Goal: Task Accomplishment & Management: Manage account settings

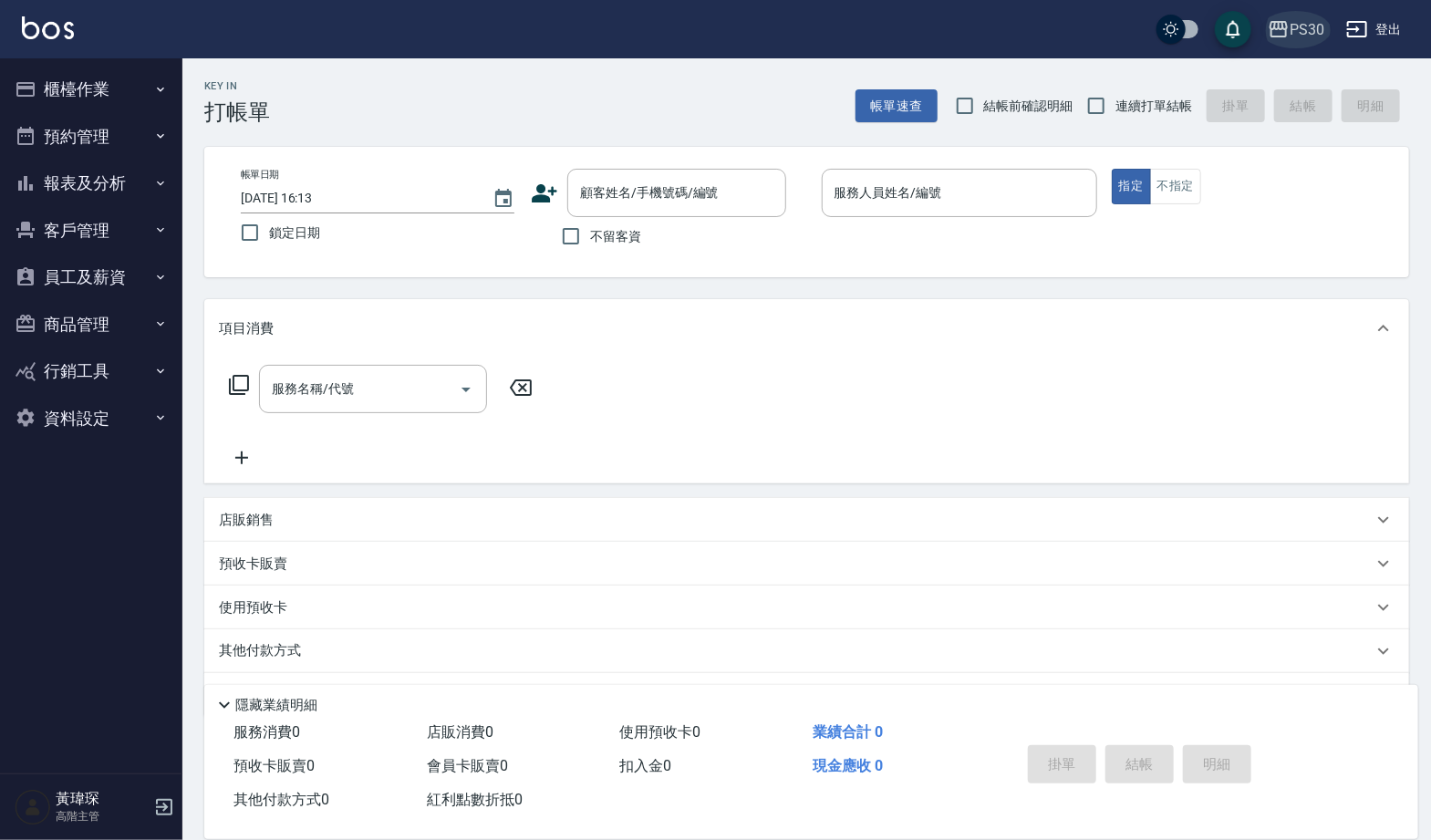
click at [1298, 22] on div "PS30" at bounding box center [1306, 29] width 34 height 22
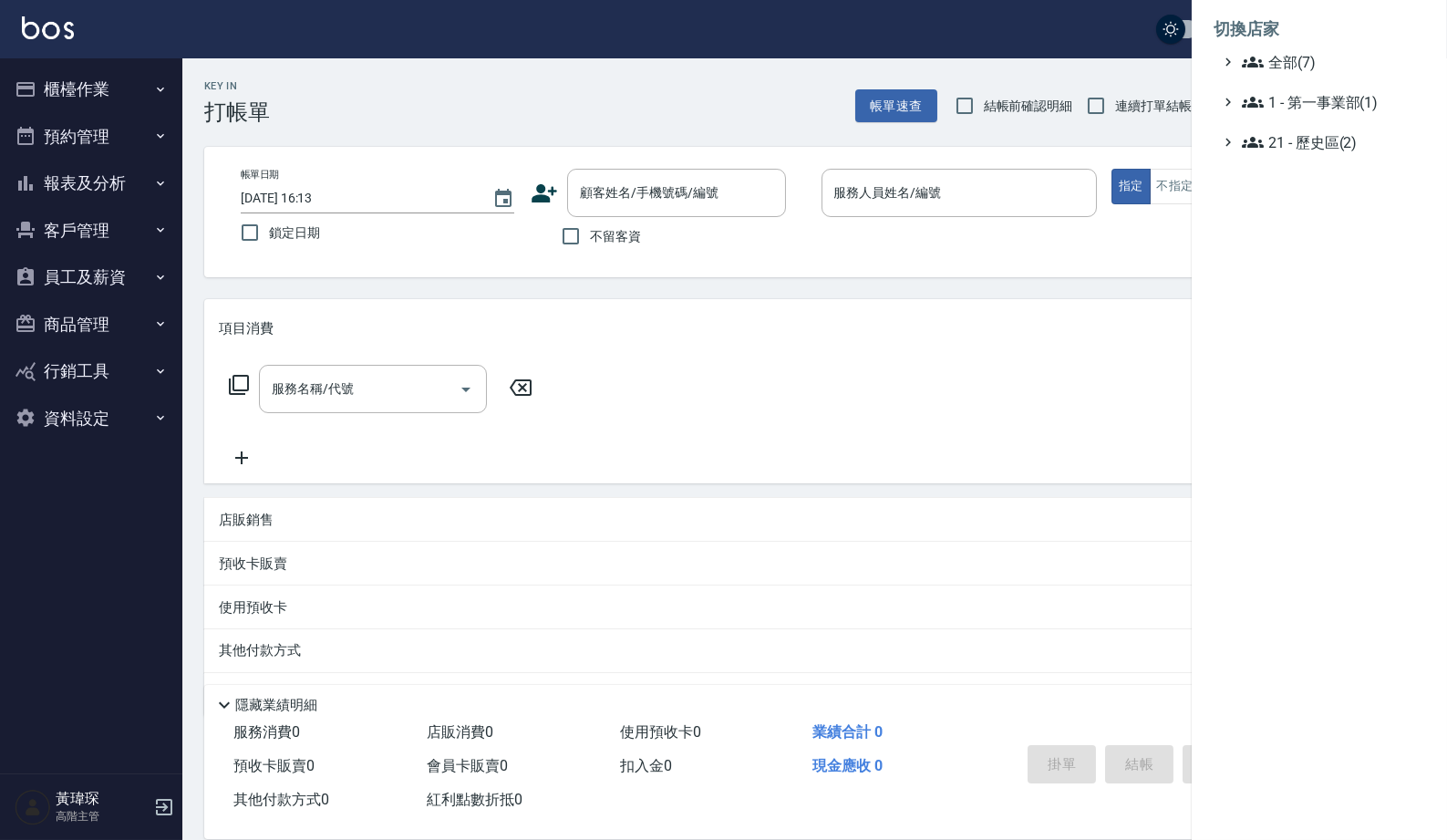
click at [1305, 38] on li "切換店家" at bounding box center [1319, 28] width 212 height 44
click at [1306, 46] on li "切換店家" at bounding box center [1319, 28] width 212 height 44
click at [1309, 54] on span "全部(7)" at bounding box center [1330, 62] width 176 height 21
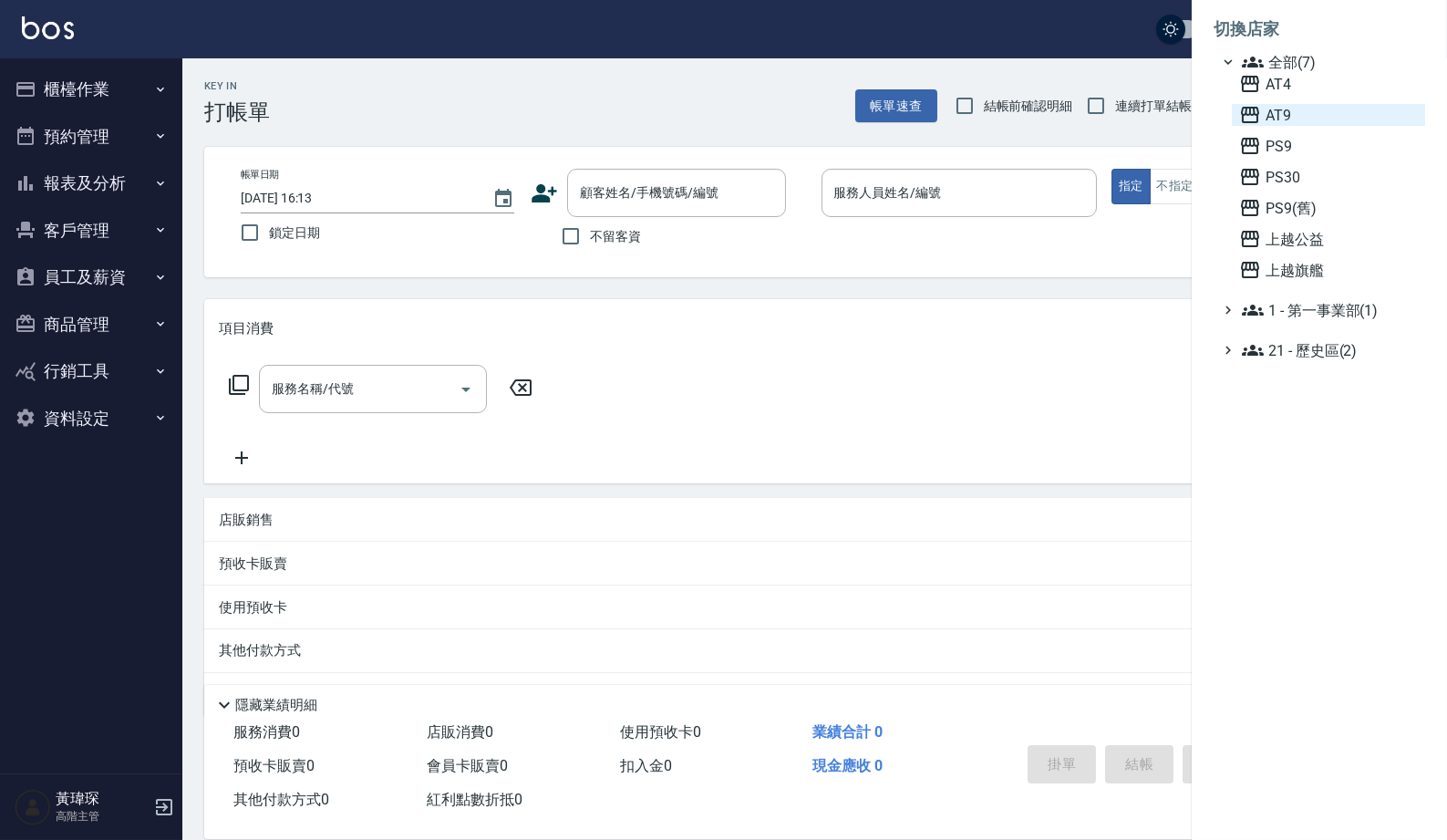
click at [1298, 126] on span "AT9" at bounding box center [1329, 114] width 179 height 21
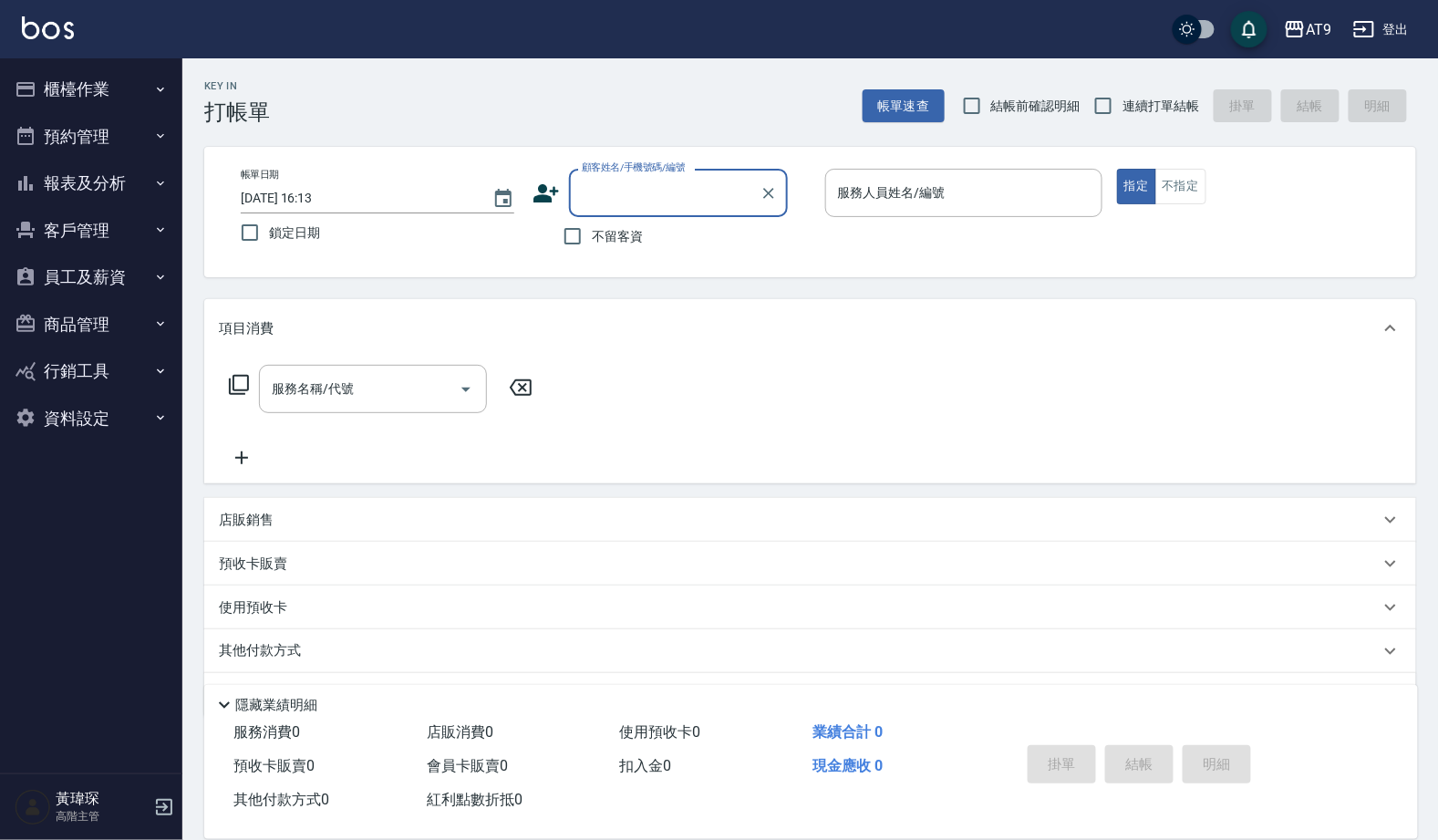
click at [127, 275] on button "員工及薪資" at bounding box center [91, 277] width 168 height 48
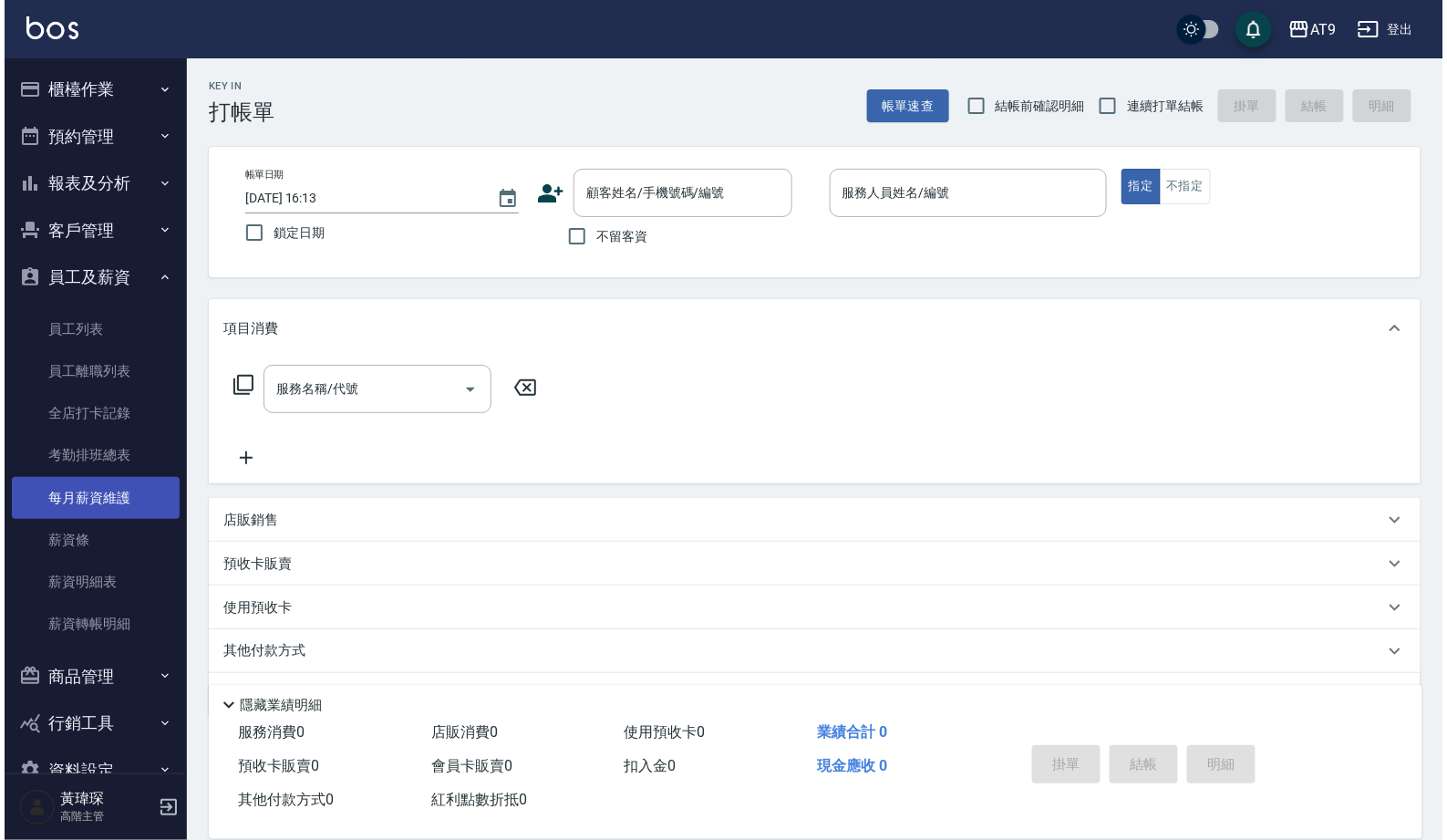
scroll to position [14, 0]
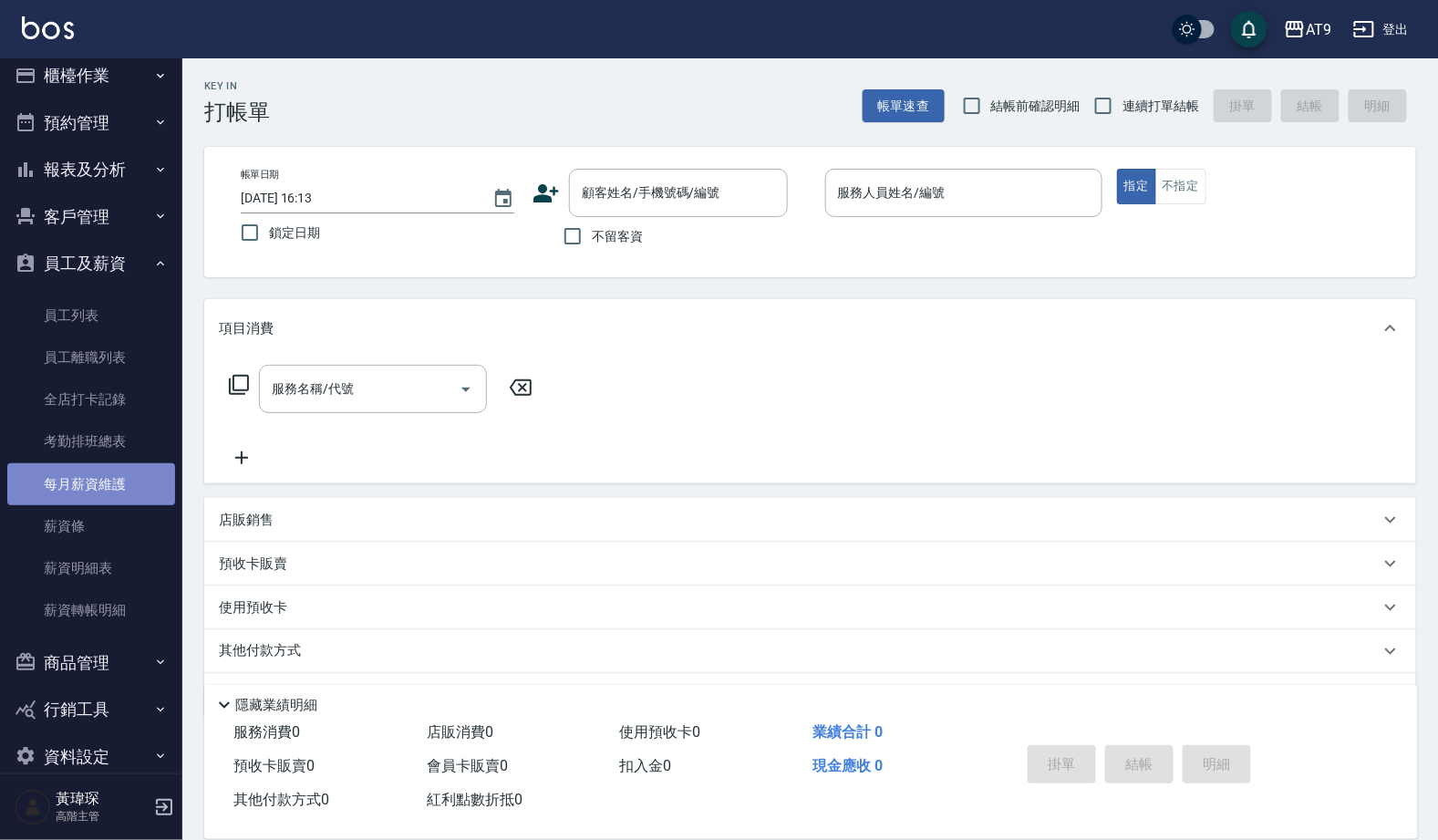
click at [116, 464] on link "每月薪資維護" at bounding box center [91, 483] width 168 height 42
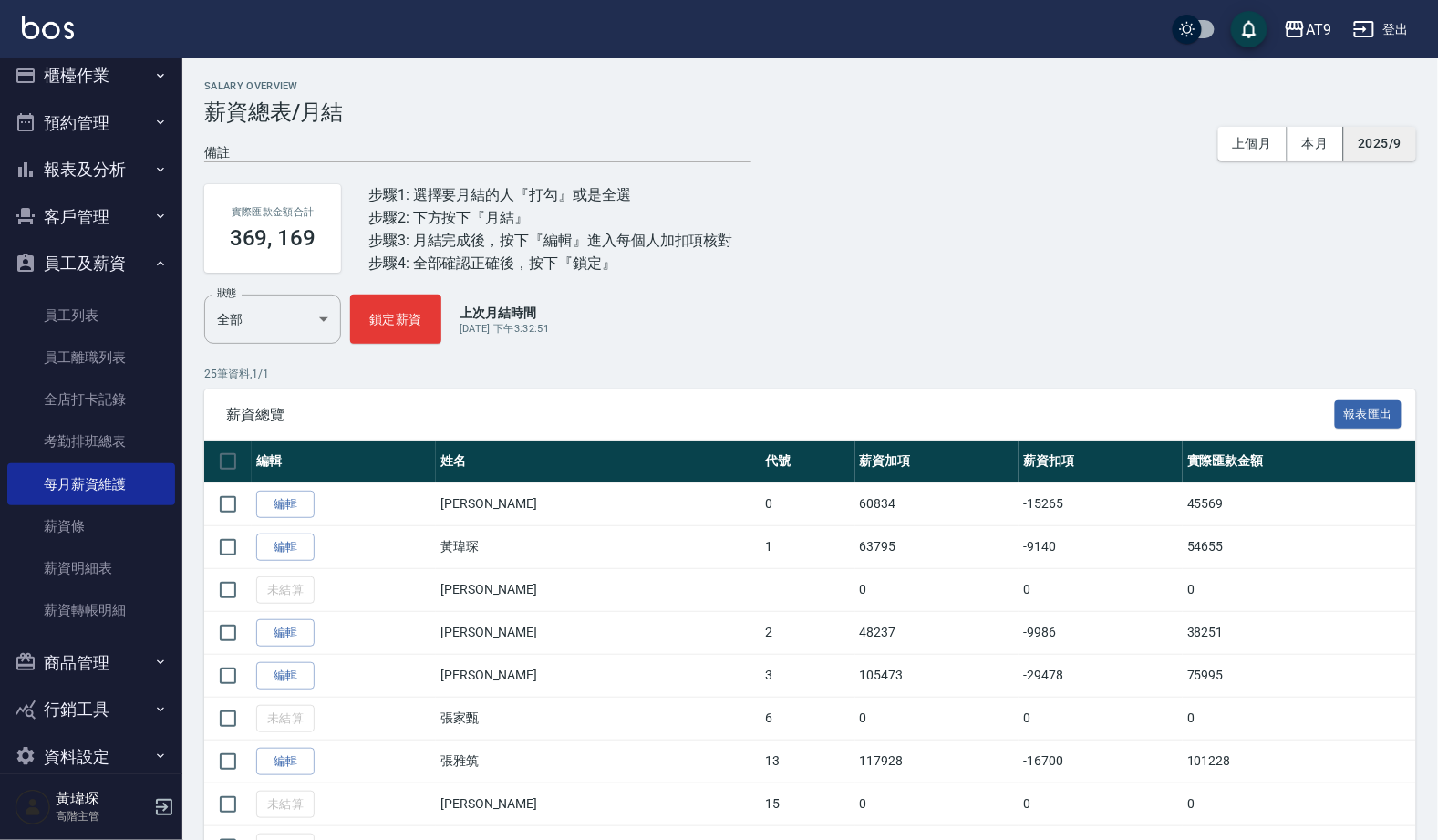
click at [1396, 144] on button "2025/9" at bounding box center [1380, 144] width 72 height 34
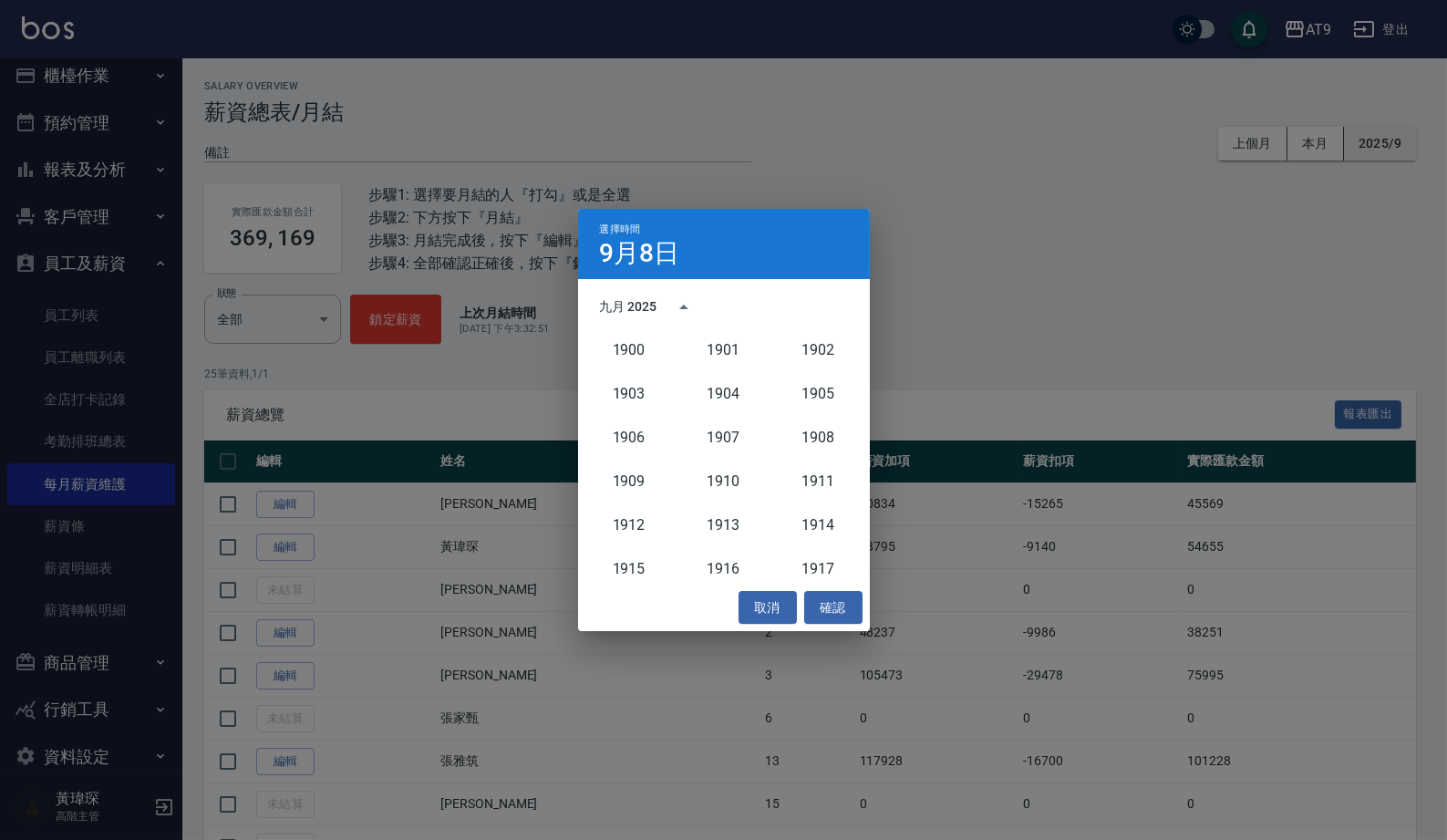
scroll to position [1687, 0]
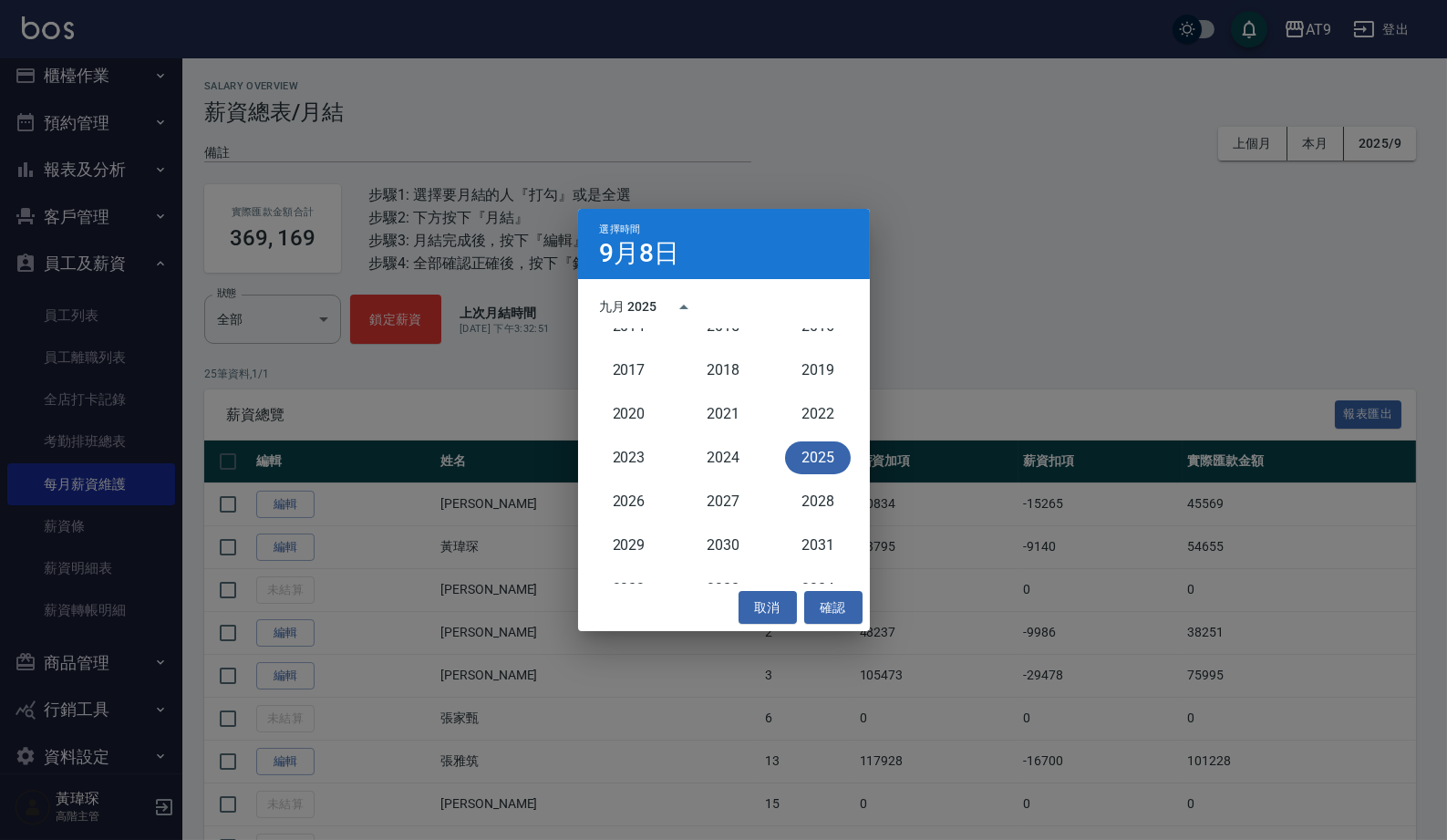
click at [816, 448] on button "2025" at bounding box center [818, 458] width 65 height 33
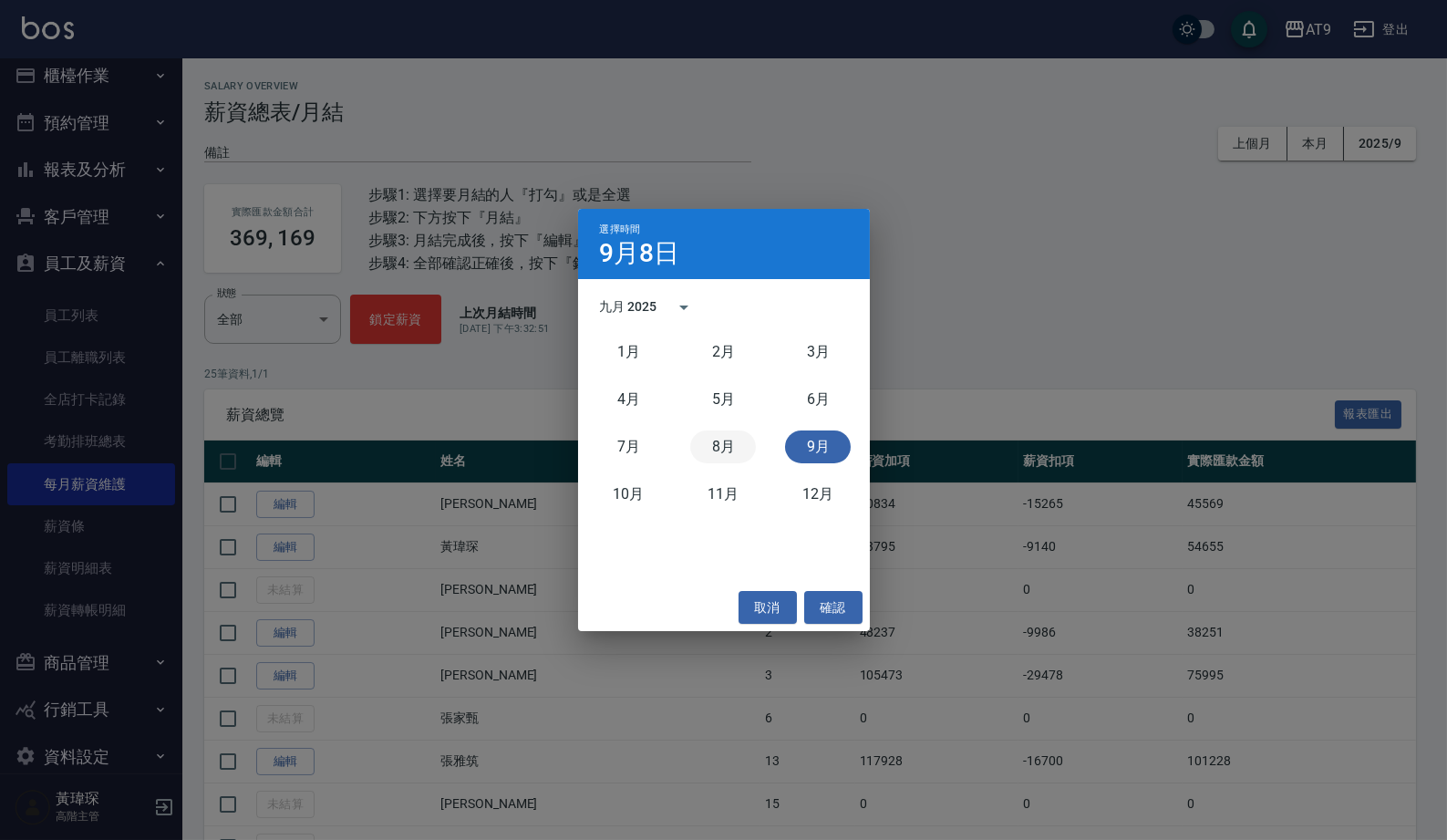
click at [697, 446] on button "8月" at bounding box center [723, 447] width 65 height 33
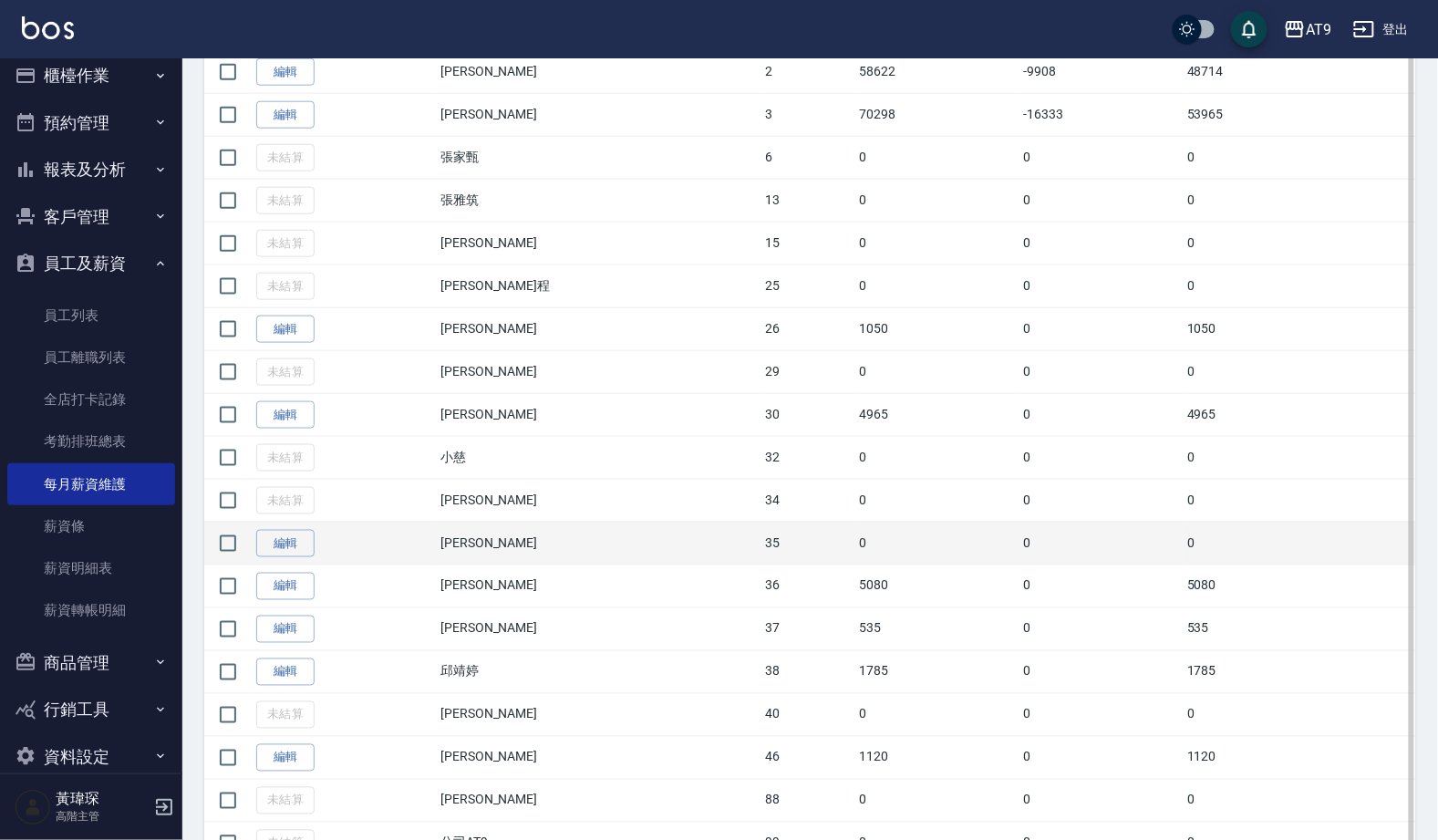
scroll to position [651, 0]
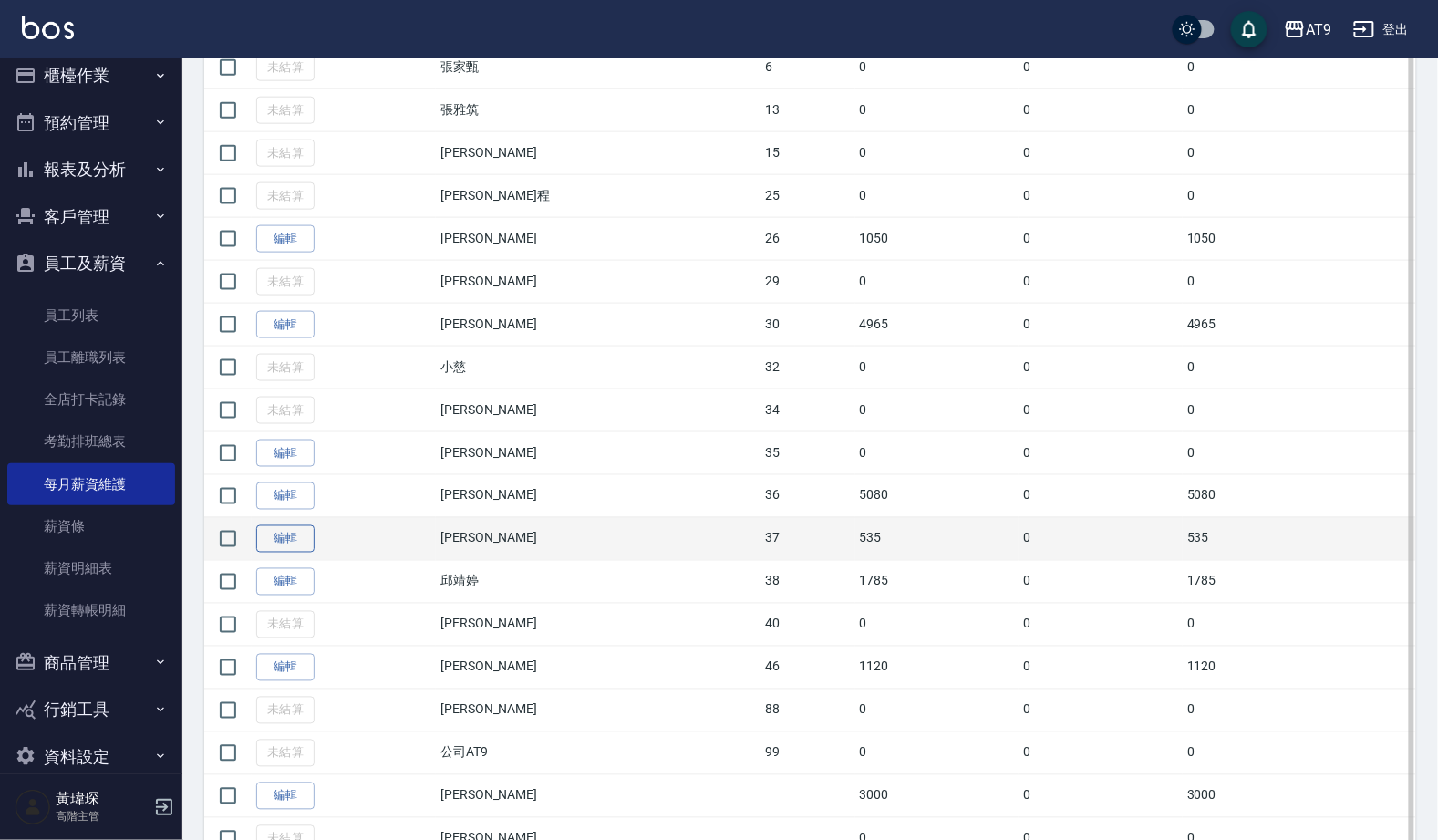
click at [313, 554] on link "編輯" at bounding box center [285, 539] width 59 height 28
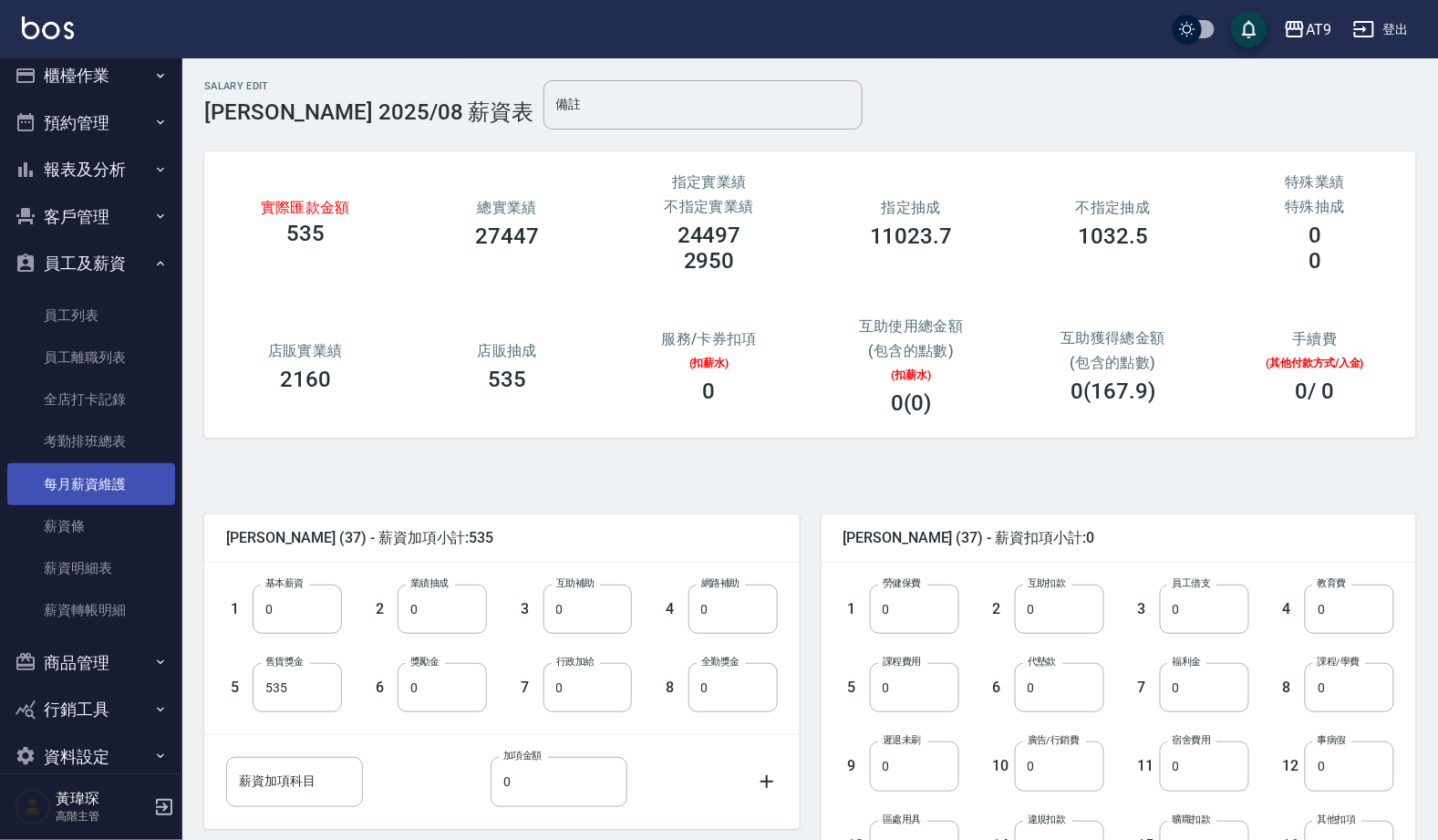
click at [98, 477] on link "每月薪資維護" at bounding box center [91, 483] width 168 height 42
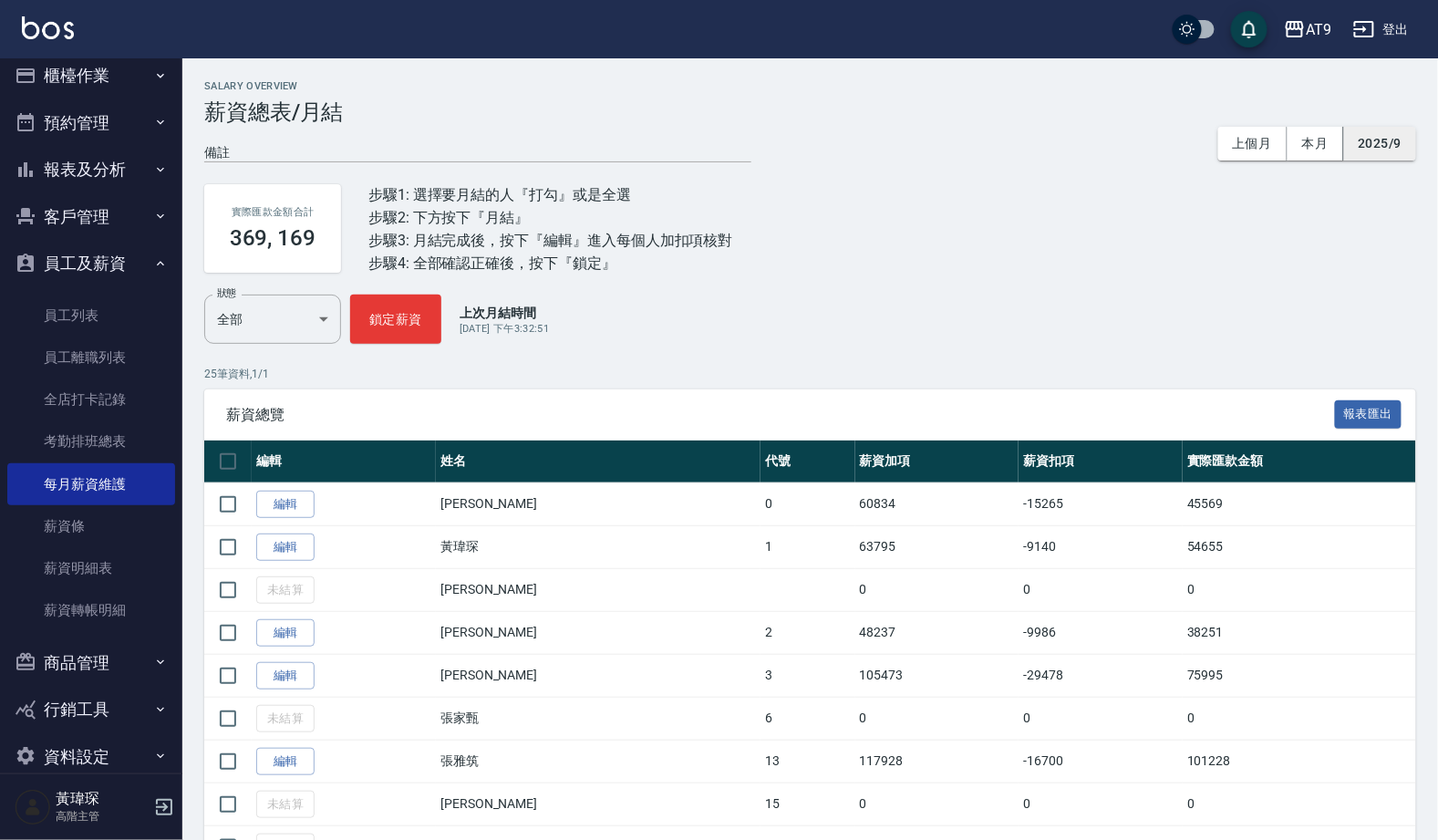
click at [1393, 143] on button "2025/9" at bounding box center [1380, 144] width 72 height 34
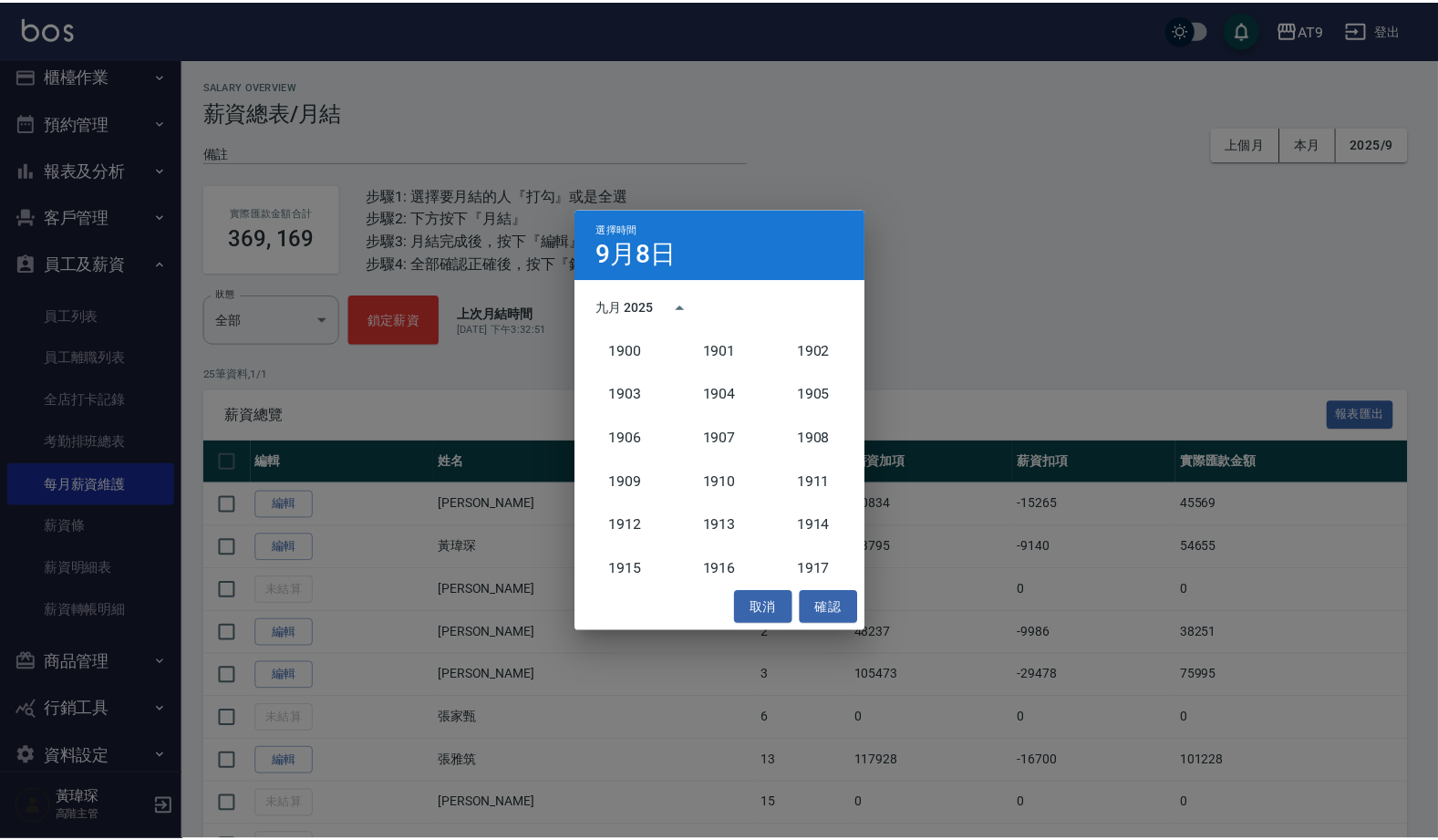
scroll to position [1687, 0]
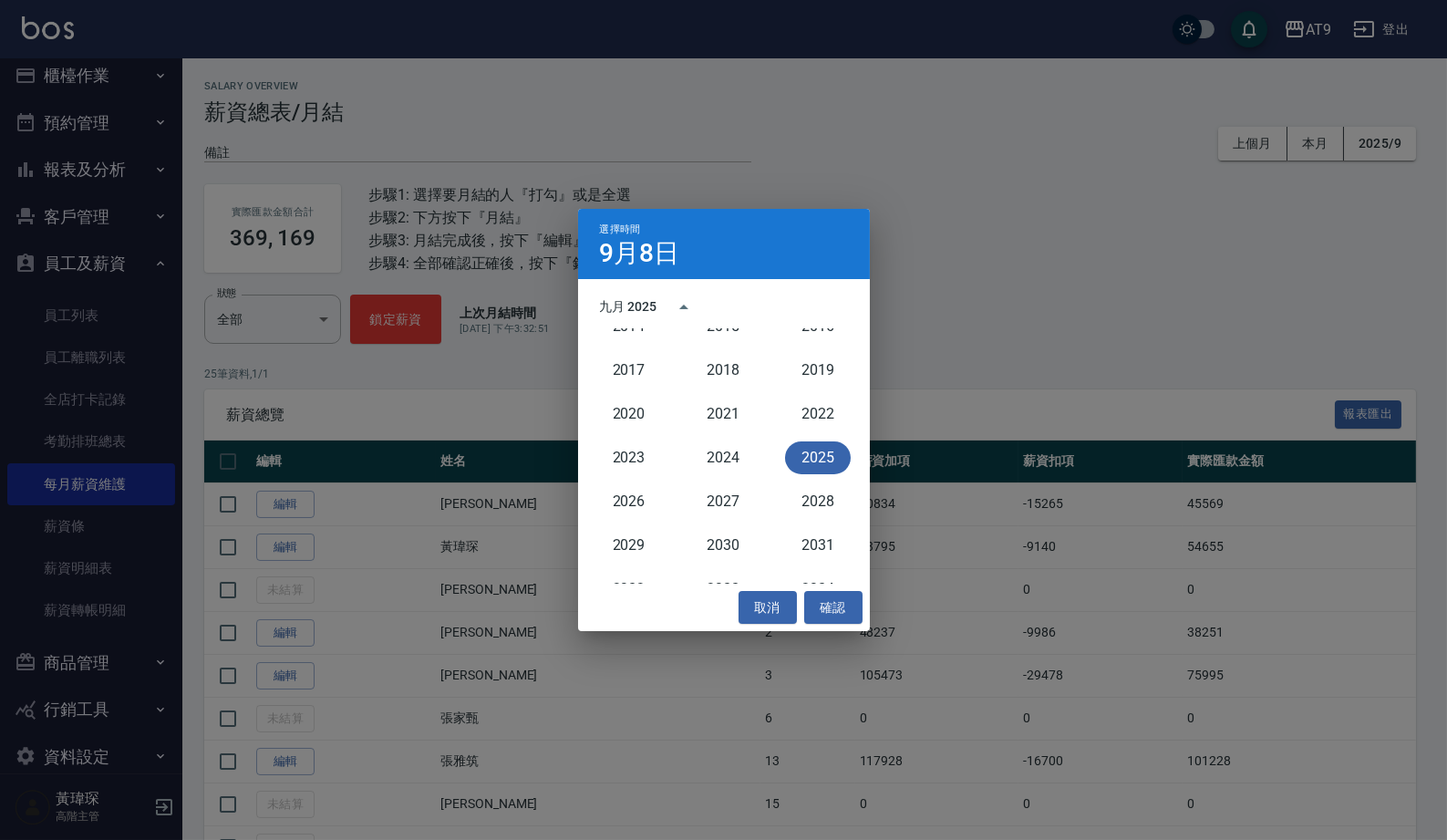
click at [812, 445] on button "2025" at bounding box center [818, 458] width 65 height 33
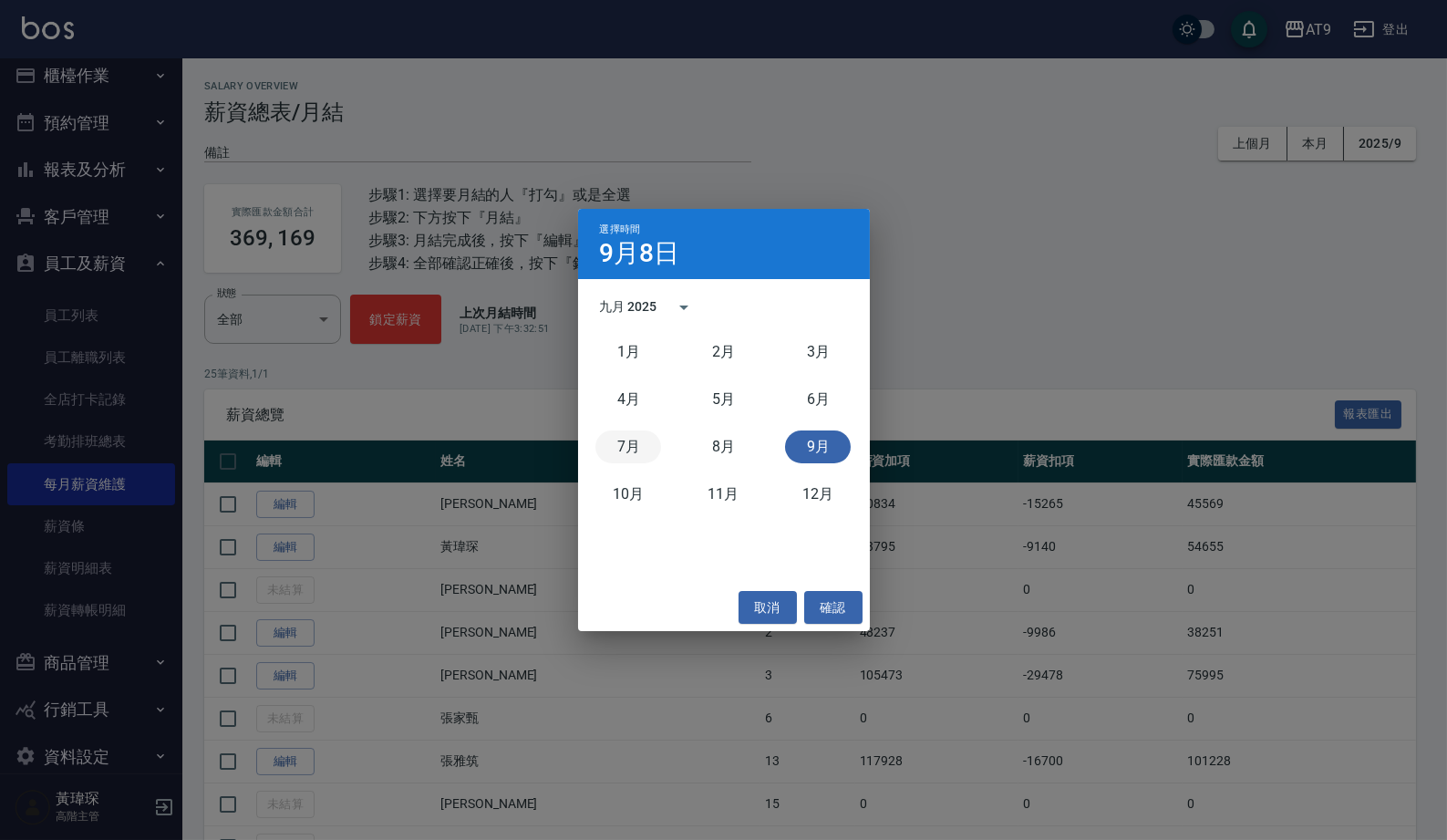
click at [617, 446] on button "7月" at bounding box center [628, 447] width 65 height 33
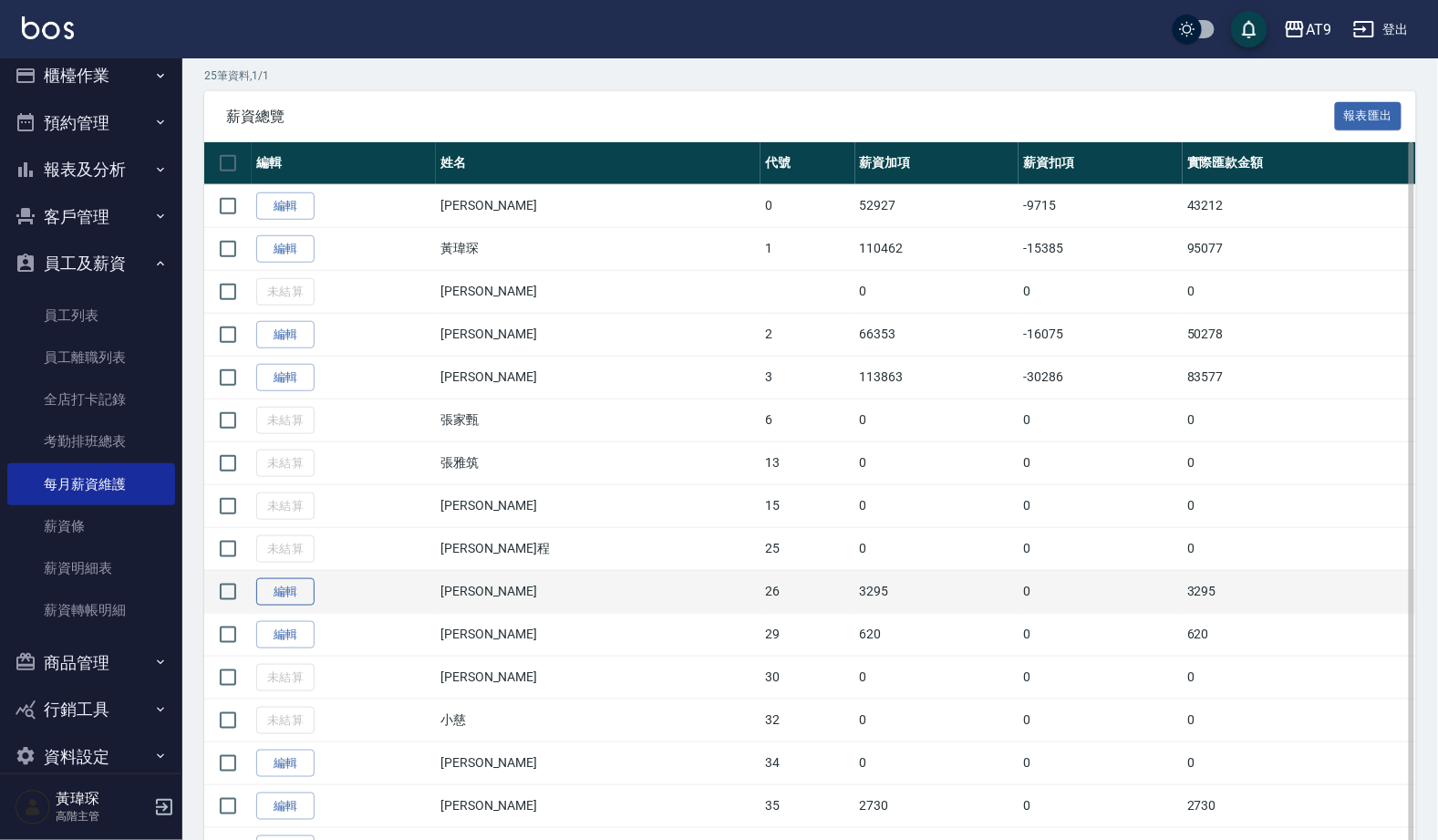
scroll to position [659, 0]
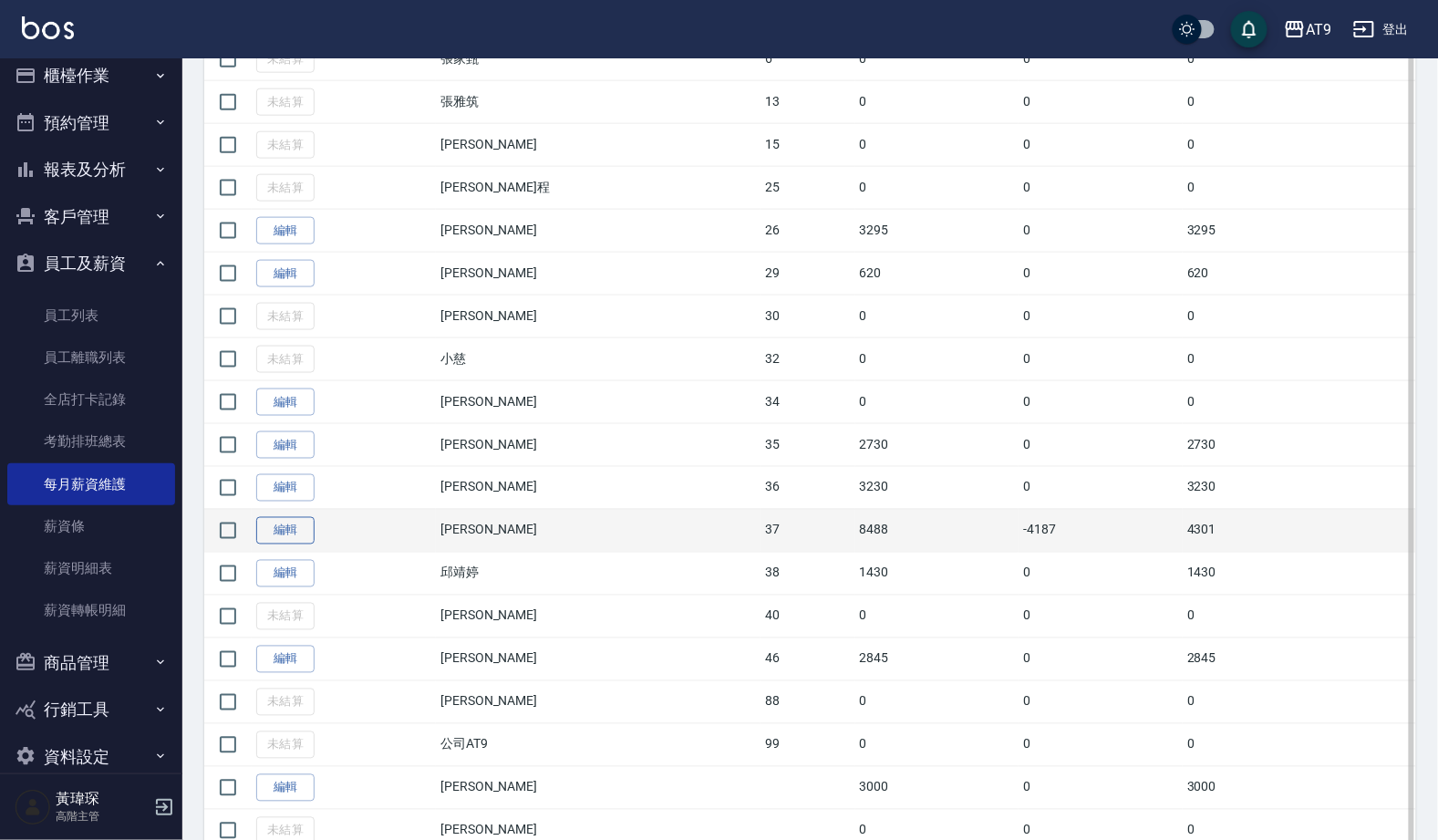
click at [298, 545] on link "編輯" at bounding box center [285, 530] width 59 height 28
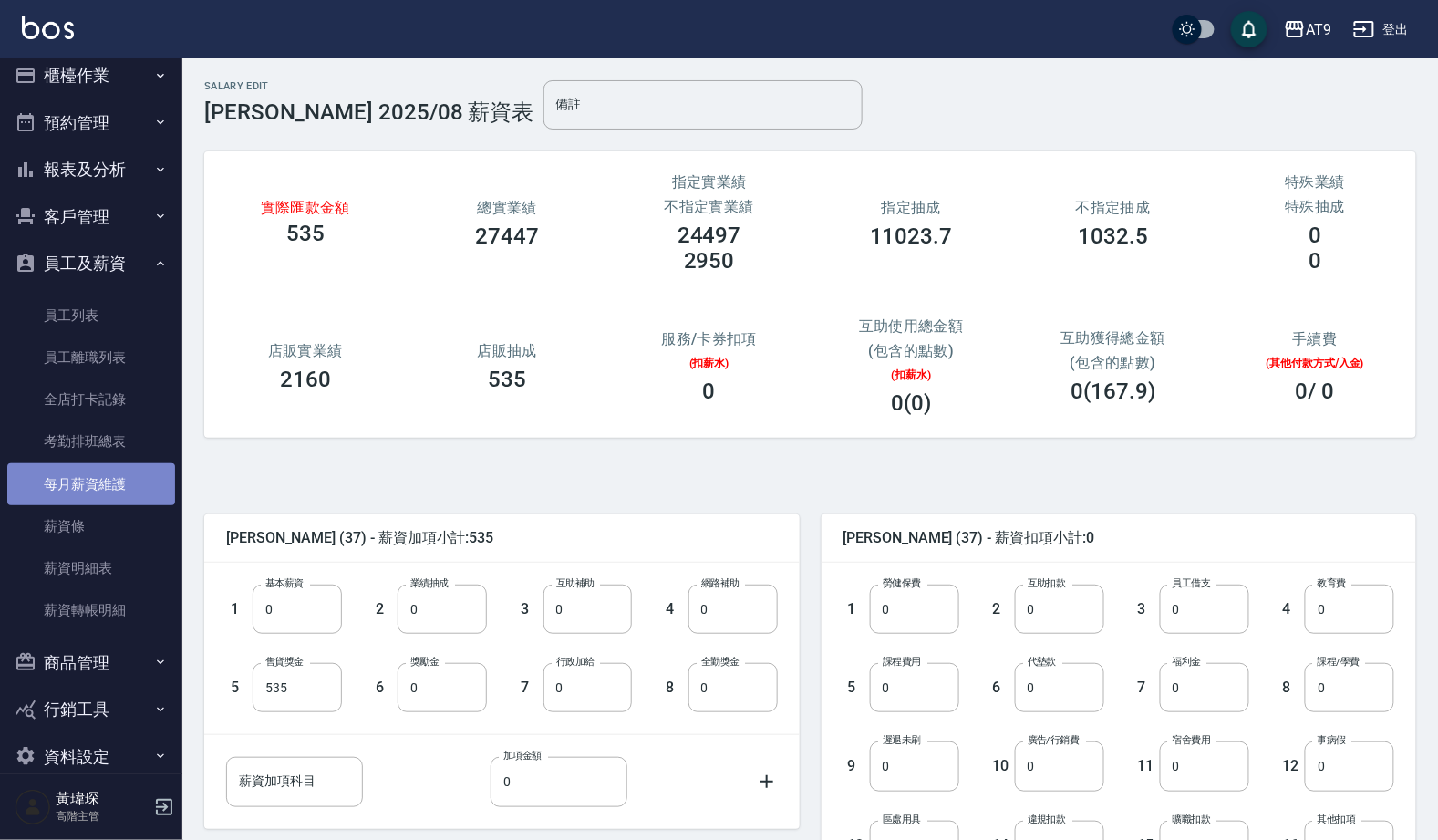
click at [145, 465] on link "每月薪資維護" at bounding box center [91, 483] width 168 height 42
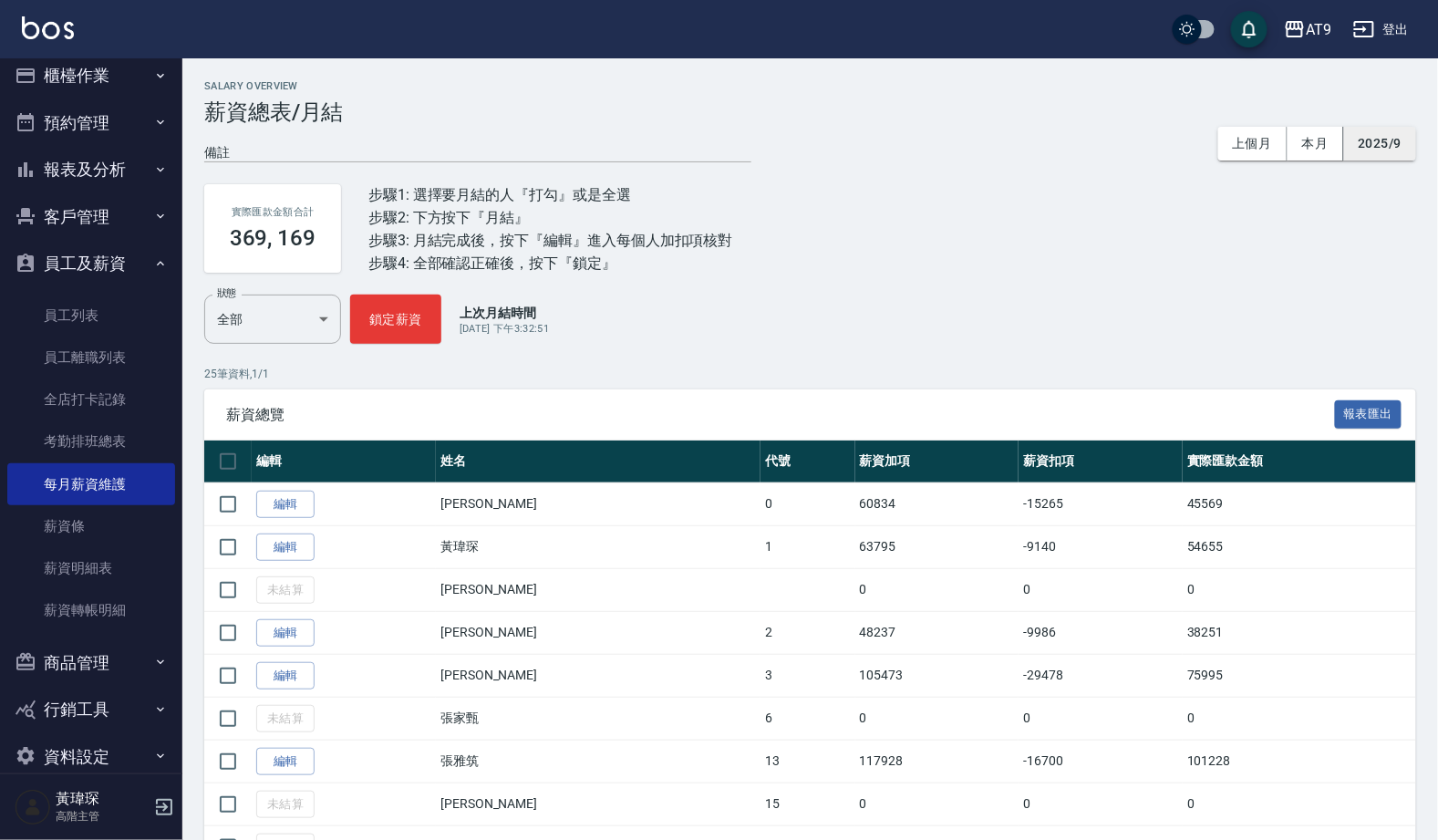
click at [1384, 144] on button "2025/9" at bounding box center [1380, 144] width 72 height 34
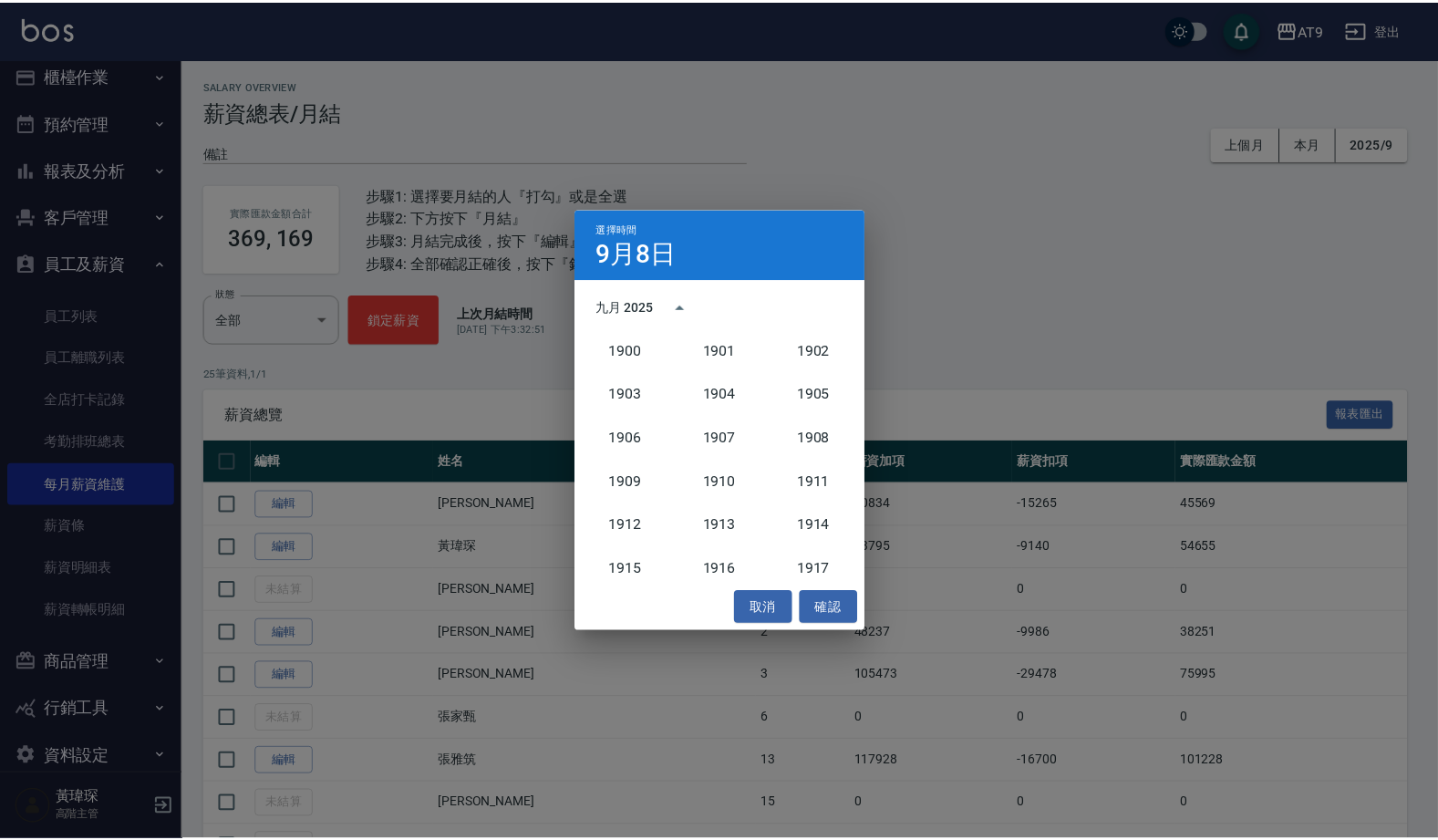
scroll to position [1687, 0]
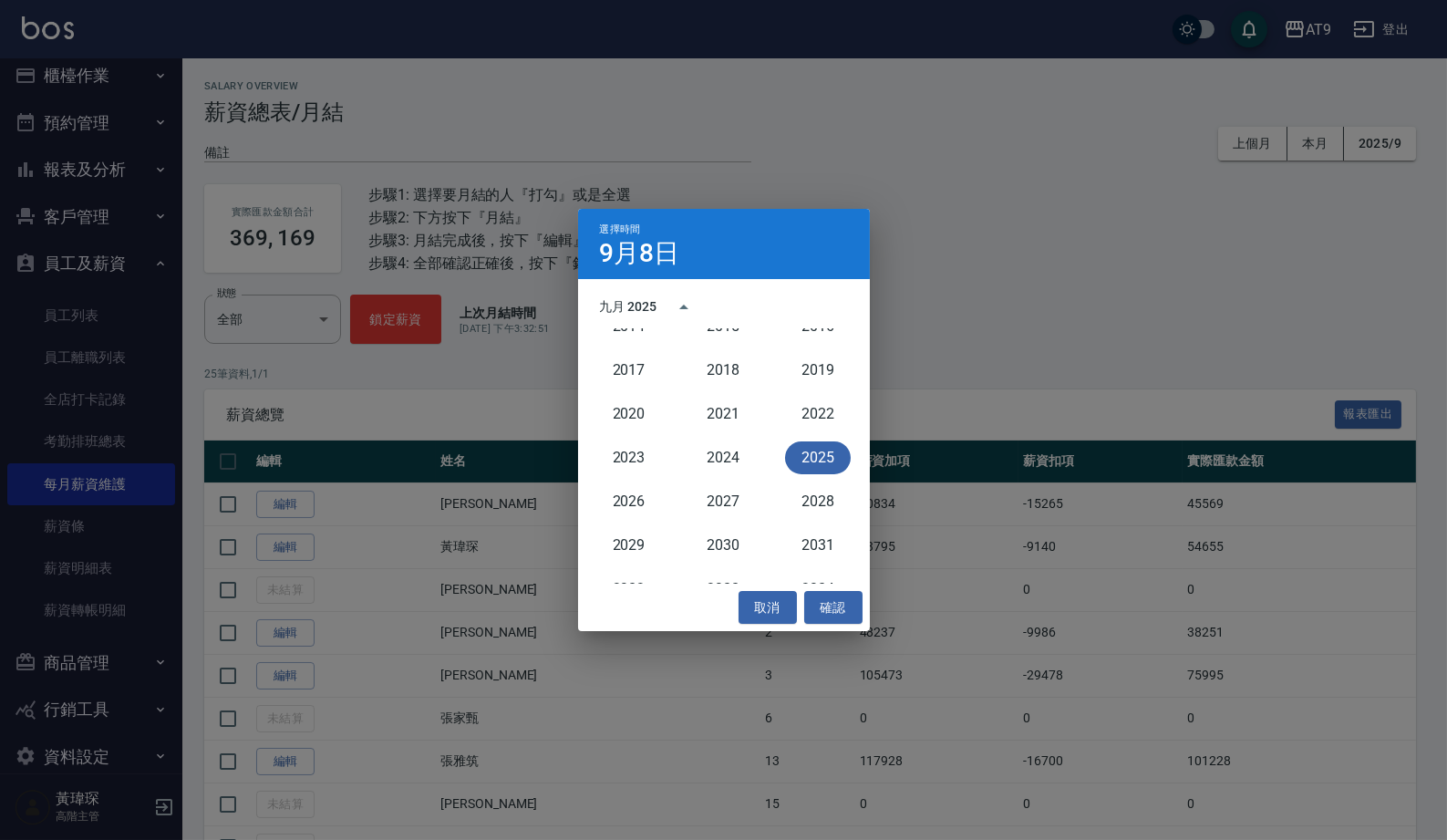
click at [807, 445] on button "2025" at bounding box center [818, 458] width 65 height 33
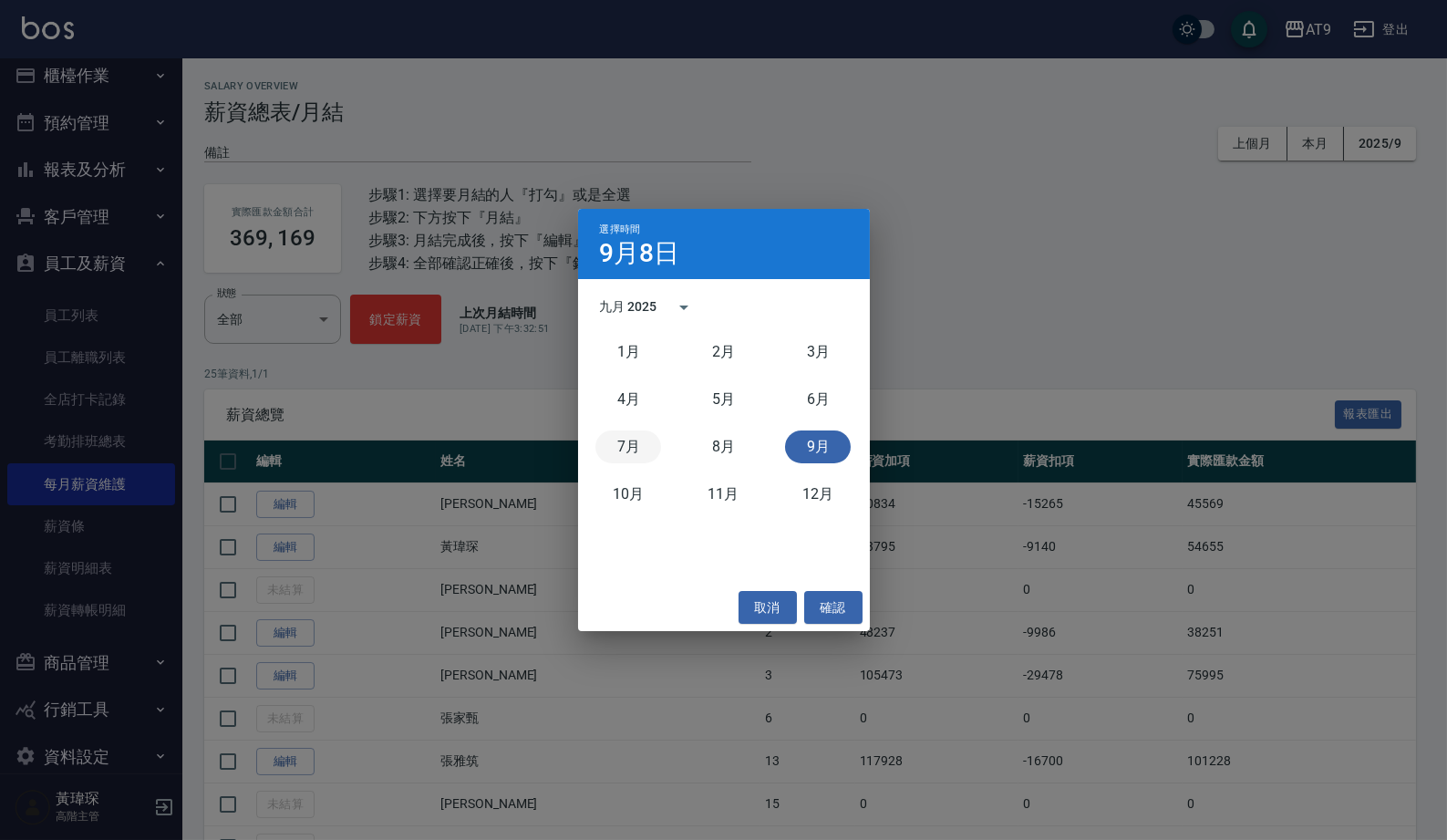
click at [630, 454] on button "7月" at bounding box center [628, 447] width 65 height 33
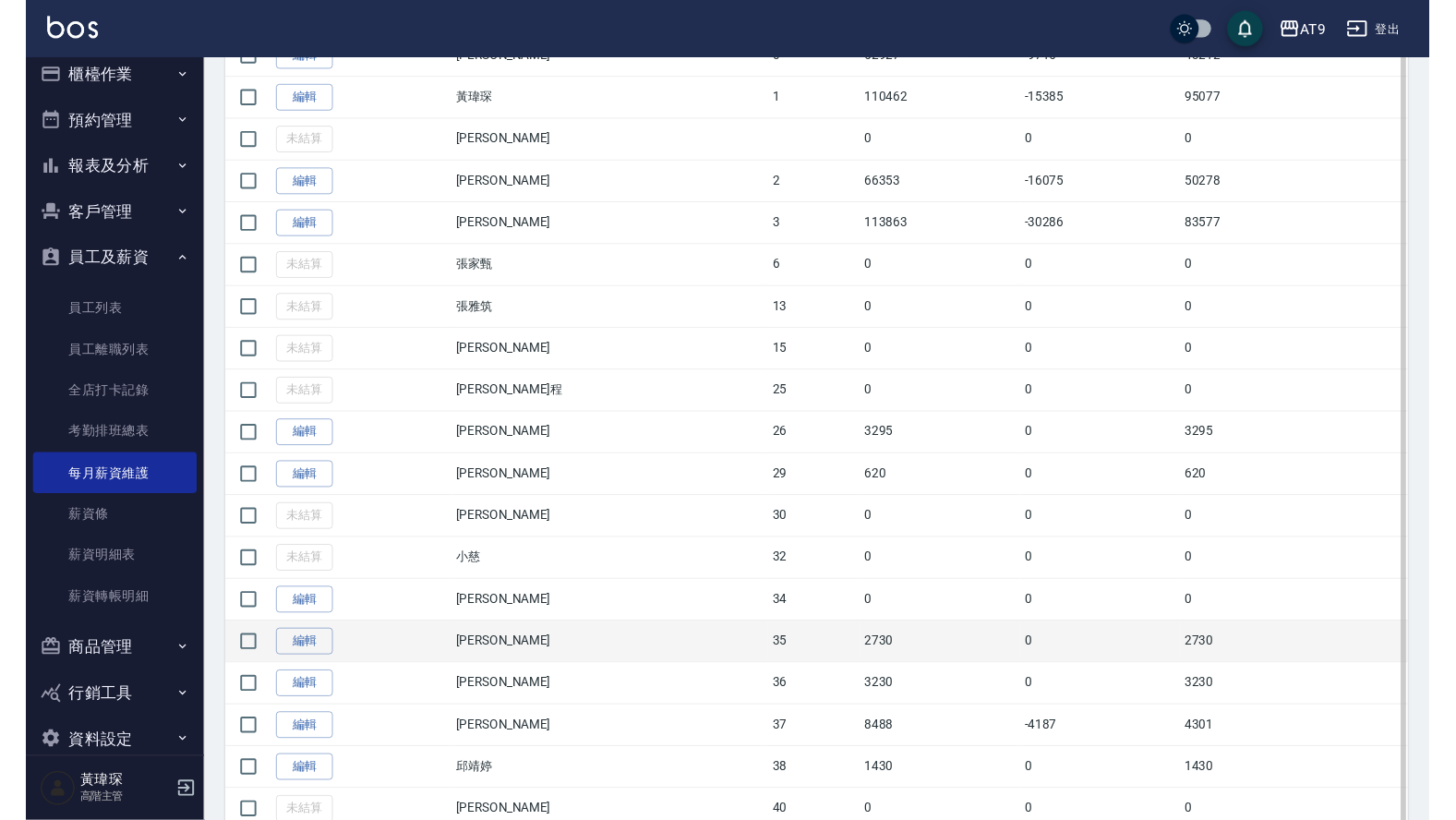
scroll to position [481, 0]
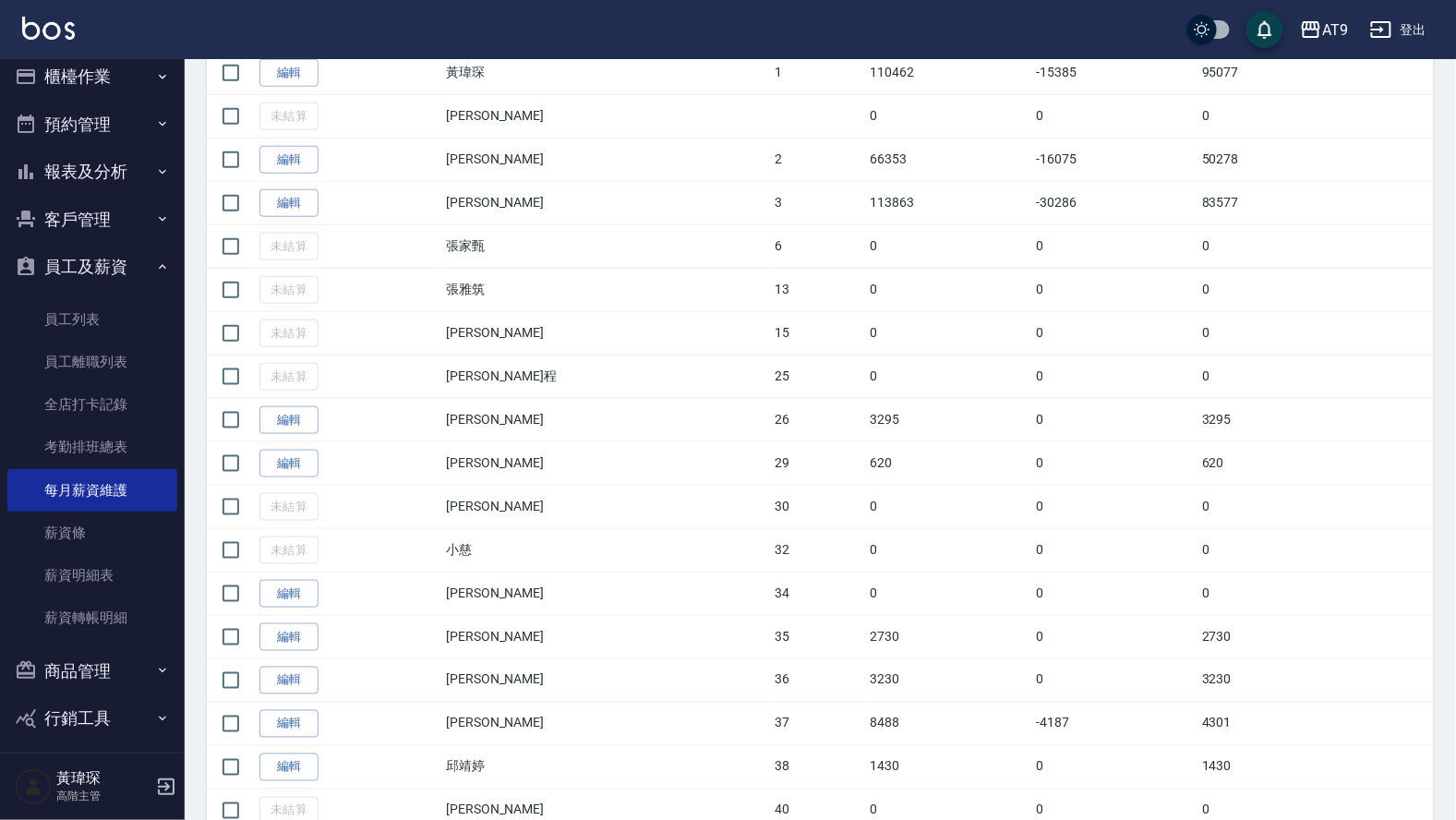
click at [109, 173] on button "報表及分析" at bounding box center [92, 171] width 170 height 48
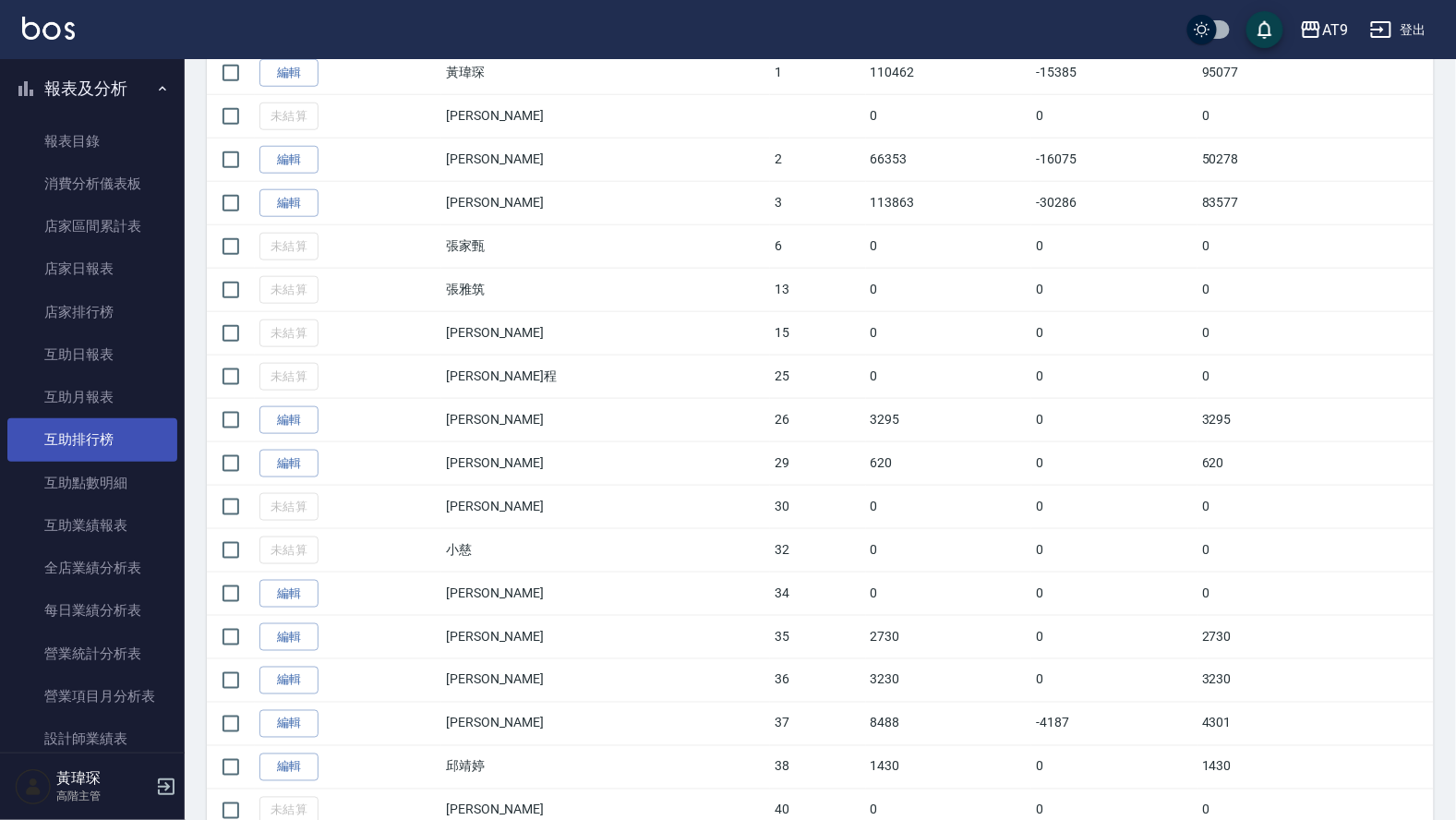
scroll to position [126, 0]
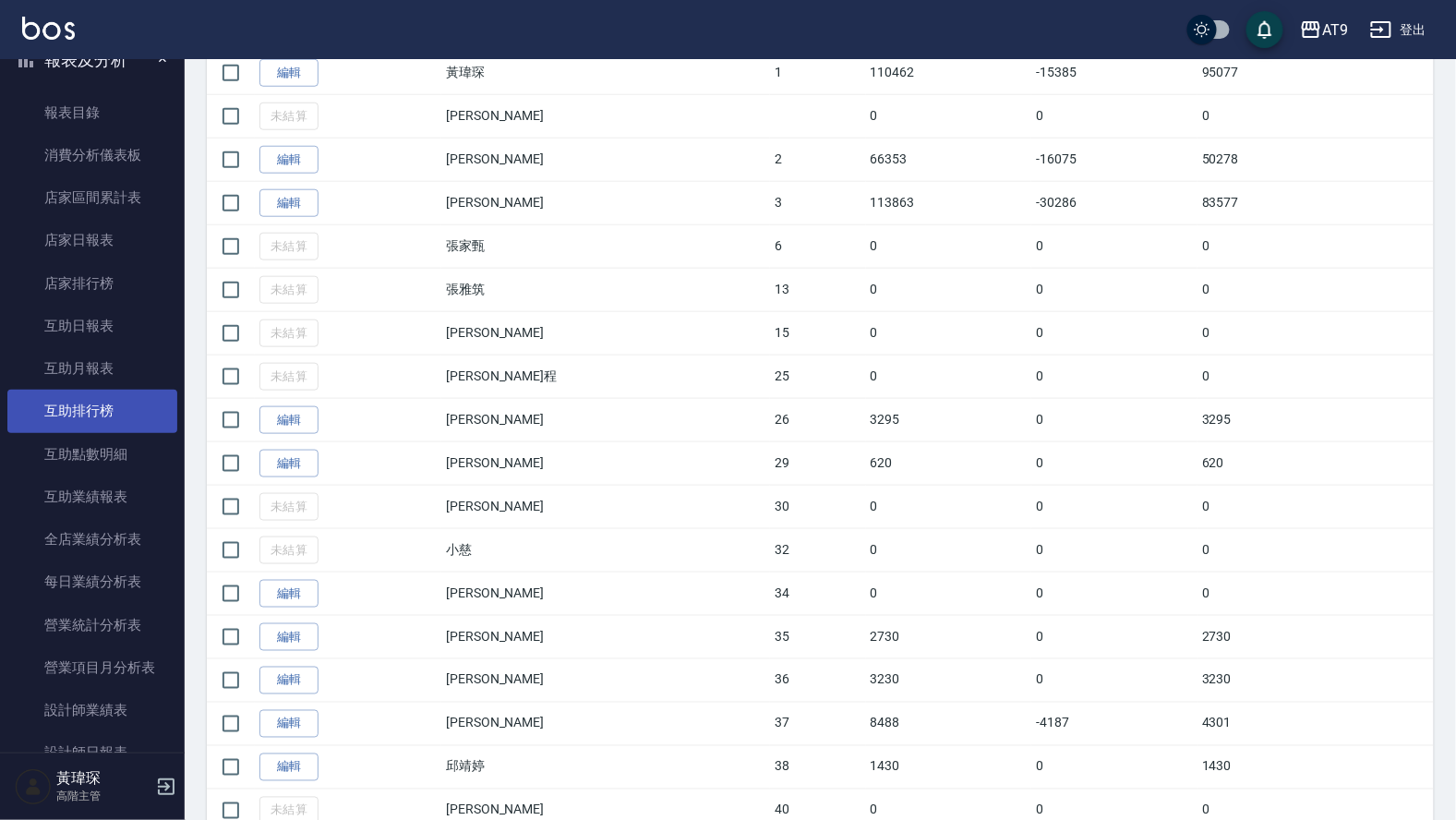
click at [119, 413] on link "互助排行榜" at bounding box center [92, 410] width 170 height 43
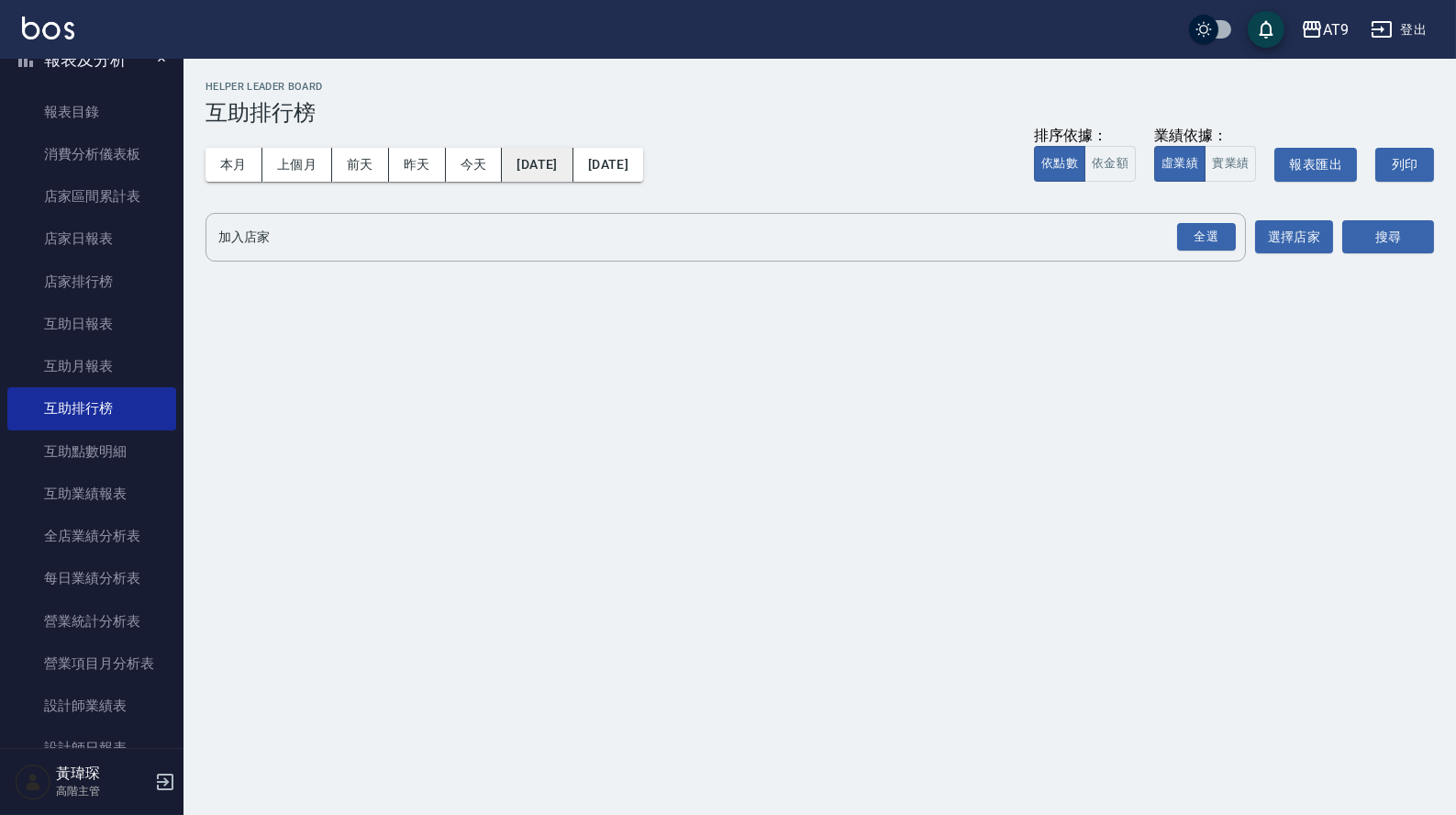
click at [566, 163] on button "2025/10/01" at bounding box center [538, 164] width 71 height 34
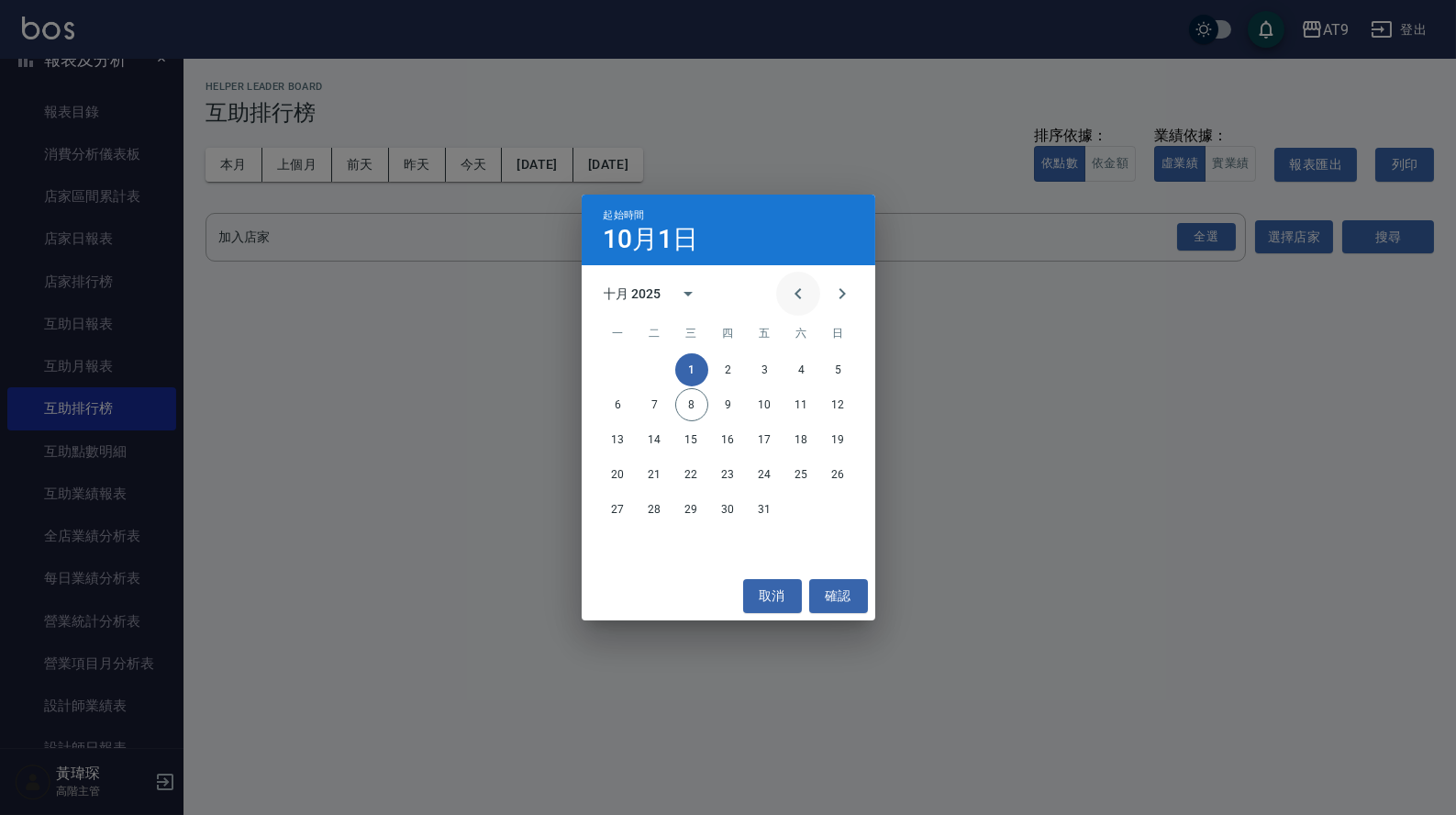
click at [787, 283] on icon "Previous month" at bounding box center [798, 294] width 22 height 22
click at [786, 310] on button "Previous month" at bounding box center [798, 293] width 44 height 44
click at [662, 364] on button "1" at bounding box center [656, 370] width 33 height 33
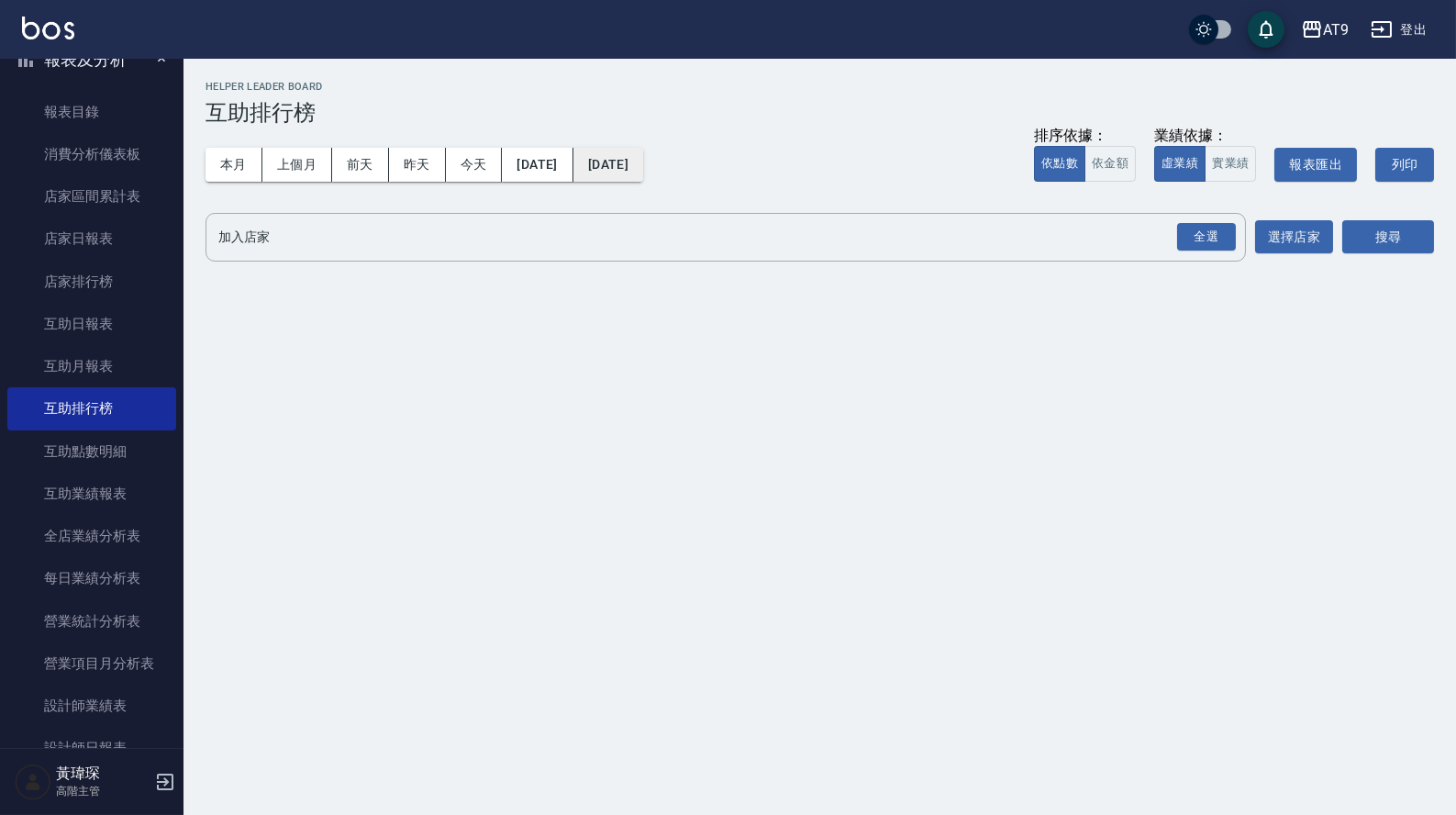
click at [643, 160] on button "2025/10/08" at bounding box center [608, 164] width 70 height 34
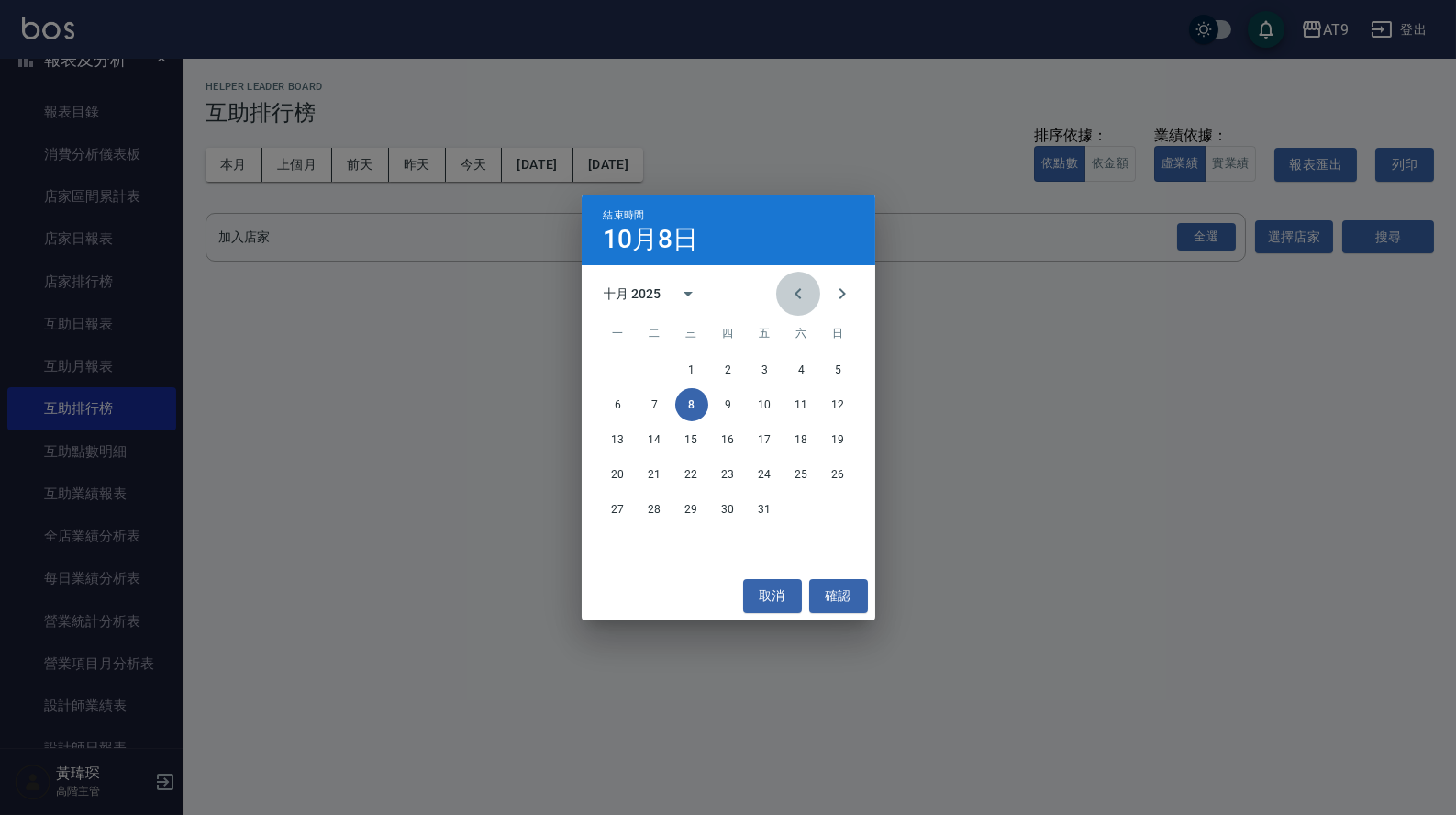
click at [788, 278] on button "Previous month" at bounding box center [798, 293] width 44 height 44
click at [787, 295] on icon "Previous month" at bounding box center [798, 294] width 22 height 22
click at [729, 515] on button "31" at bounding box center [728, 509] width 33 height 33
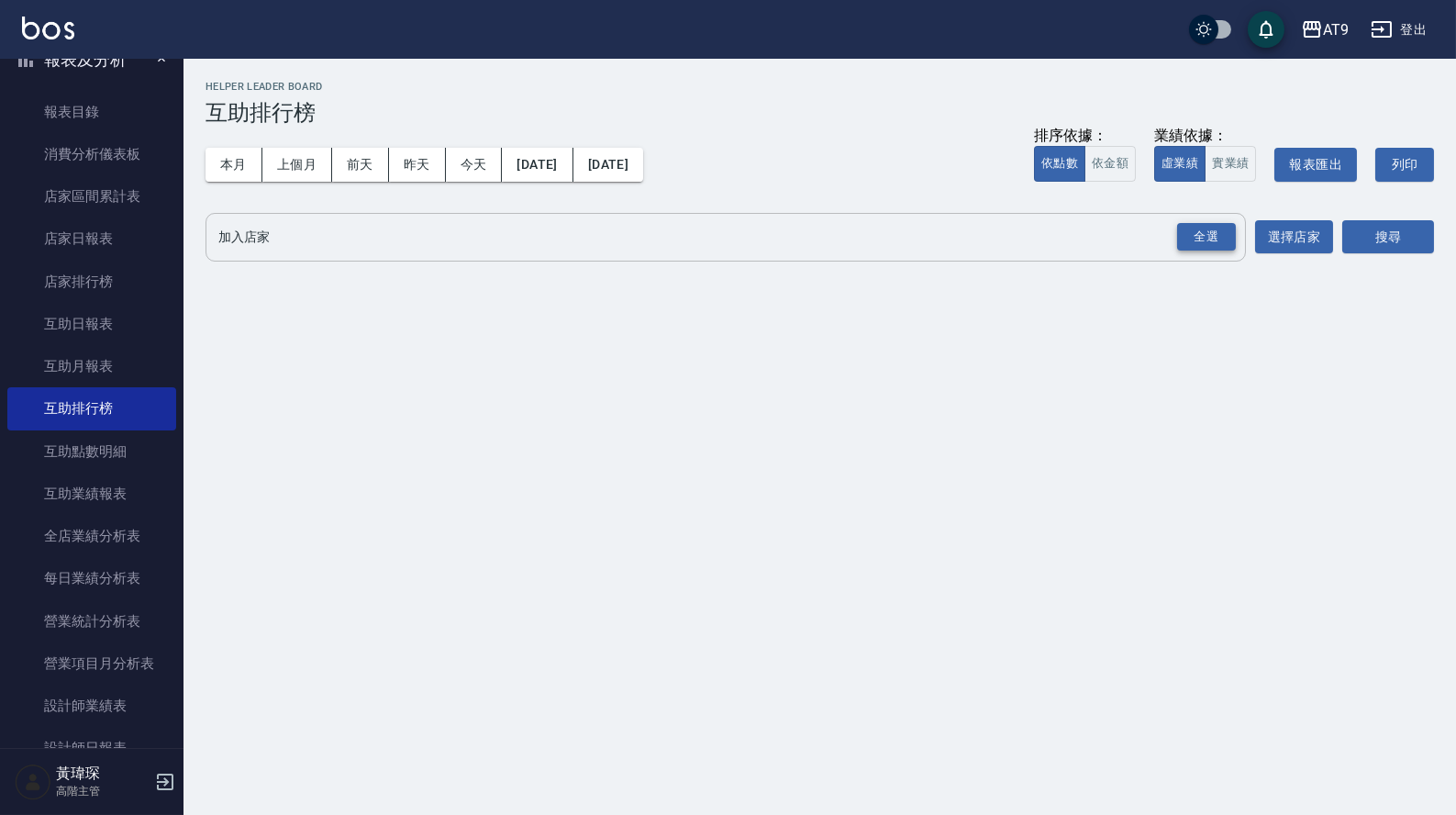
click at [1185, 241] on div "全選" at bounding box center [1207, 237] width 59 height 29
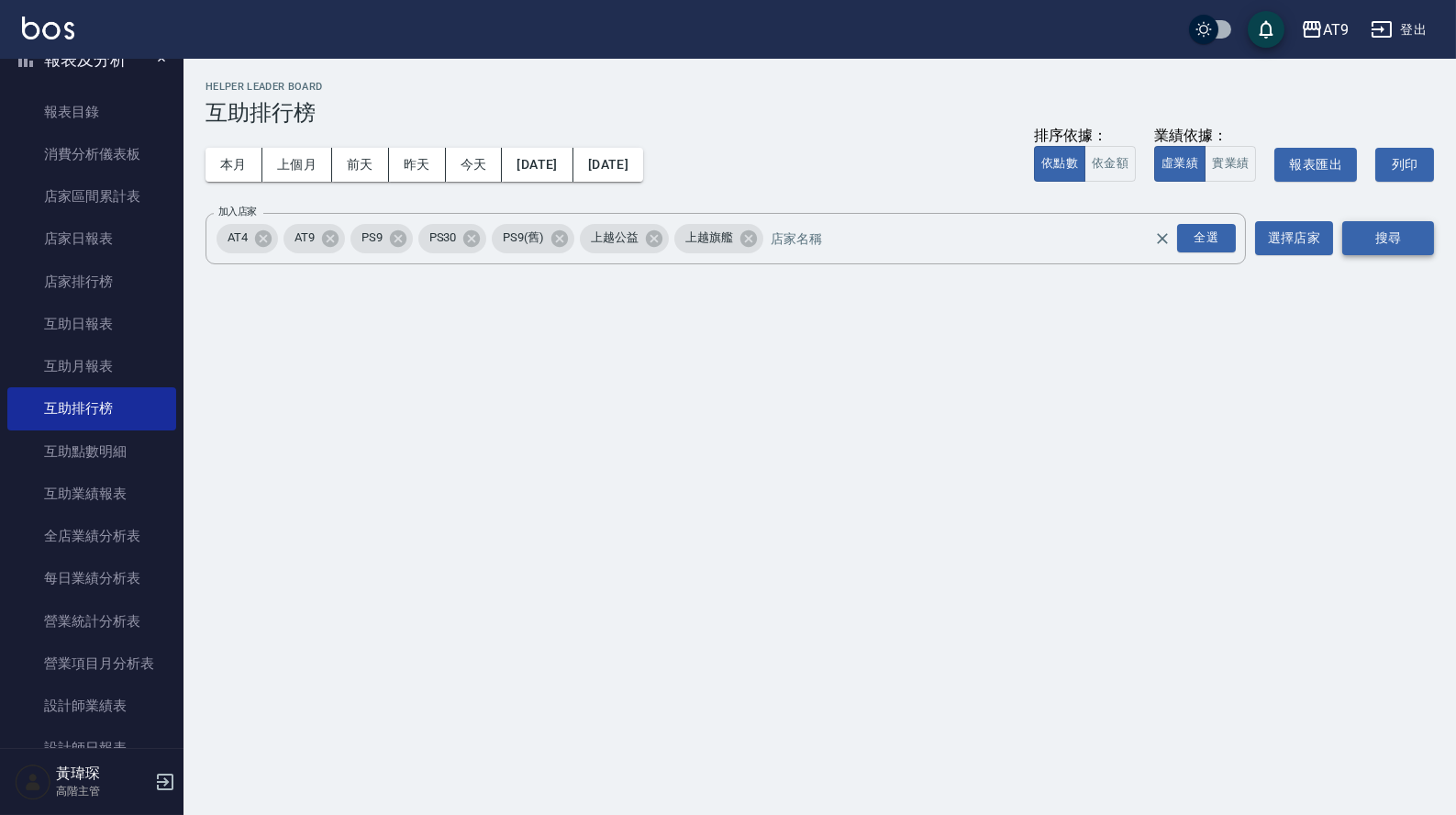
click at [1385, 234] on button "搜尋" at bounding box center [1388, 238] width 91 height 34
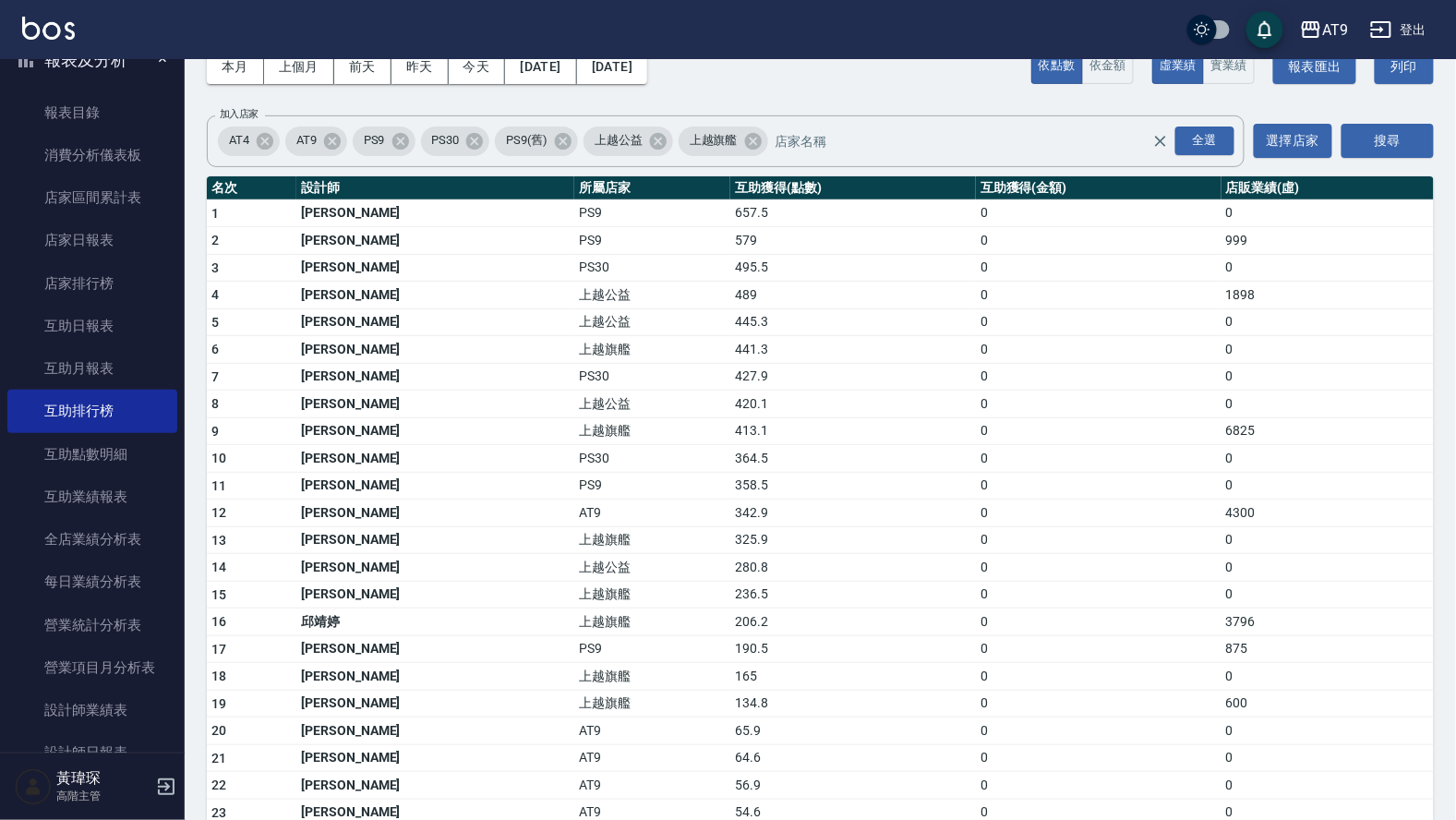
scroll to position [113, 0]
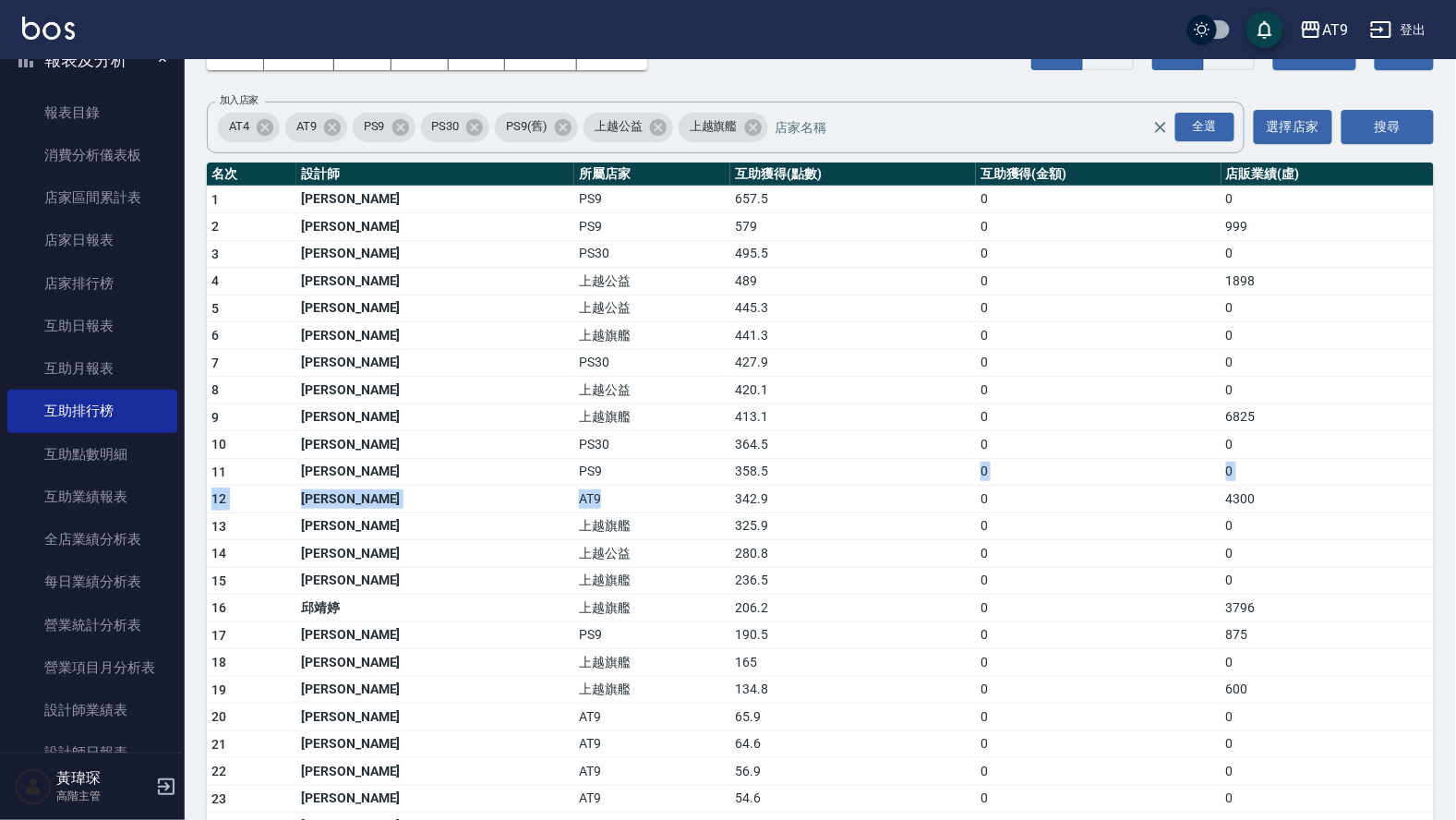
drag, startPoint x: 657, startPoint y: 479, endPoint x: 708, endPoint y: 453, distance: 57.2
drag, startPoint x: 708, startPoint y: 453, endPoint x: 710, endPoint y: 496, distance: 43.0
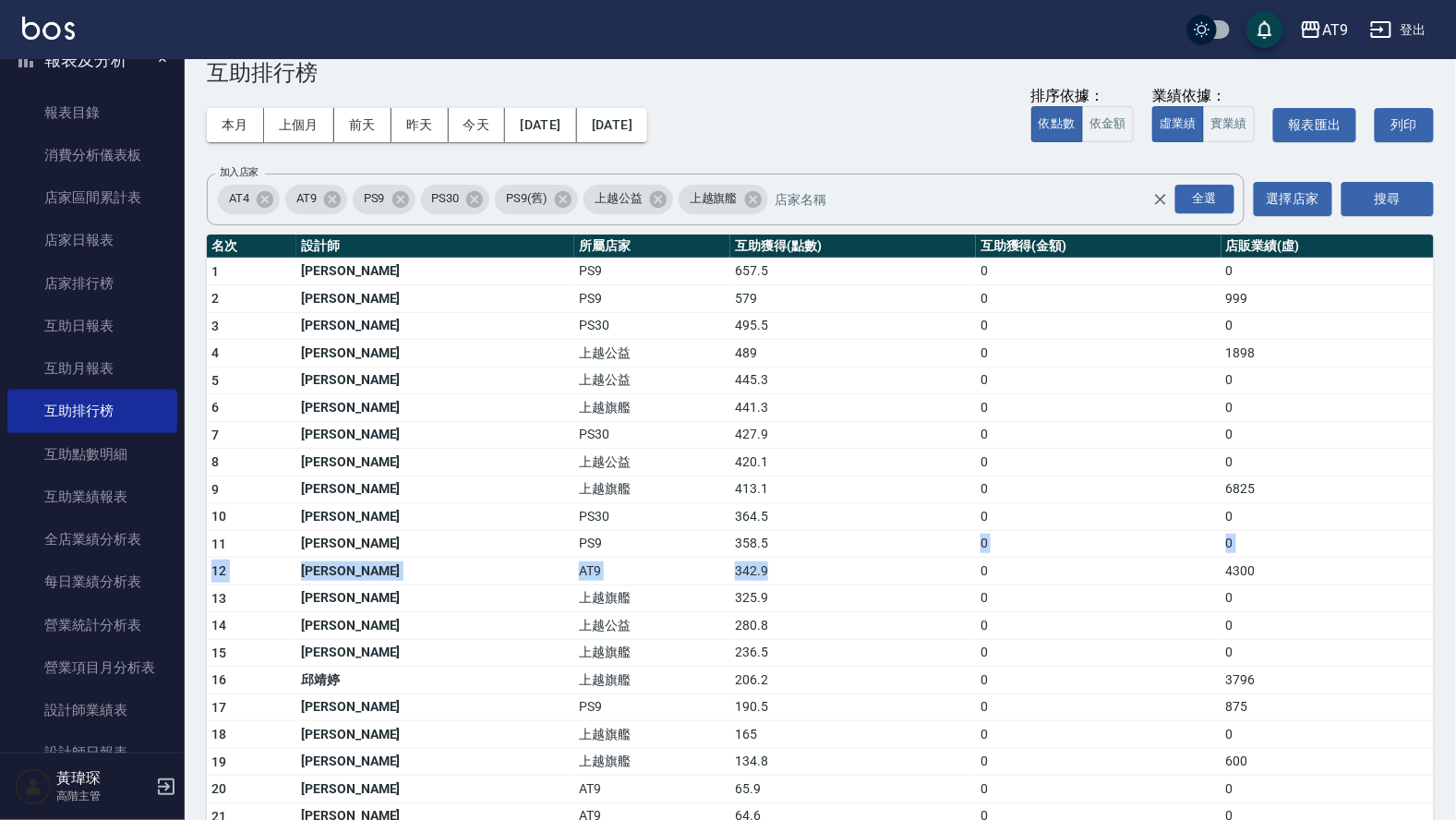
scroll to position [0, 0]
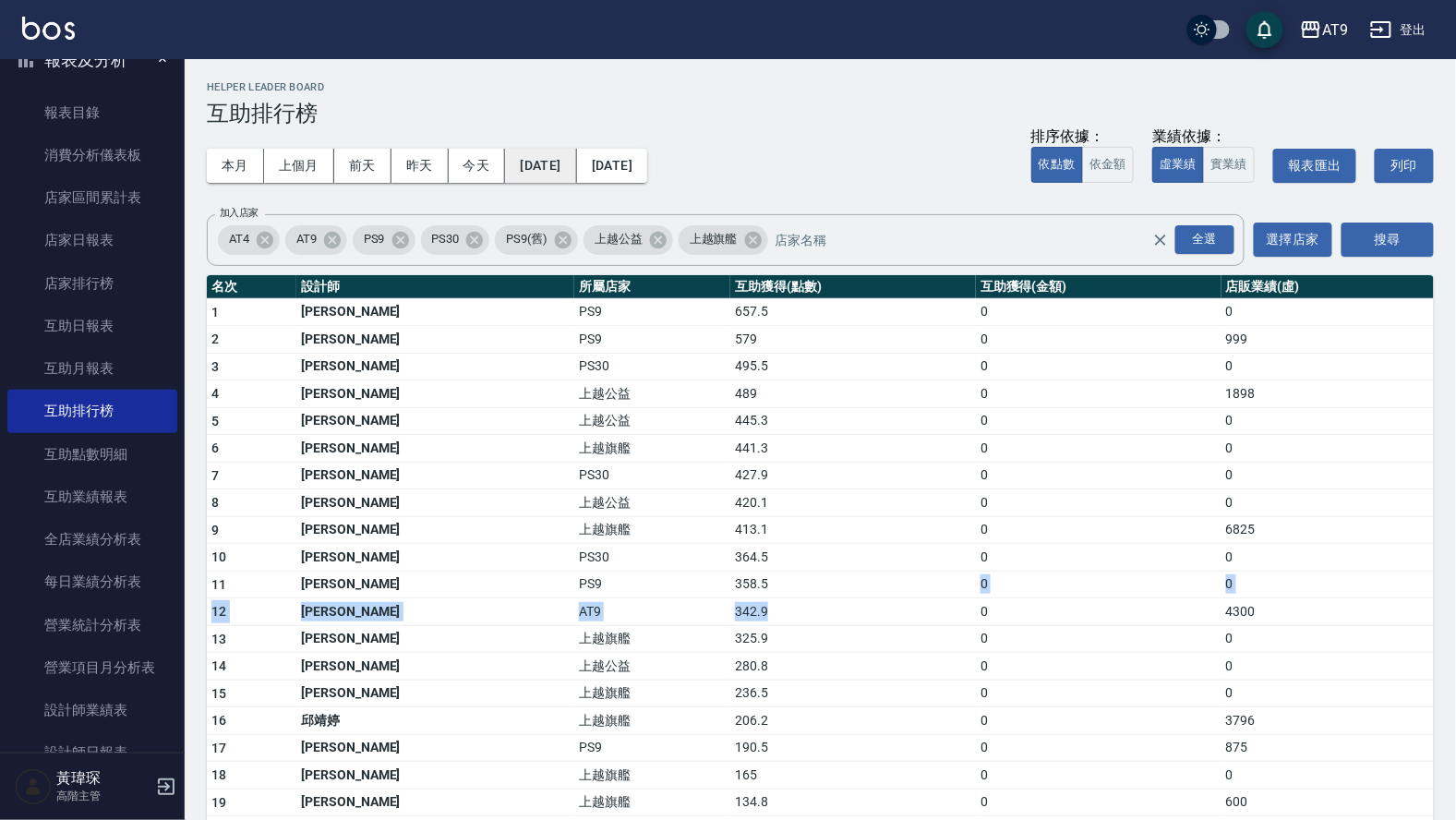
click at [576, 159] on button "2025/07/01" at bounding box center [541, 165] width 71 height 35
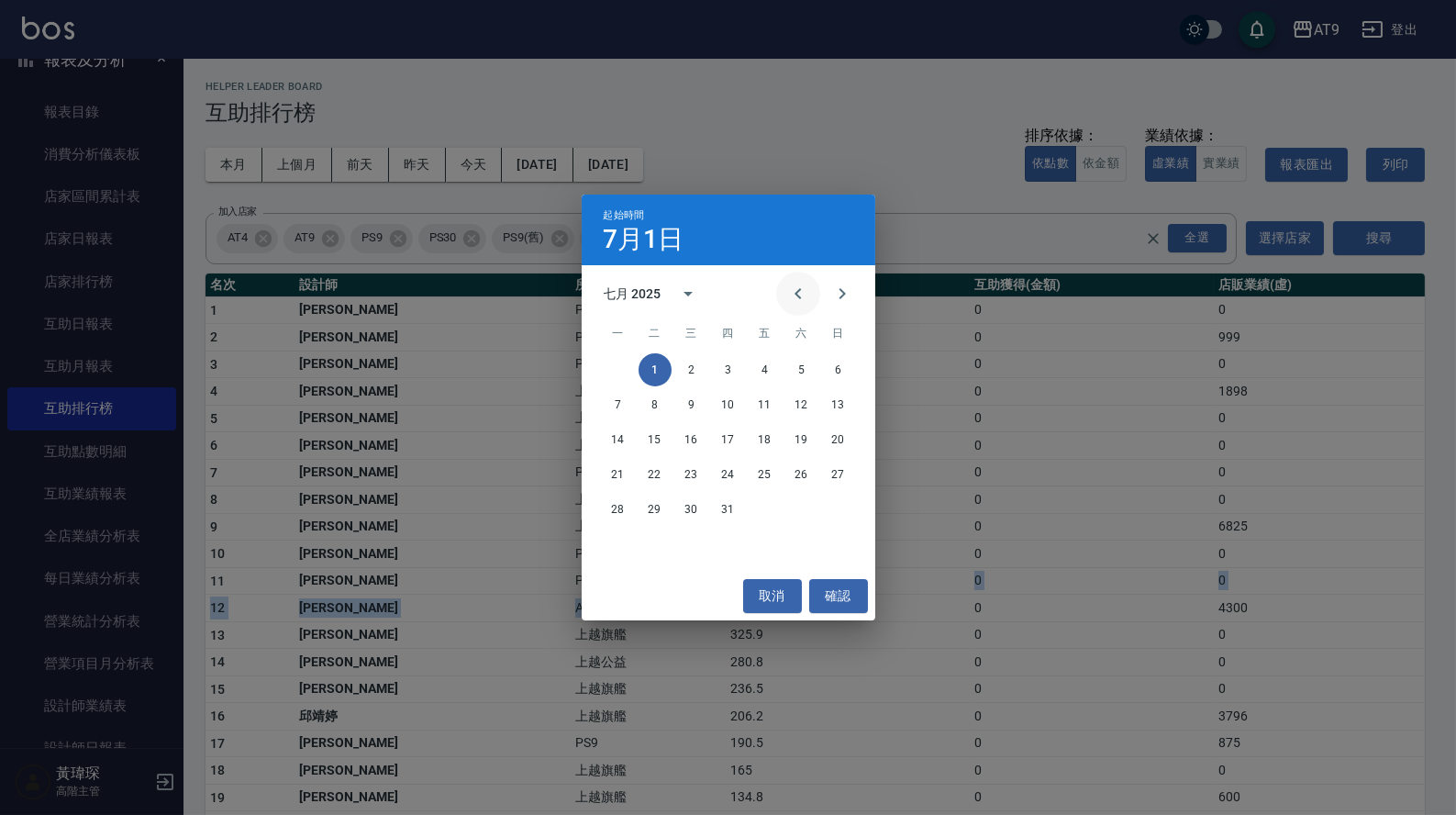
click at [791, 273] on button "Previous month" at bounding box center [798, 293] width 44 height 44
click at [835, 369] on button "1" at bounding box center [839, 370] width 33 height 33
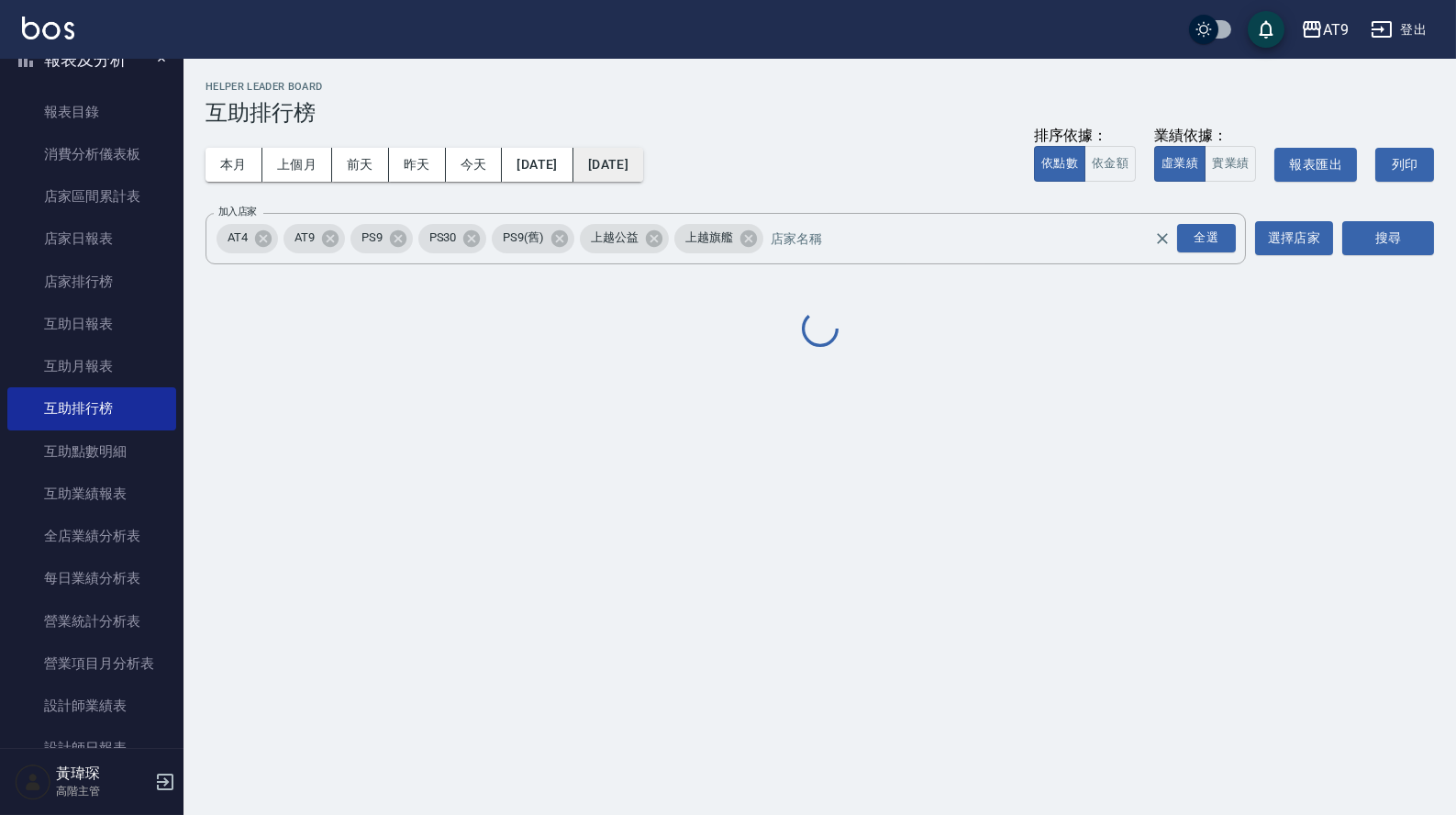
click at [643, 169] on button "2025/07/31" at bounding box center [608, 164] width 70 height 34
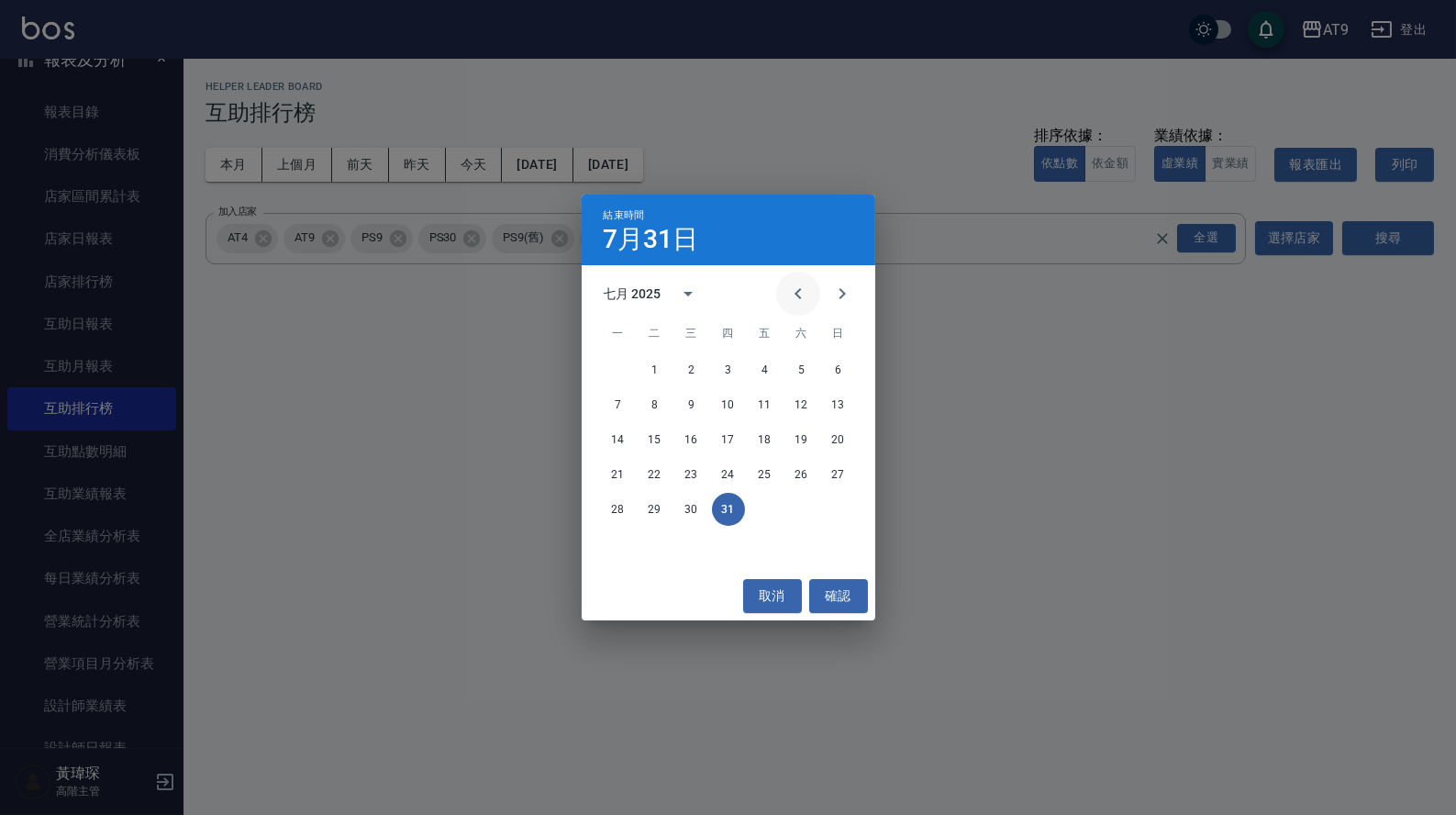
click at [803, 291] on icon "Previous month" at bounding box center [798, 294] width 22 height 22
click at [605, 545] on button "30" at bounding box center [618, 545] width 33 height 33
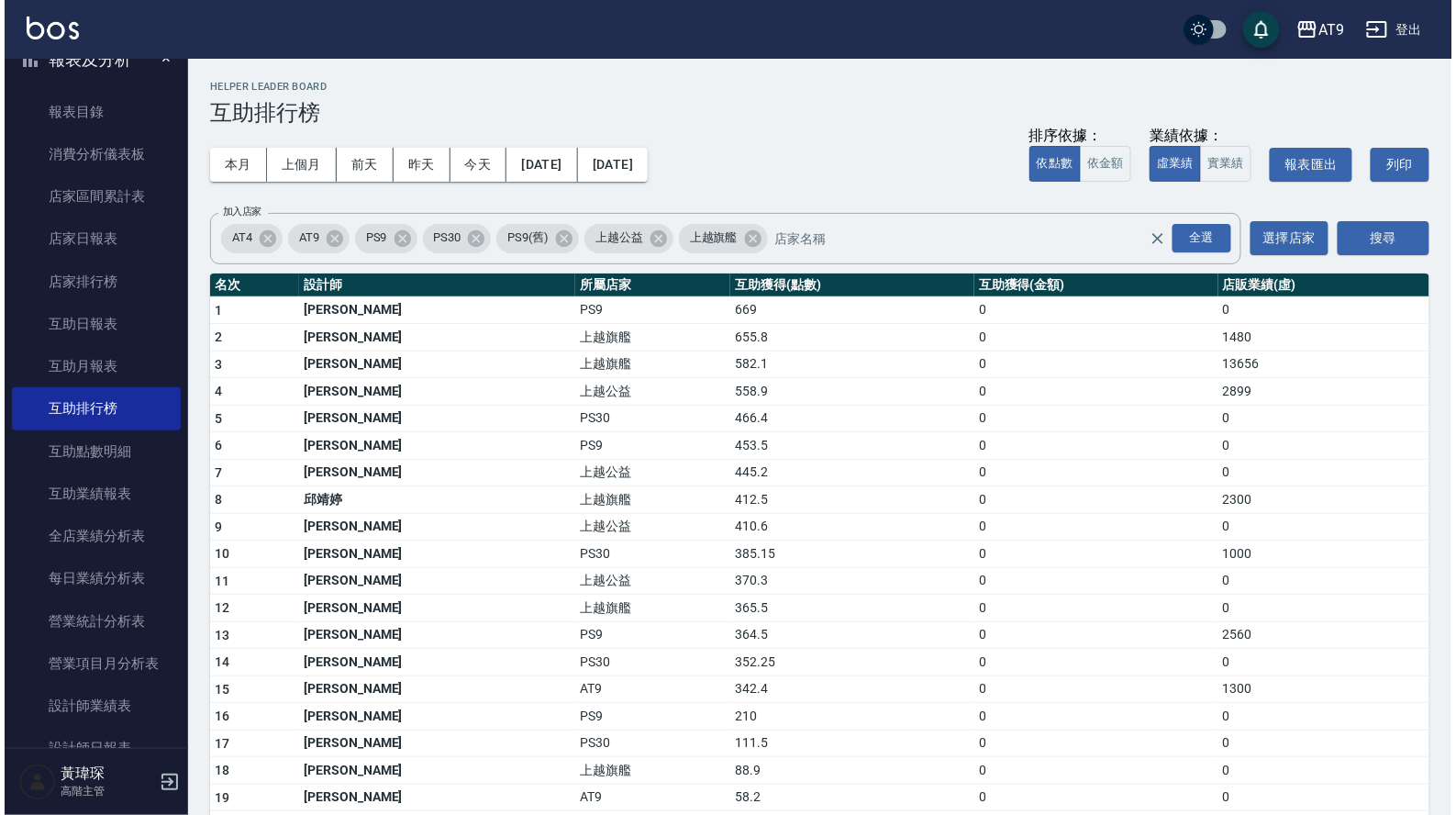
scroll to position [27, 0]
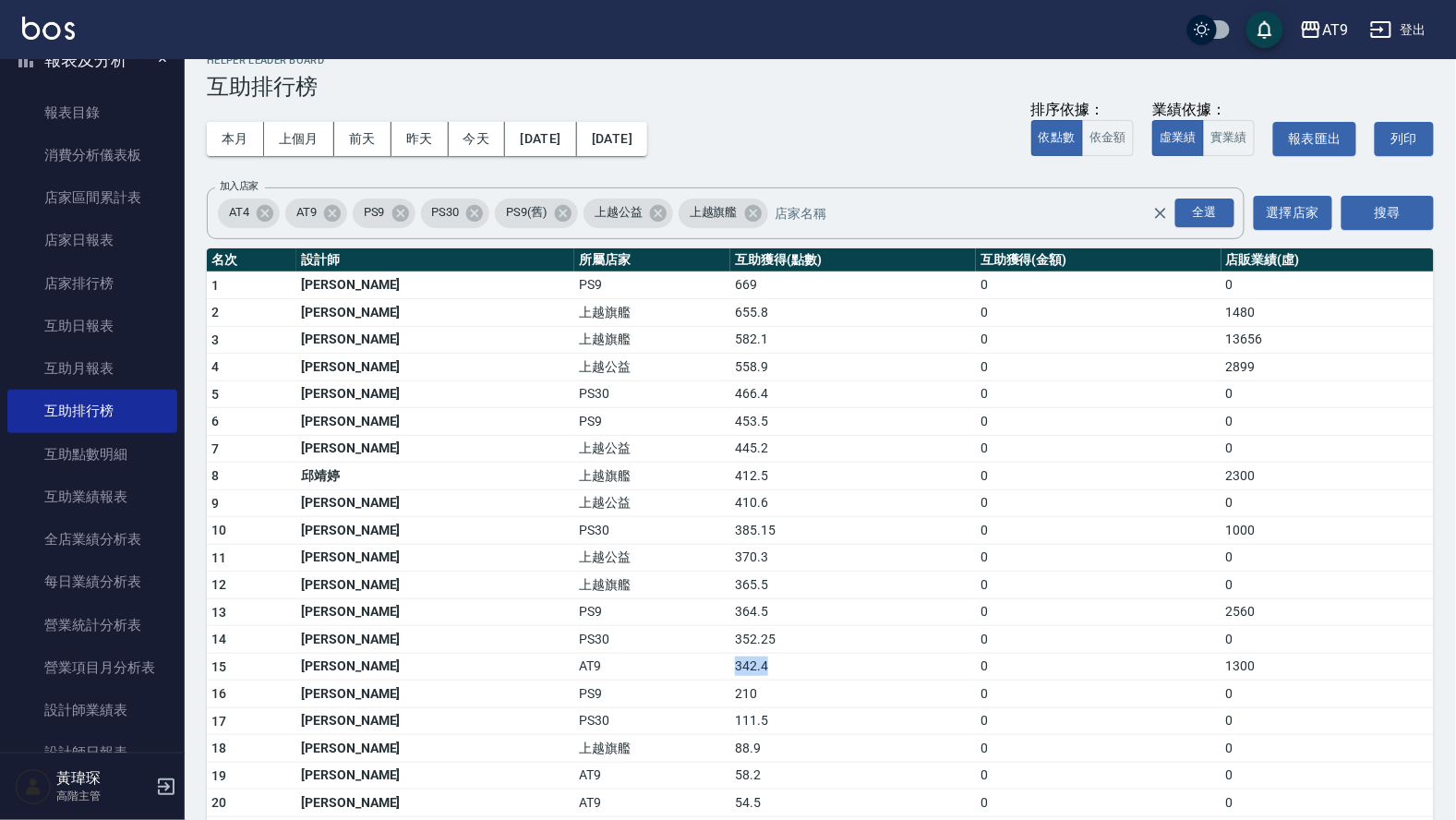
drag, startPoint x: 653, startPoint y: 645, endPoint x: 716, endPoint y: 647, distance: 63.0
click at [716, 653] on tr "15 林智慧 AT9 342.4 0 1300" at bounding box center [820, 667] width 1228 height 28
click at [565, 134] on button "2025/06/01" at bounding box center [541, 138] width 71 height 35
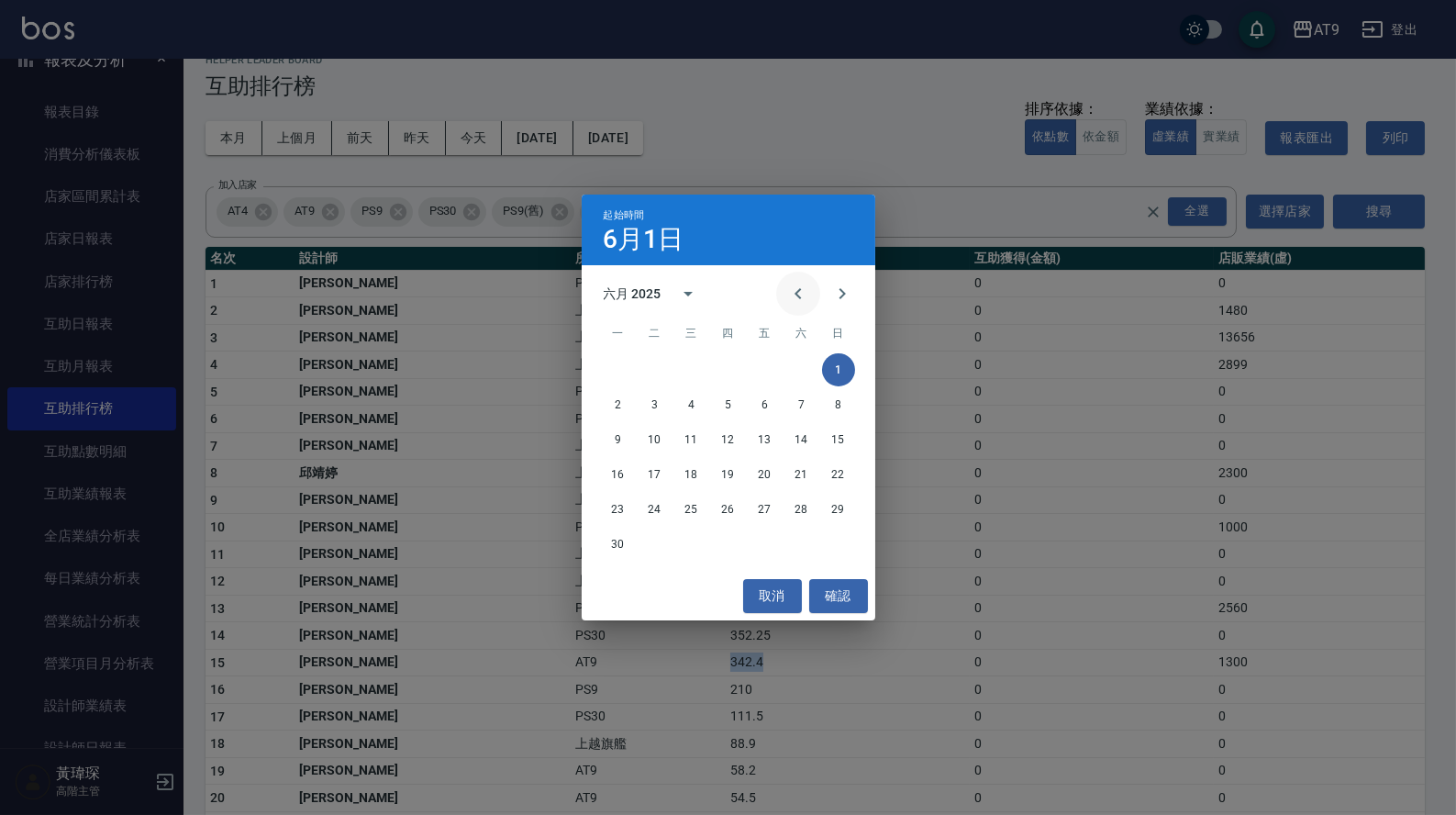
click at [793, 305] on icon "Previous month" at bounding box center [798, 294] width 22 height 22
click at [723, 376] on button "1" at bounding box center [728, 370] width 33 height 33
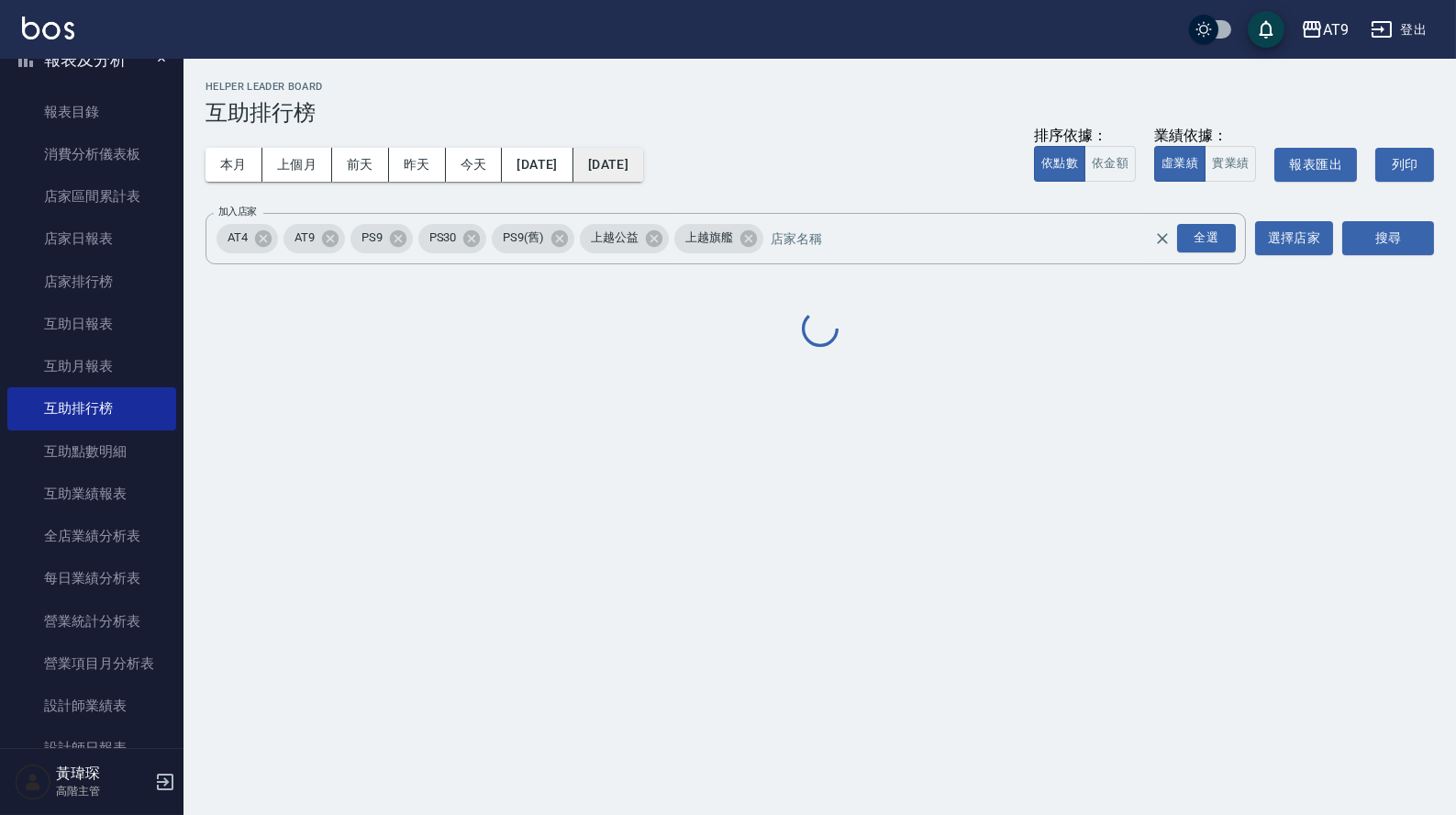
click at [643, 159] on button "2025/06/30" at bounding box center [608, 164] width 70 height 34
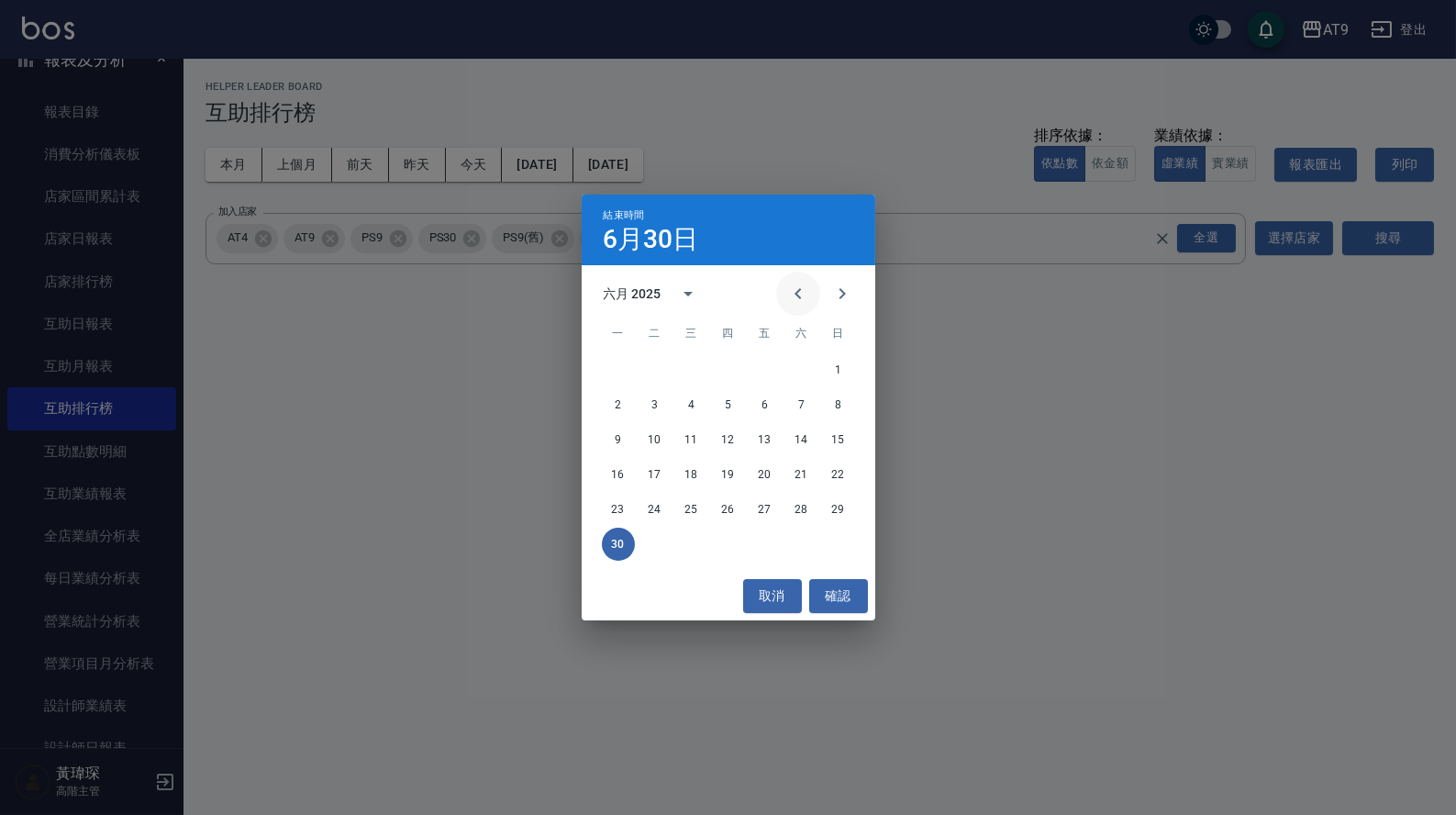
click at [793, 305] on icon "Previous month" at bounding box center [798, 294] width 22 height 22
click at [803, 516] on button "31" at bounding box center [802, 509] width 33 height 33
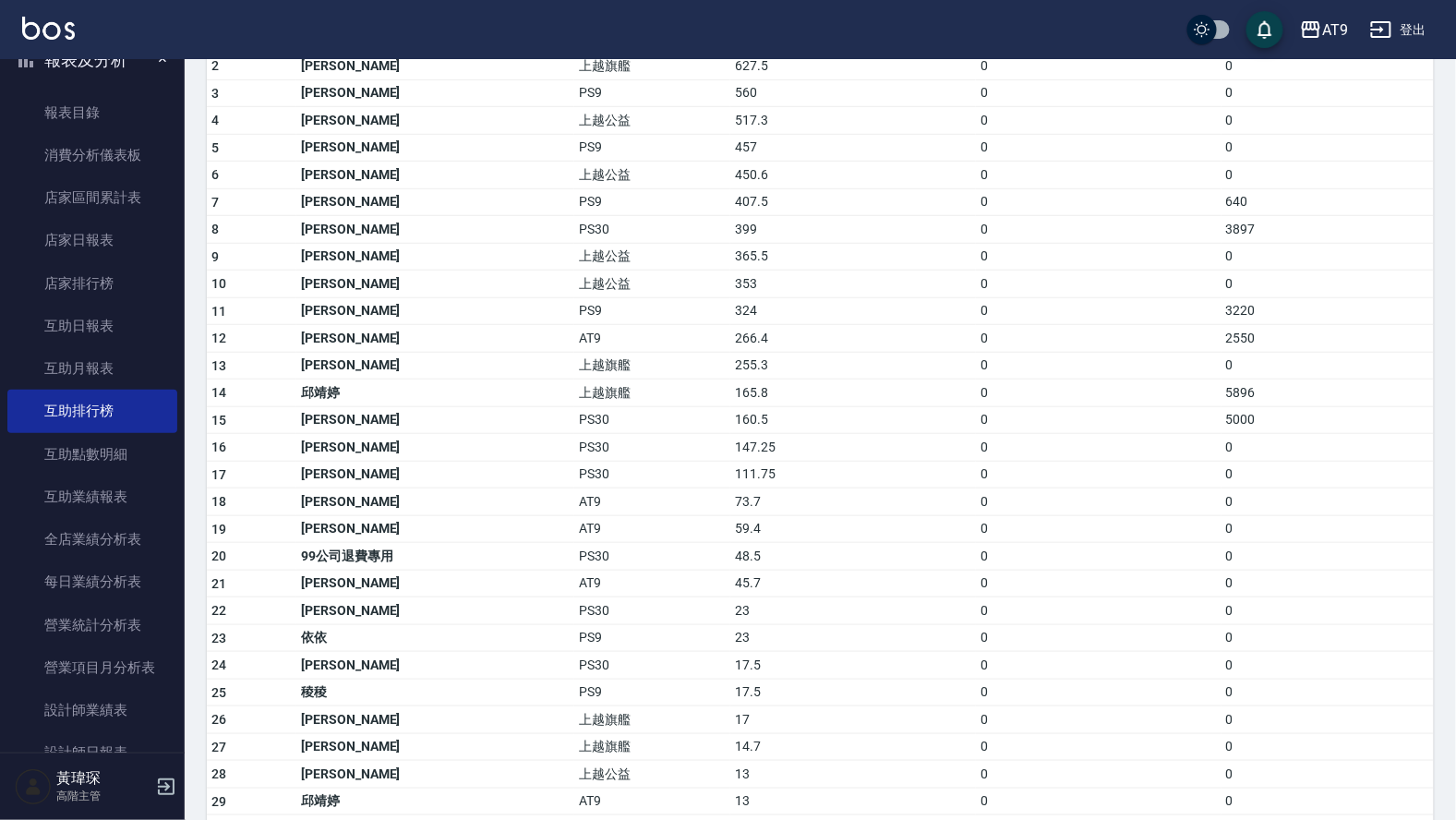
scroll to position [220, 0]
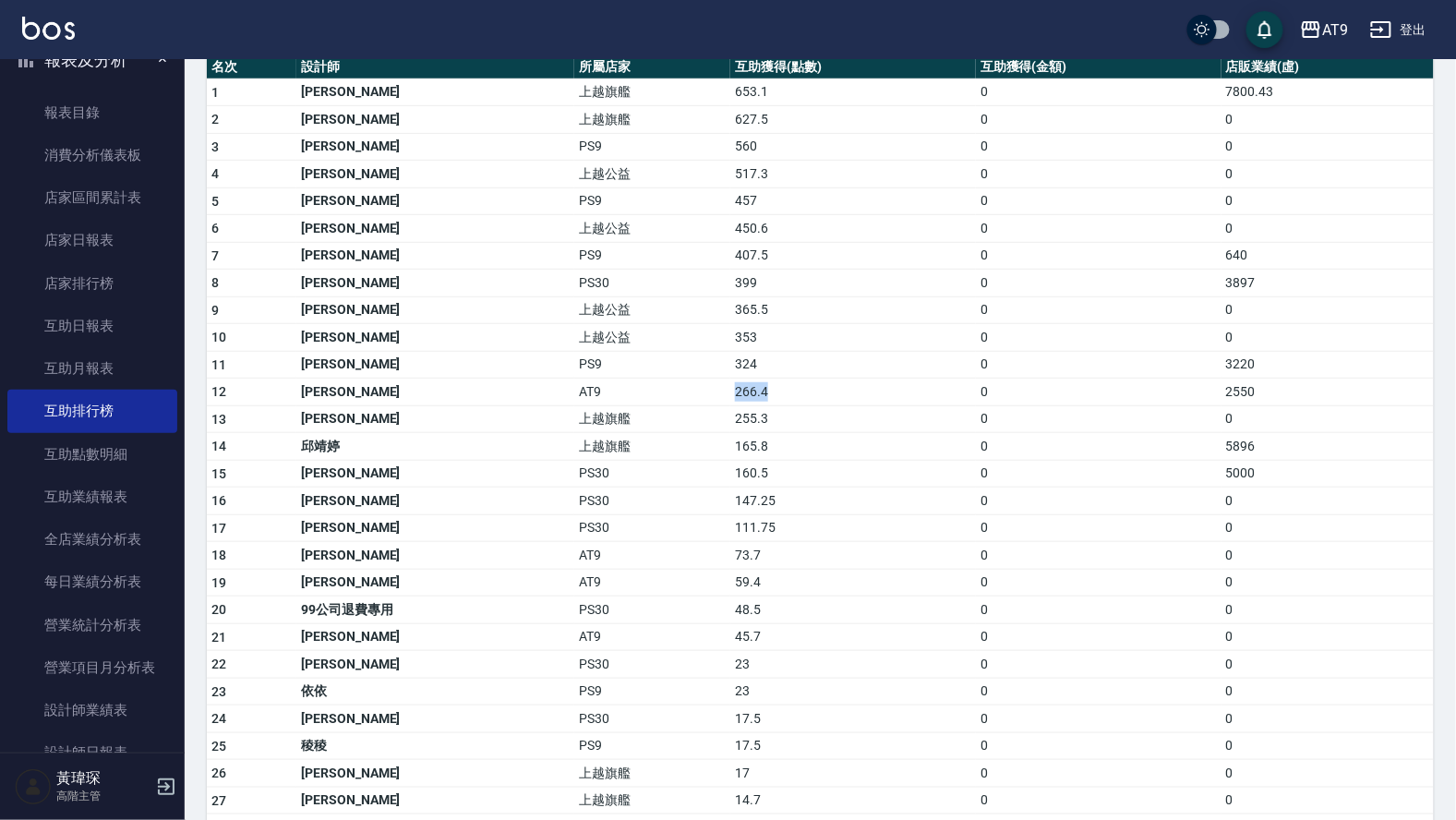
drag, startPoint x: 753, startPoint y: 386, endPoint x: 769, endPoint y: 384, distance: 16.1
click at [769, 384] on td "266.4" at bounding box center [853, 393] width 245 height 28
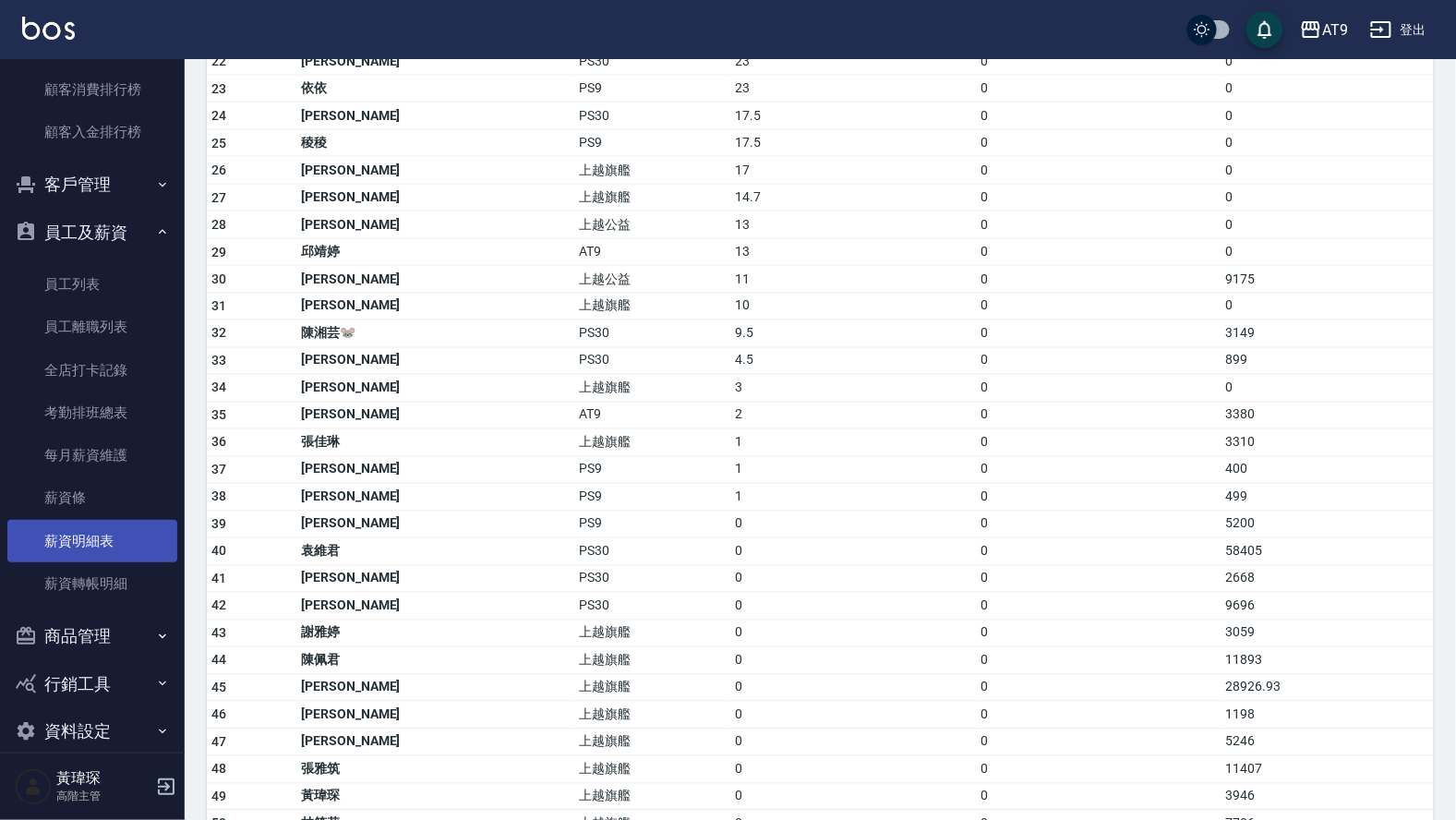
scroll to position [1031, 0]
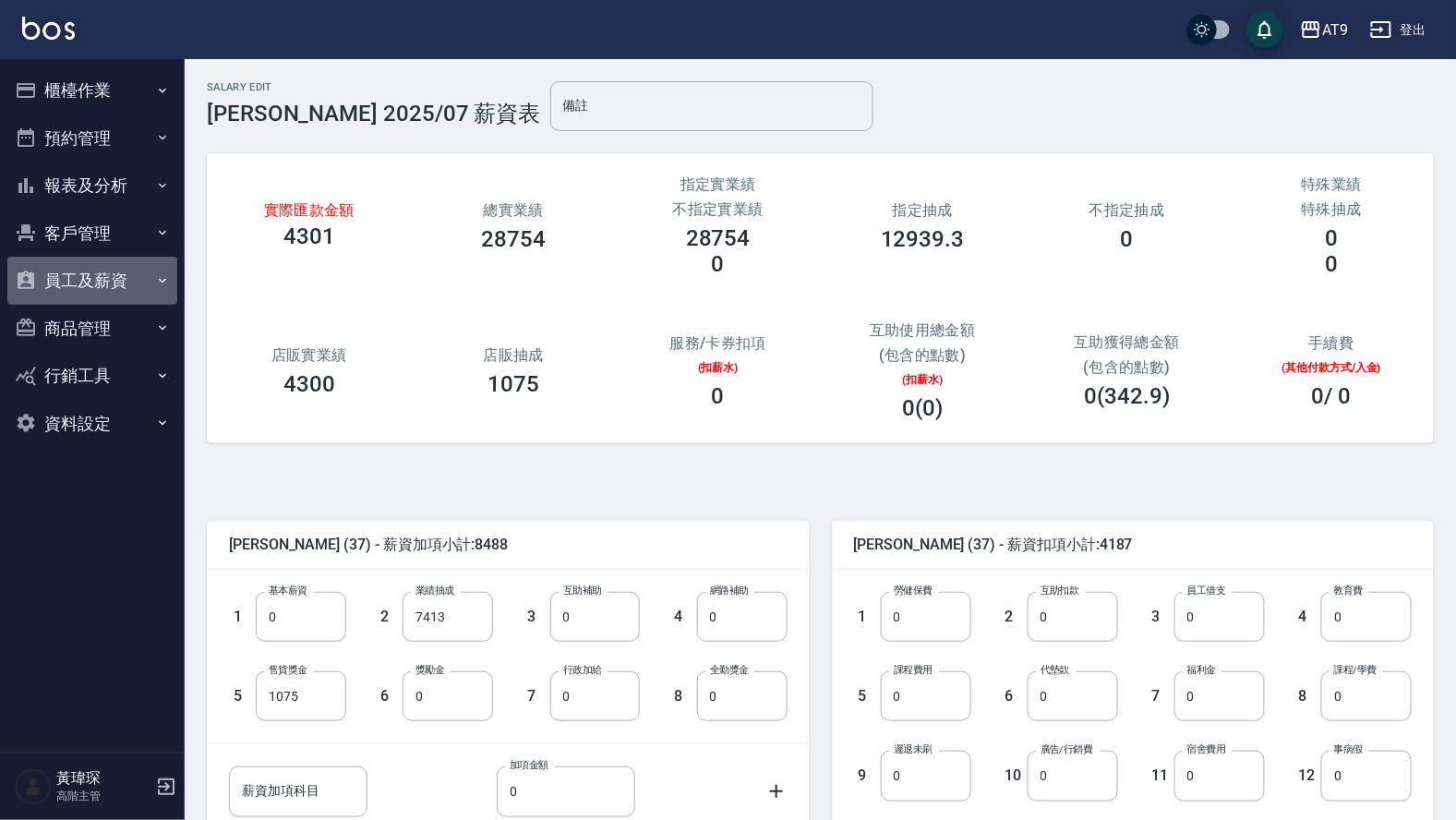
click at [119, 286] on button "員工及薪資" at bounding box center [92, 281] width 170 height 48
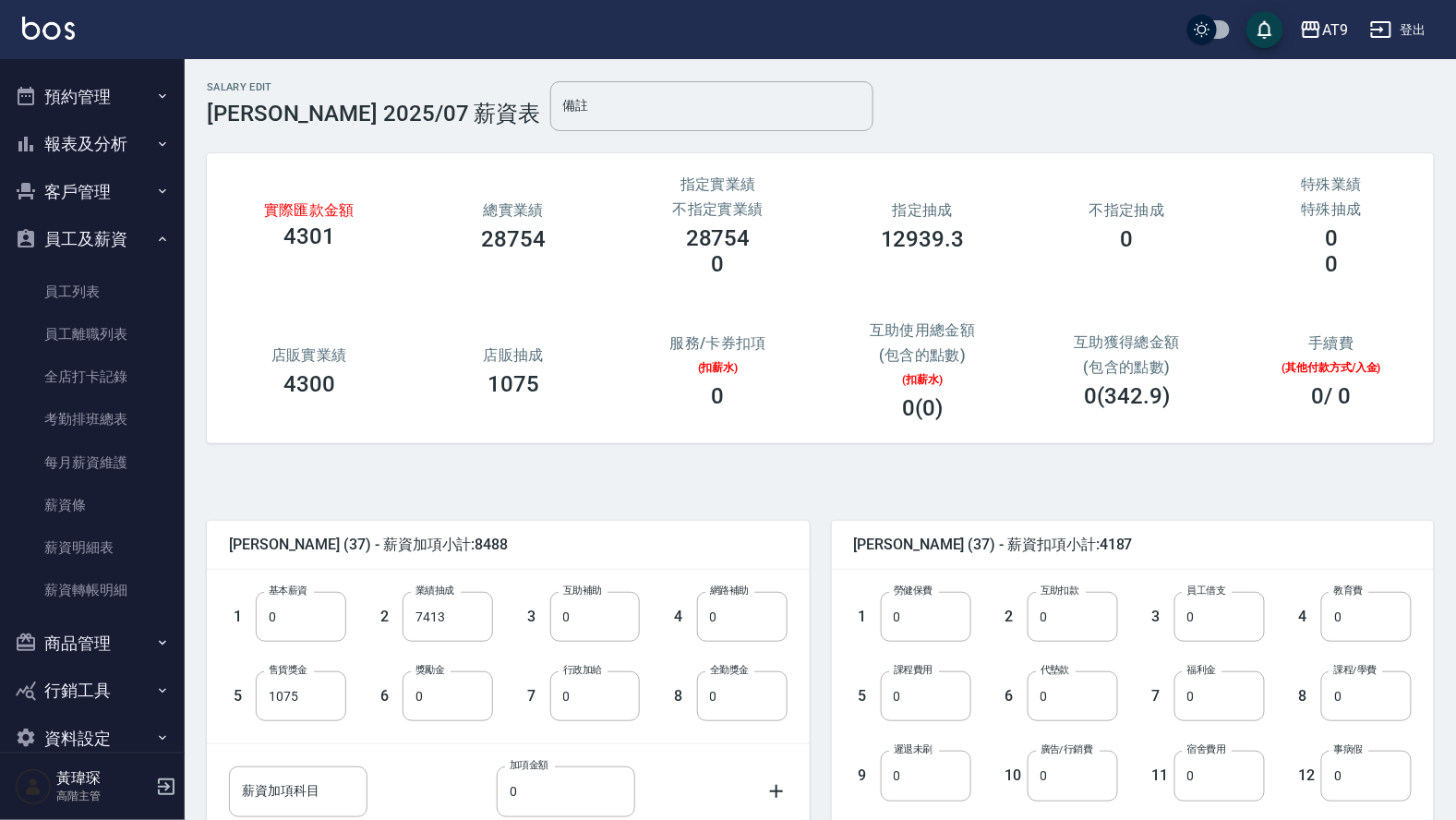
scroll to position [44, 0]
click at [88, 454] on link "每月薪資維護" at bounding box center [92, 460] width 170 height 43
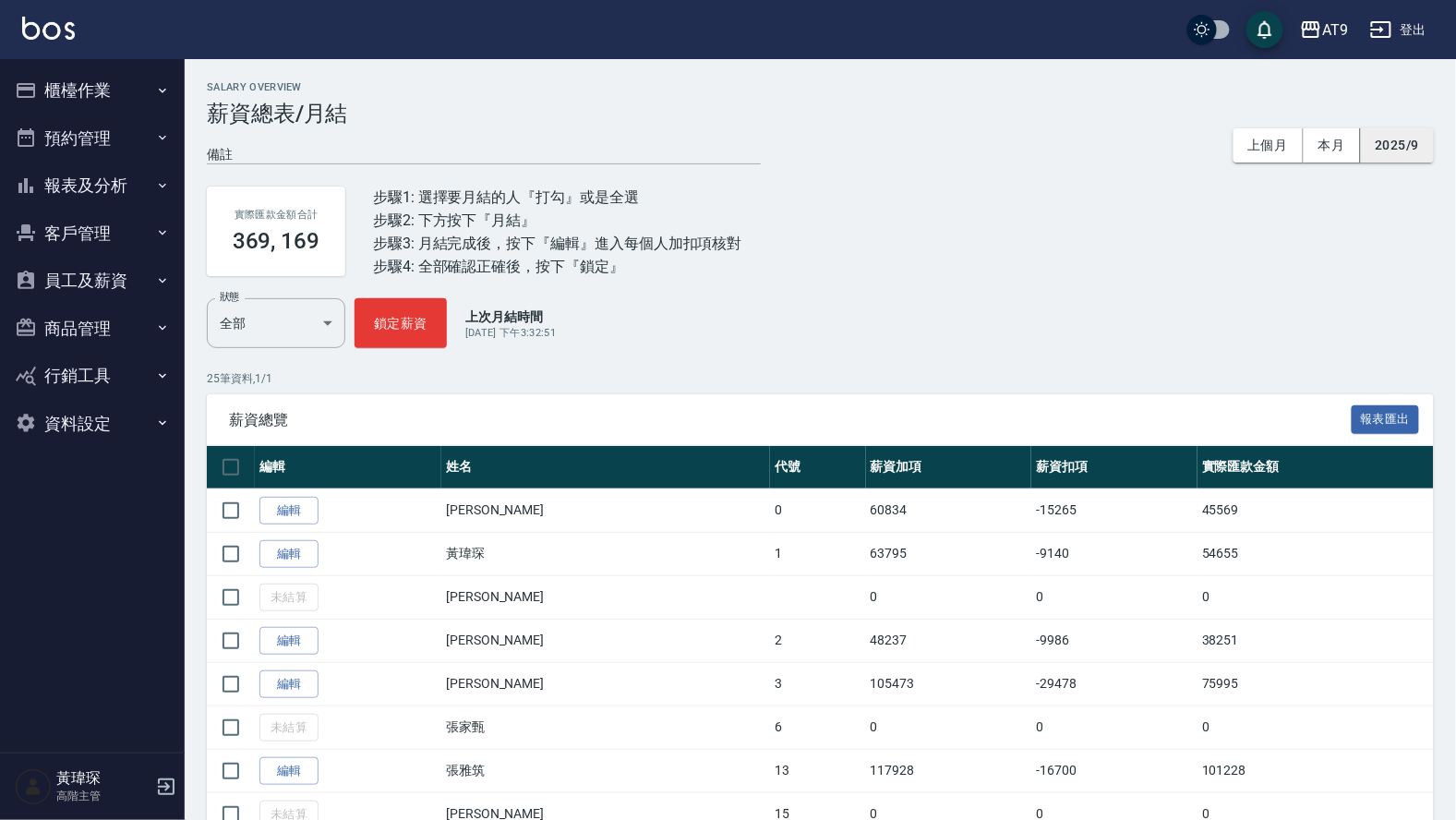
click at [1414, 138] on button "2025/9" at bounding box center [1398, 145] width 73 height 35
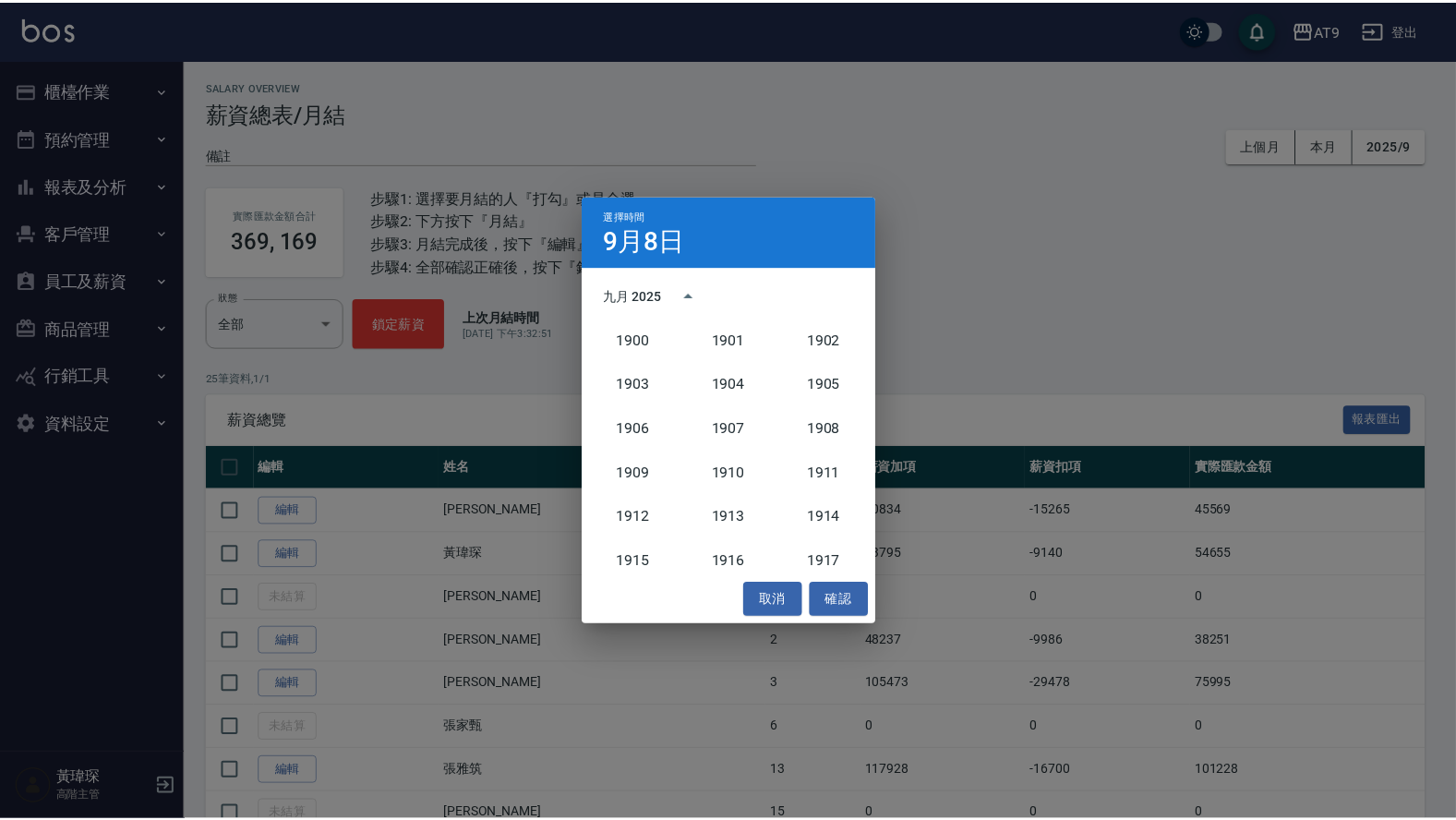
scroll to position [1708, 0]
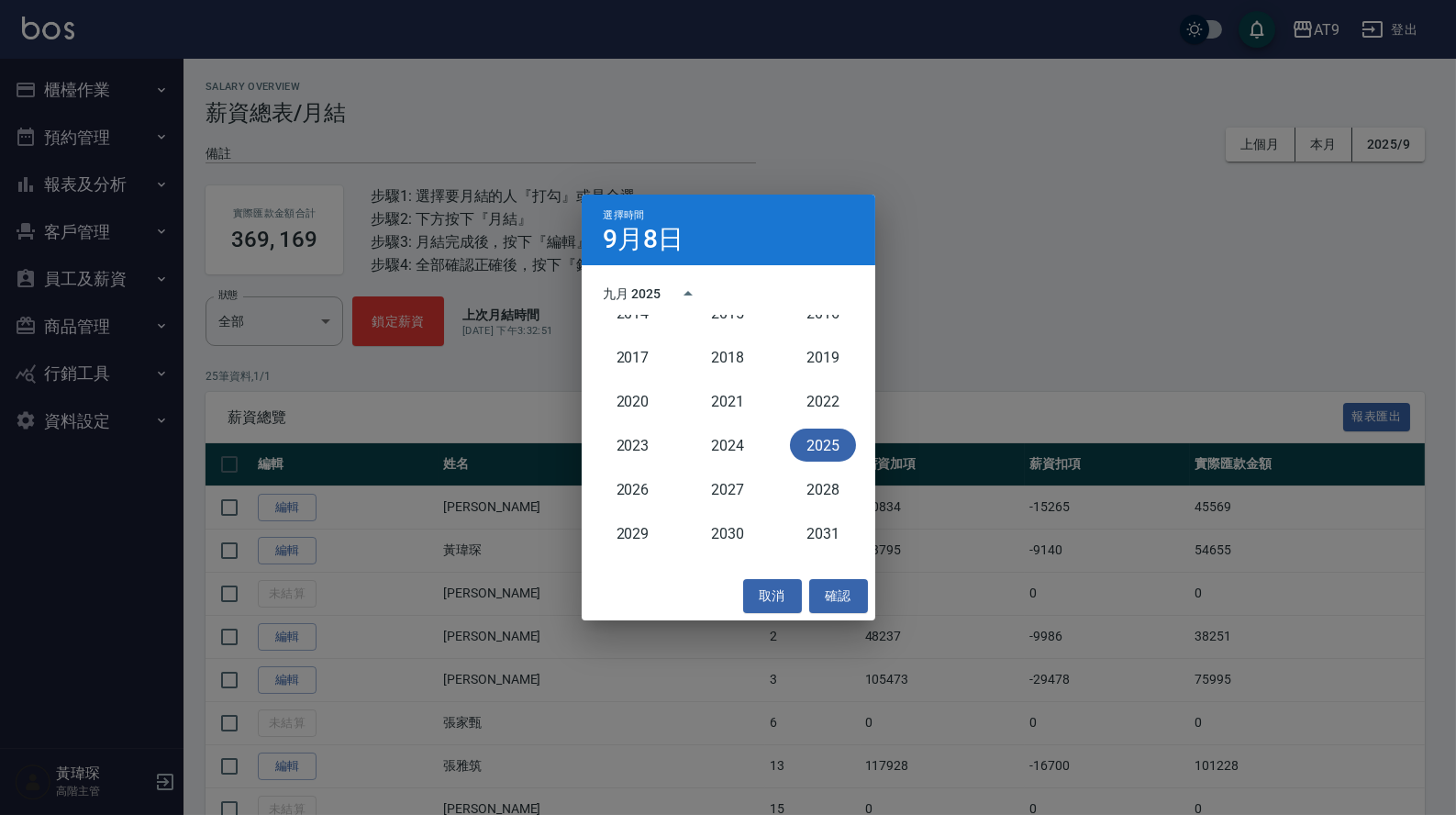
click at [824, 437] on button "2025" at bounding box center [823, 445] width 66 height 33
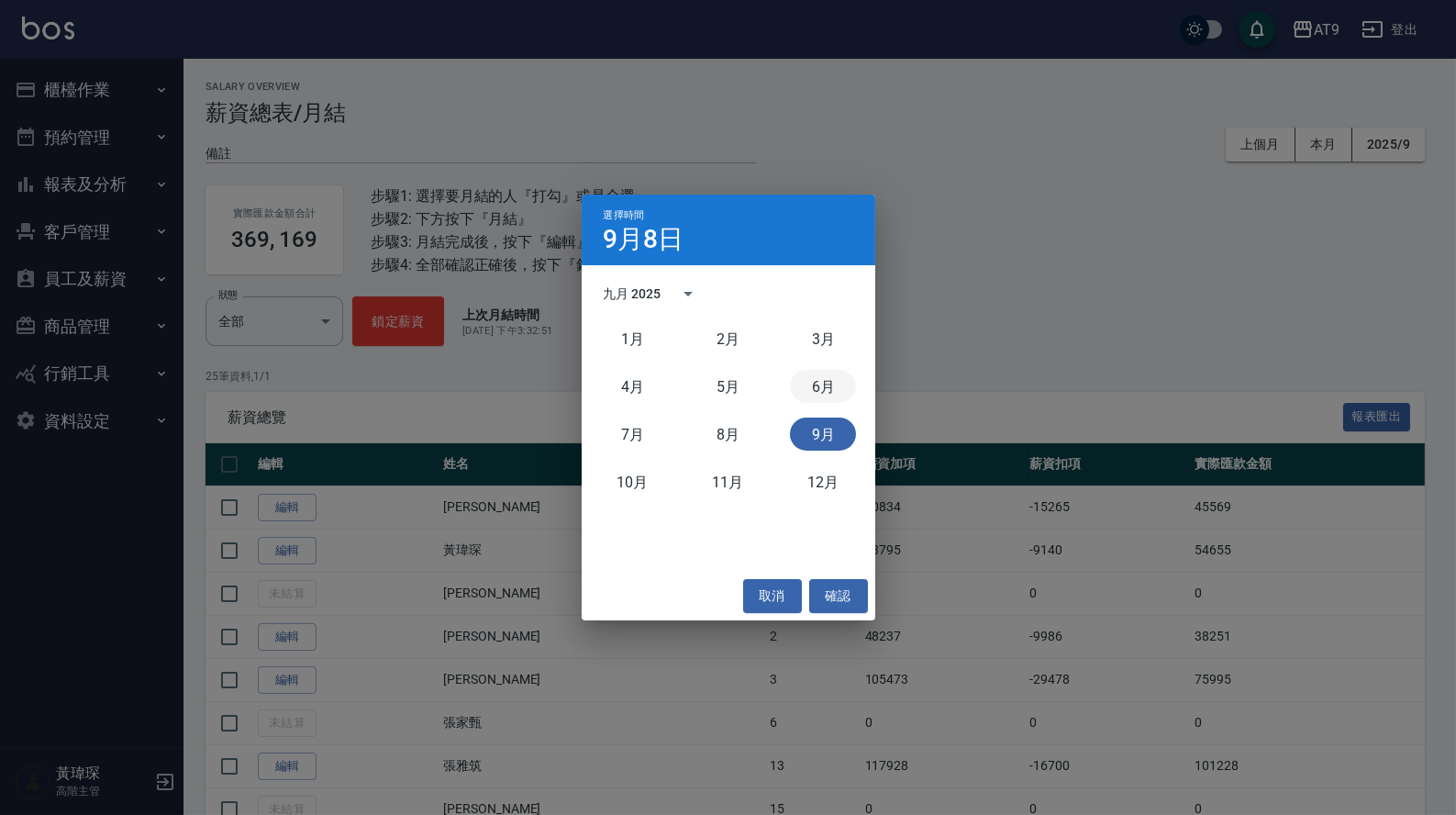
click at [806, 387] on button "6月" at bounding box center [823, 386] width 66 height 33
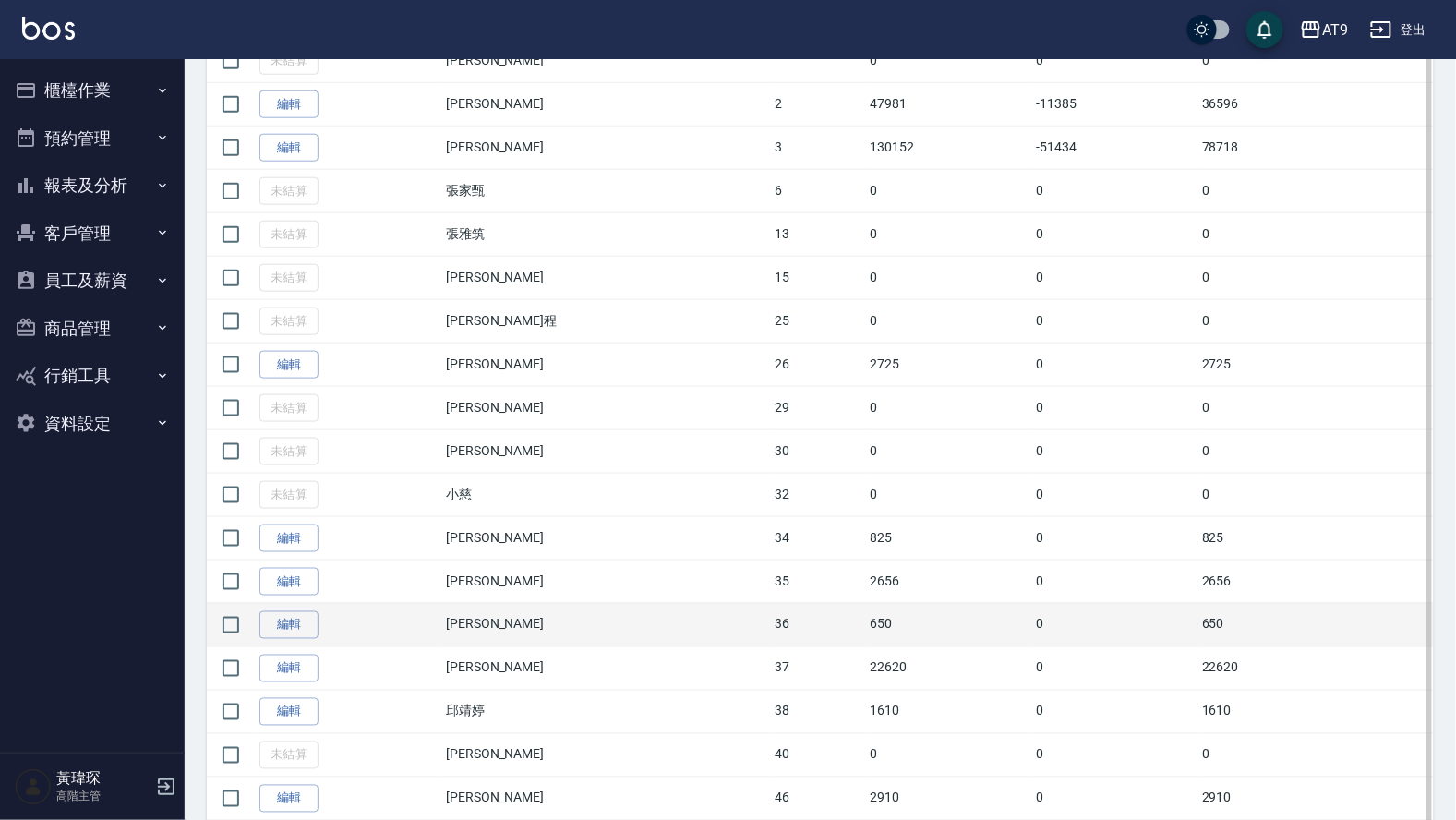
scroll to position [550, 0]
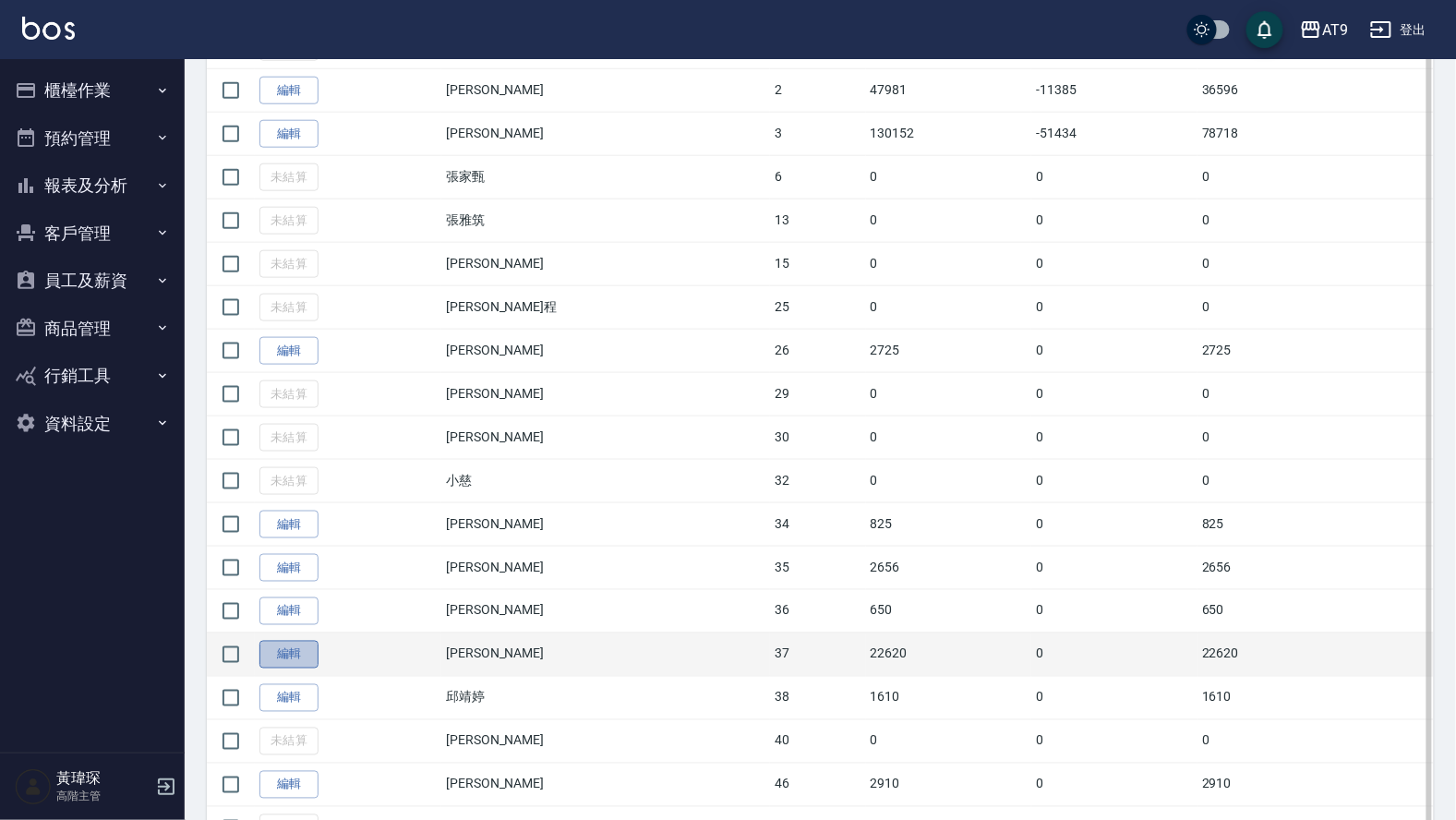
click at [300, 670] on link "編輯" at bounding box center [289, 655] width 59 height 29
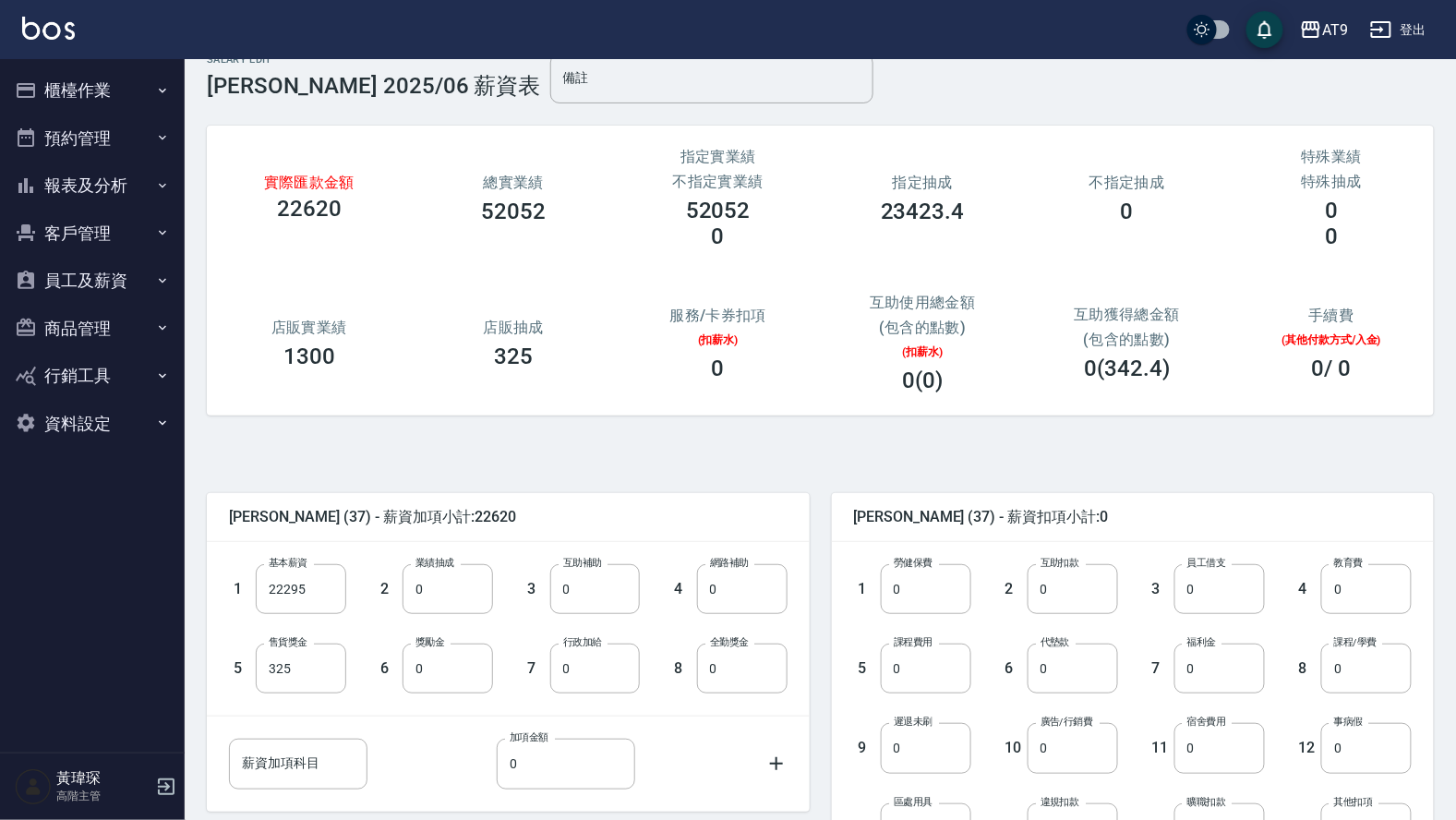
scroll to position [42, 0]
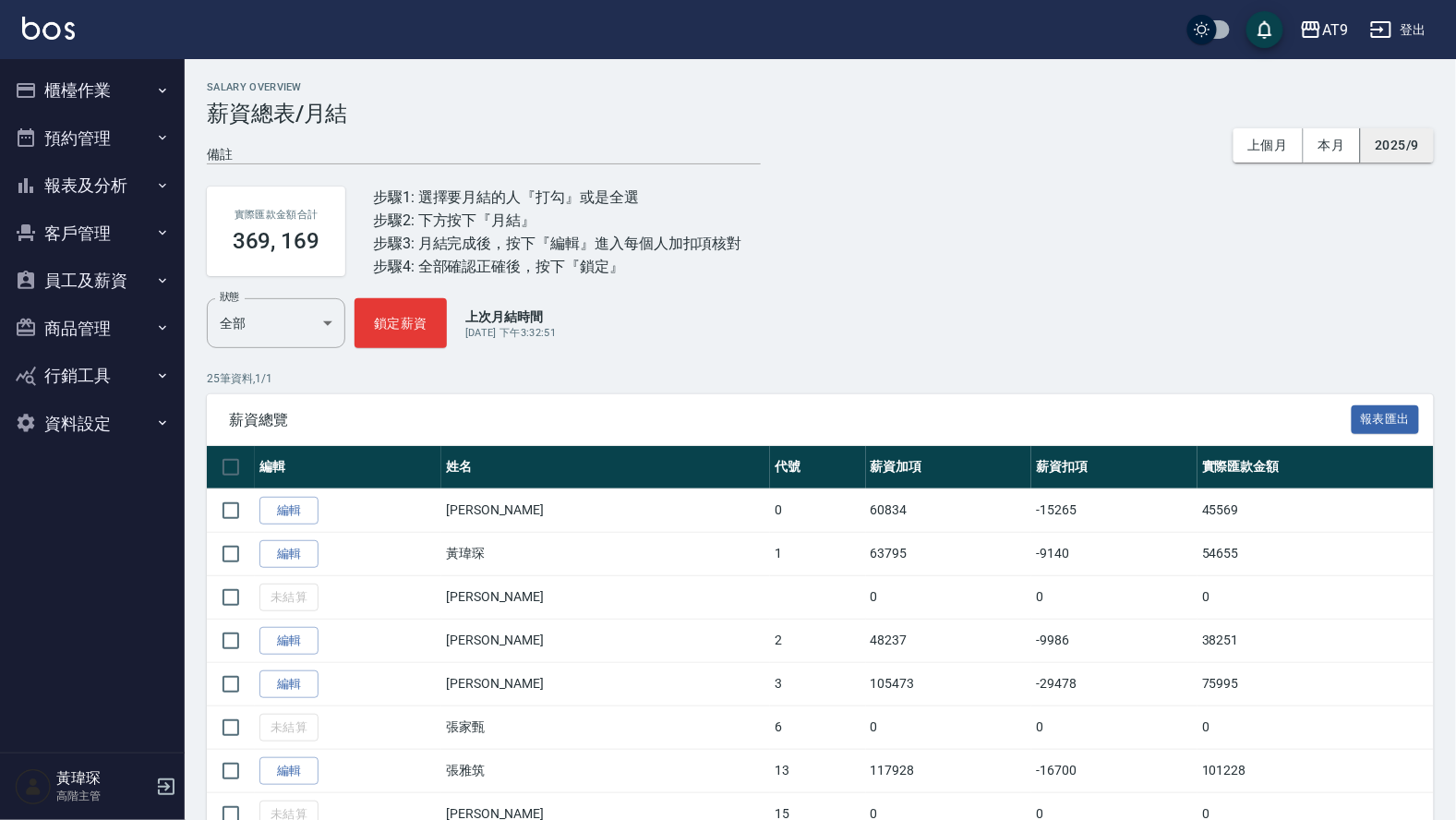
click at [1390, 145] on button "2025/9" at bounding box center [1398, 145] width 73 height 35
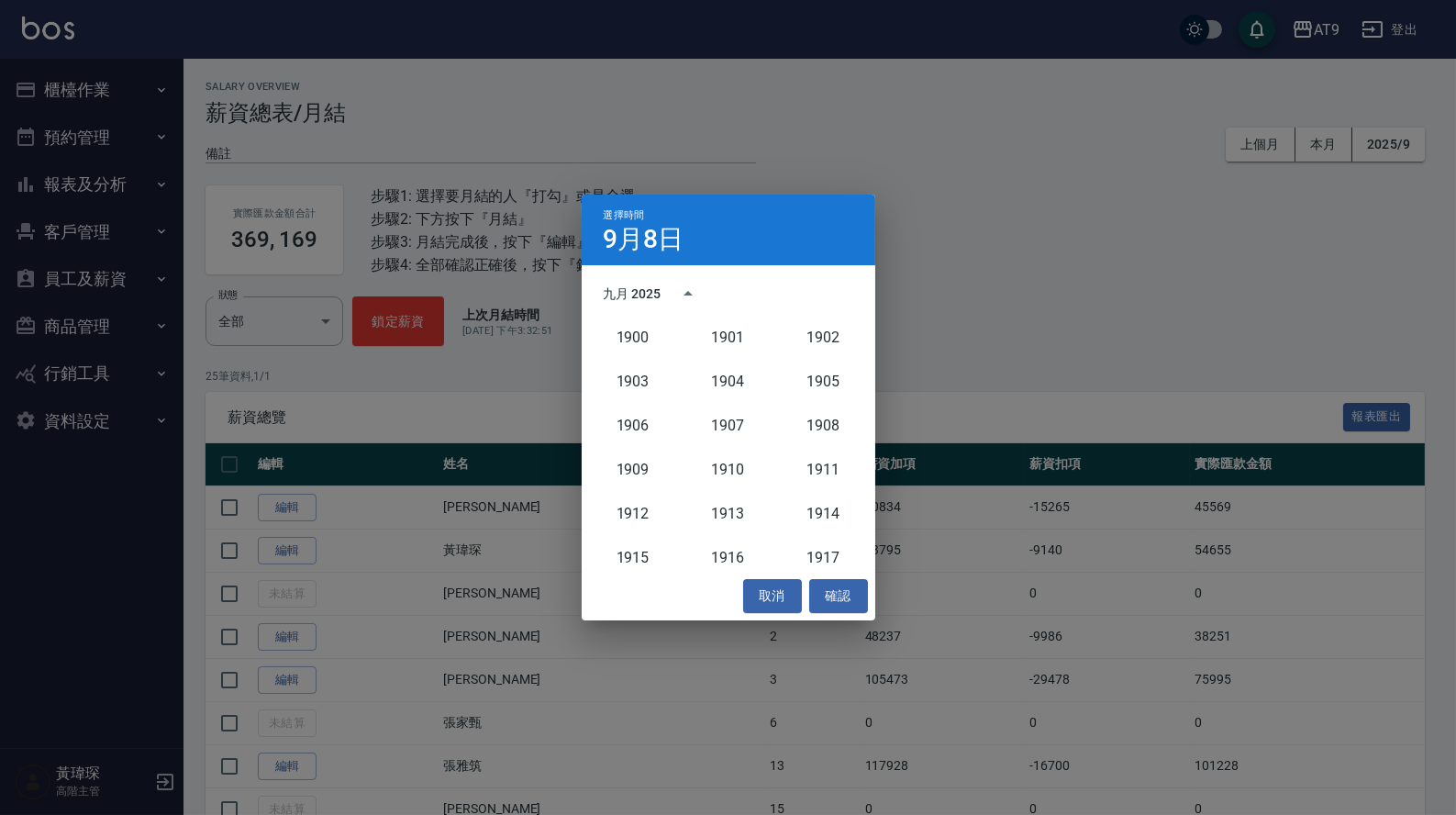
scroll to position [1698, 0]
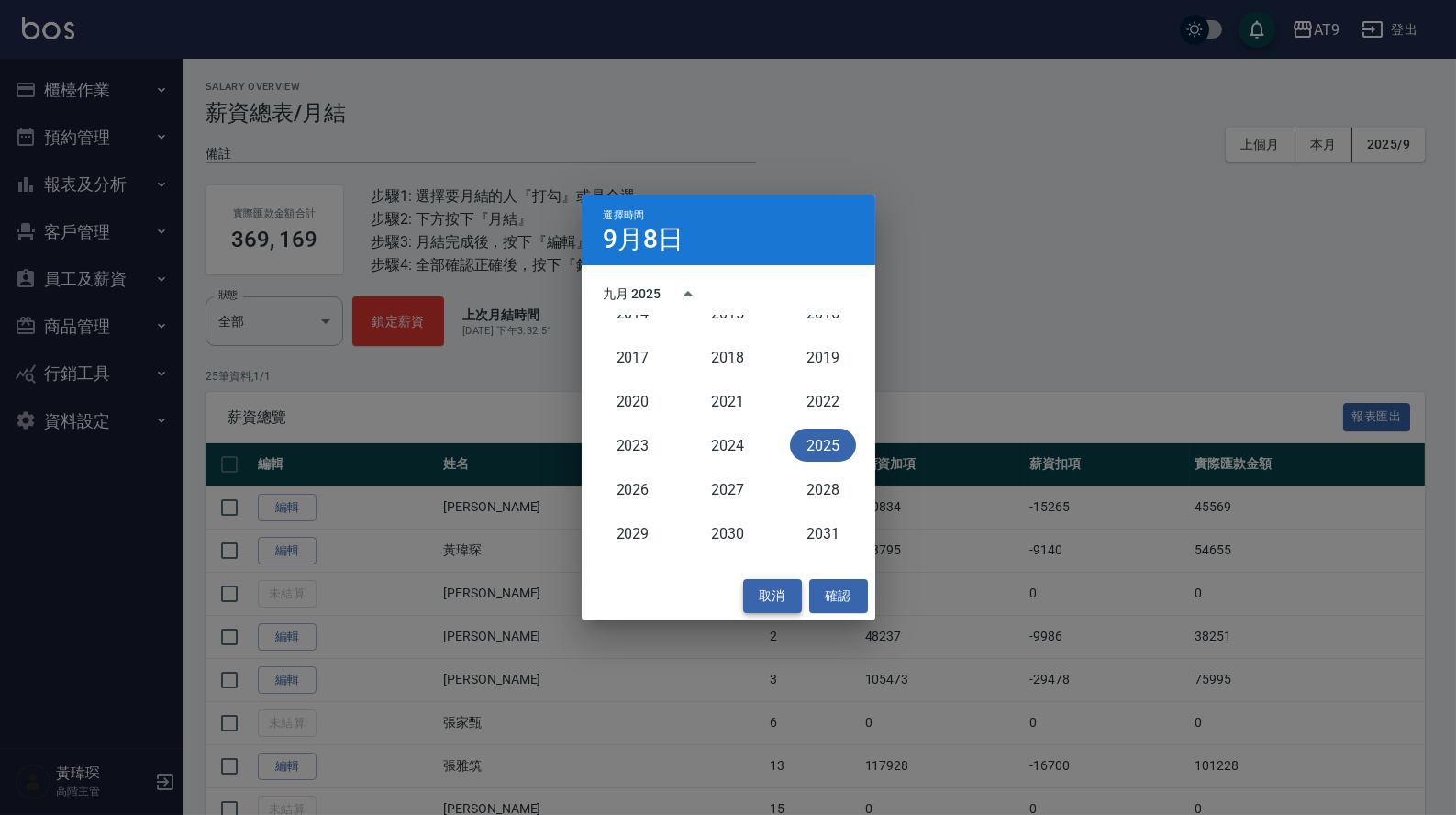
click at [751, 595] on button "取消" at bounding box center [773, 596] width 59 height 34
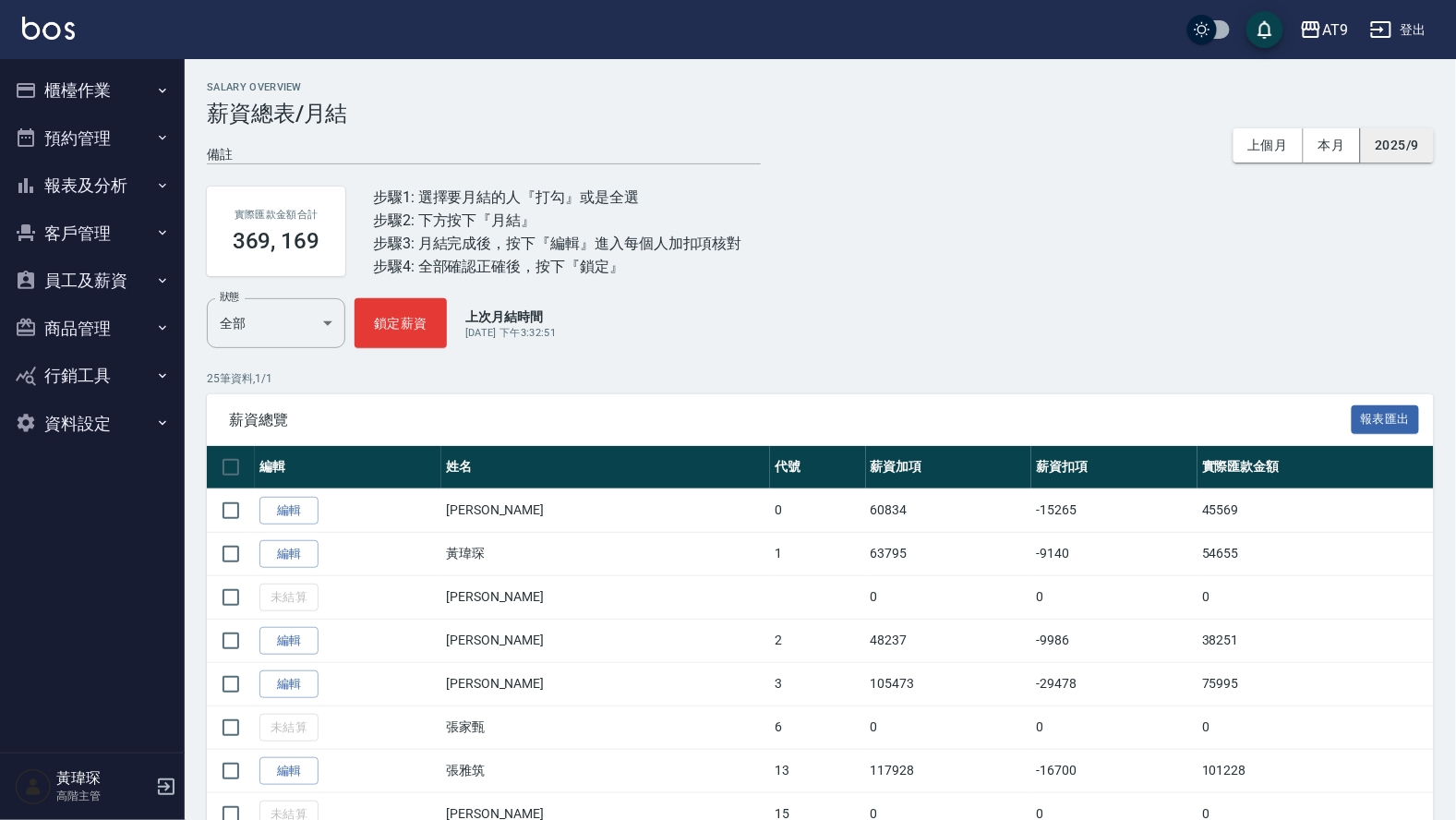
click at [1403, 150] on button "2025/9" at bounding box center [1398, 145] width 73 height 35
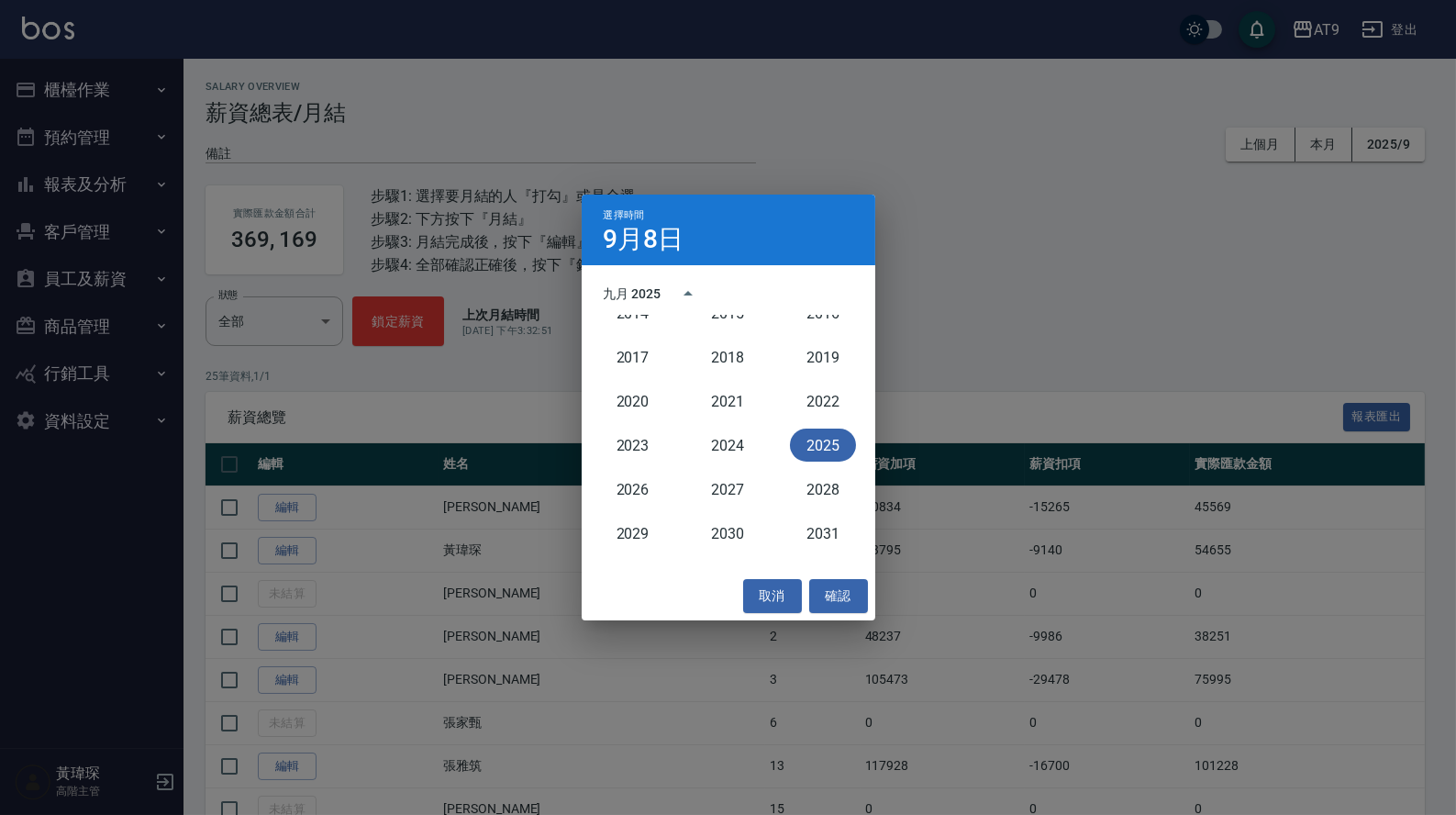
click at [742, 426] on div "2024" at bounding box center [728, 444] width 95 height 44
click at [729, 444] on button "2024" at bounding box center [728, 445] width 66 height 33
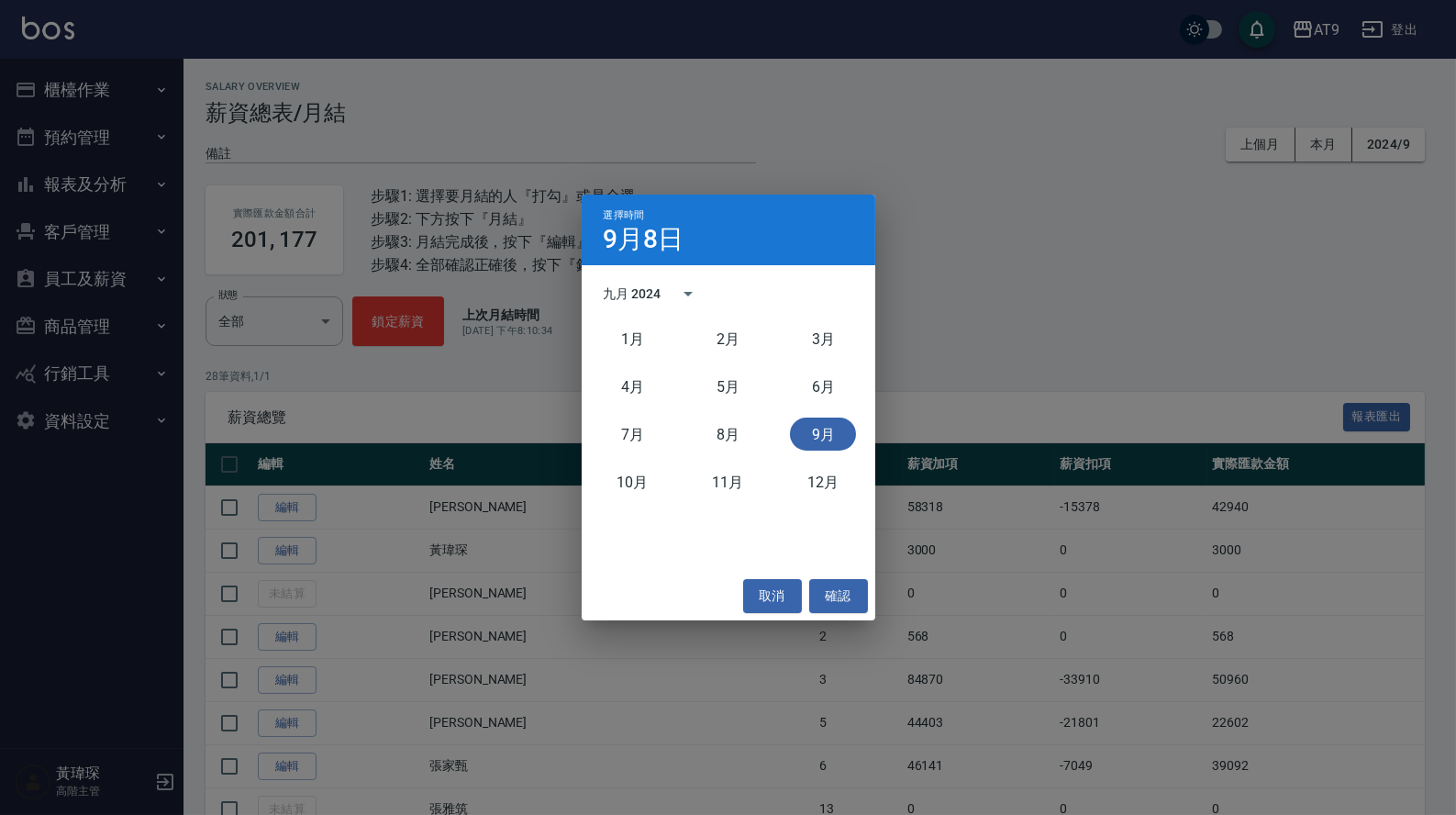
click at [643, 303] on div "九月 2024" at bounding box center [657, 293] width 107 height 44
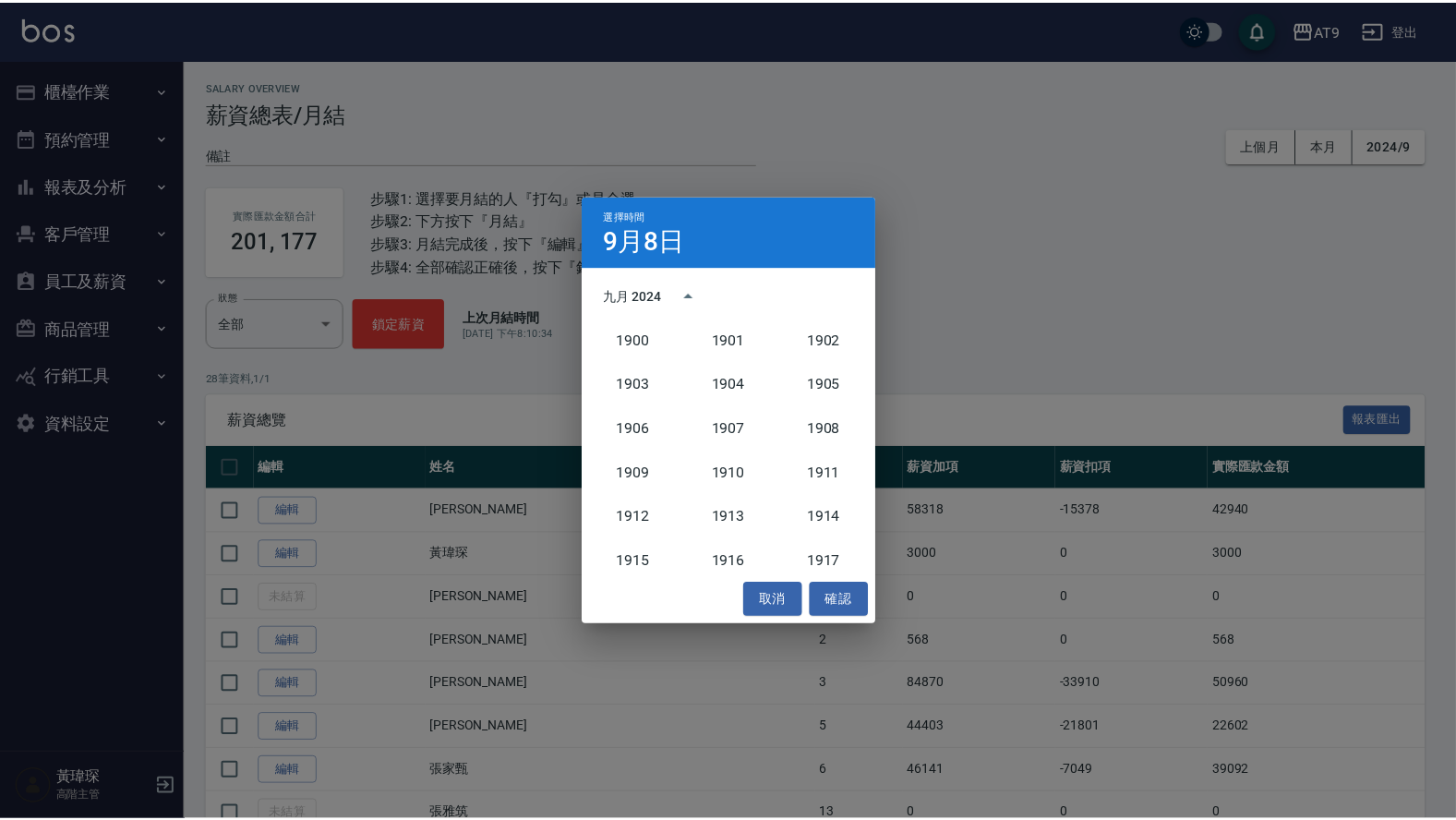
scroll to position [1708, 0]
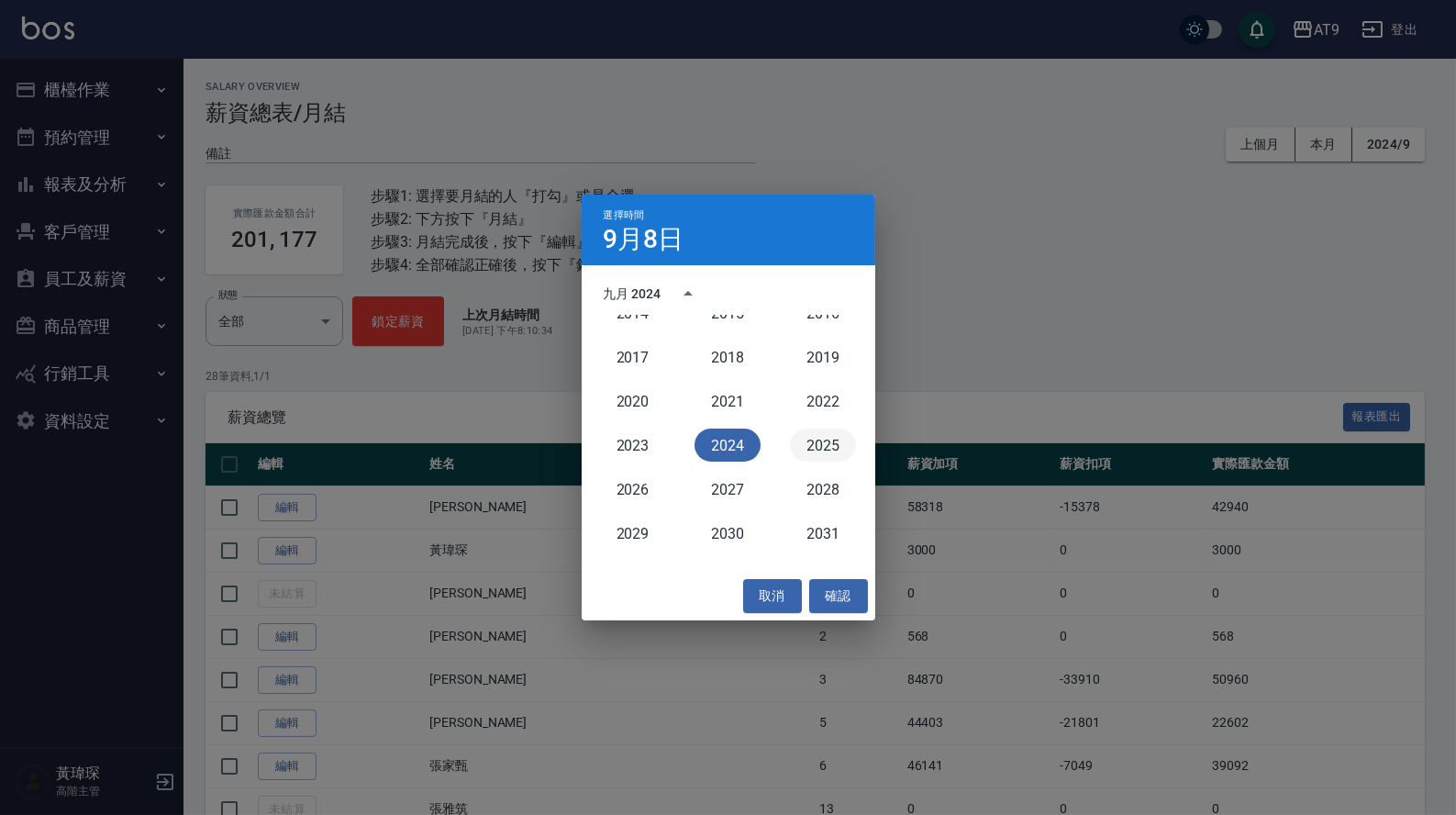
click at [835, 438] on button "2025" at bounding box center [823, 445] width 66 height 33
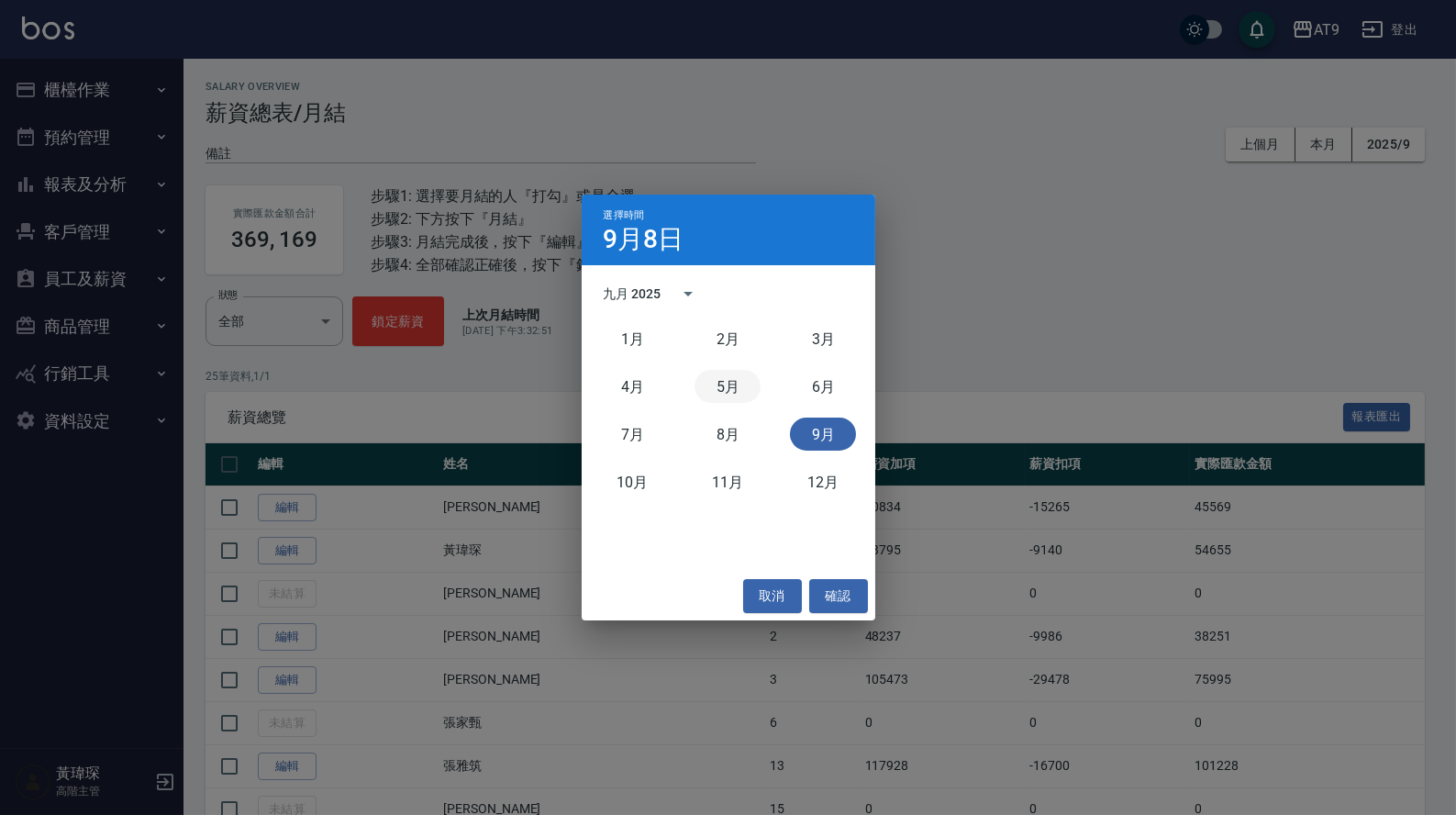
click at [731, 393] on button "5月" at bounding box center [728, 386] width 66 height 33
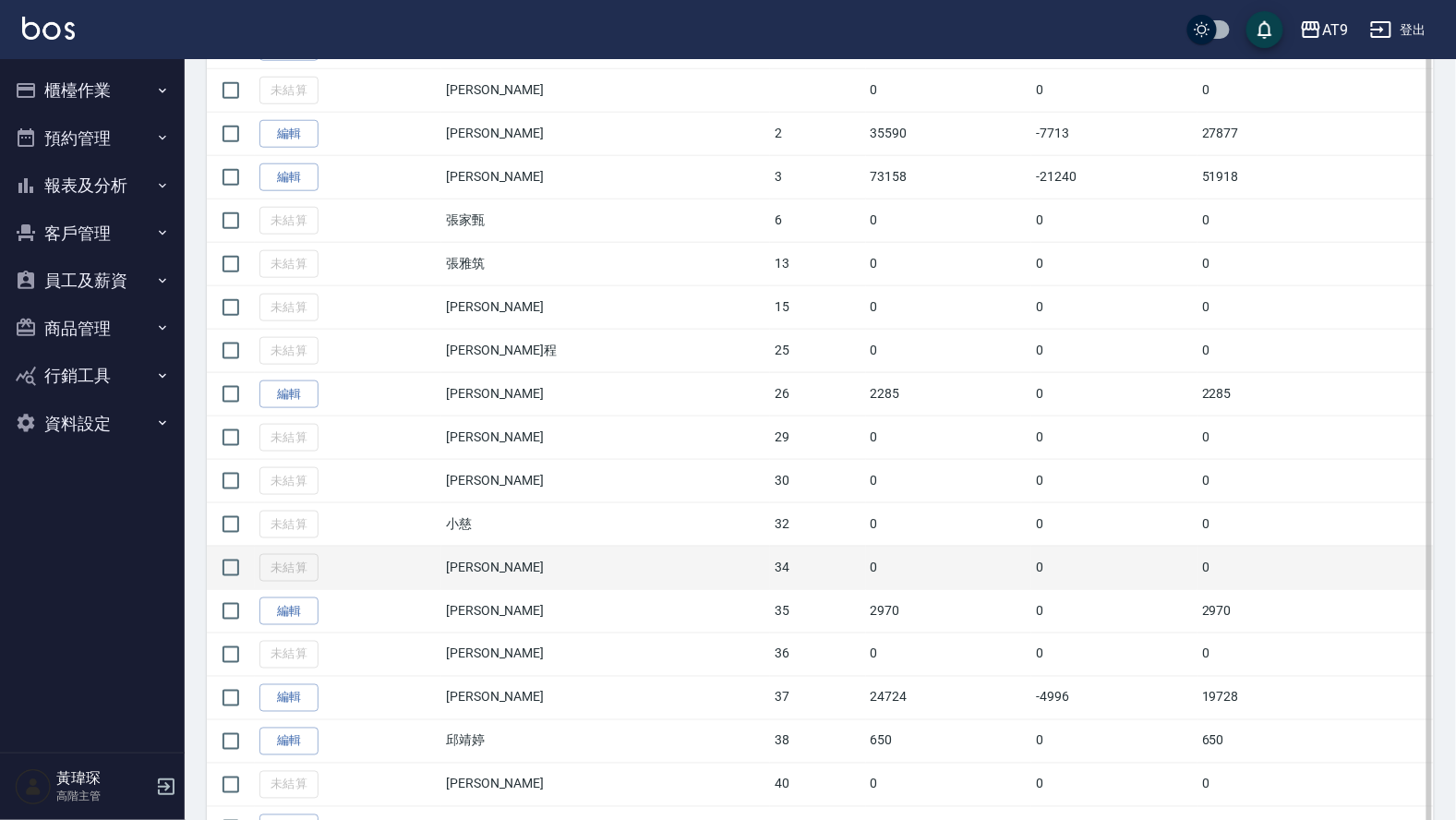
scroll to position [534, 0]
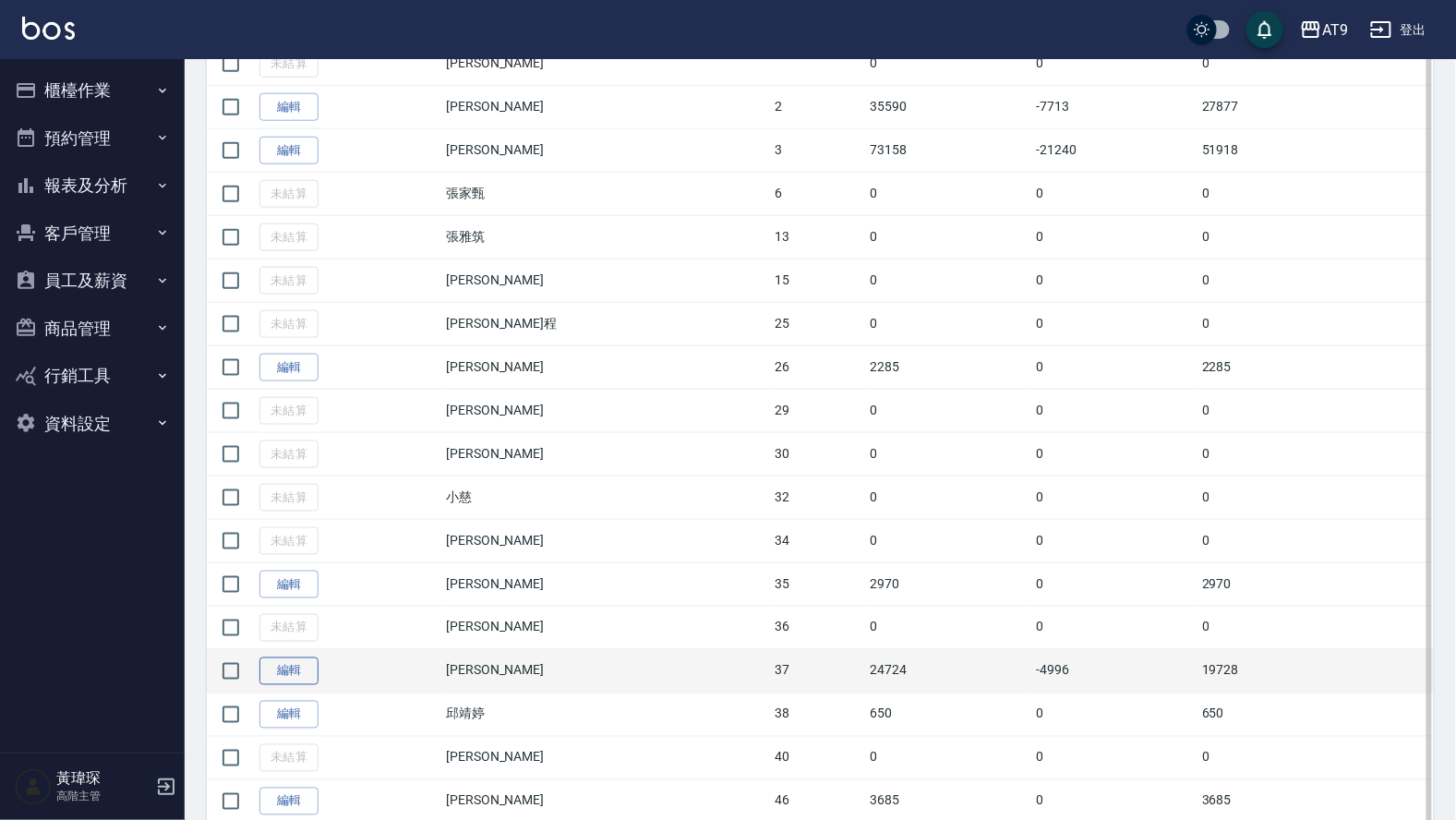
click at [313, 686] on link "編輯" at bounding box center [289, 672] width 59 height 29
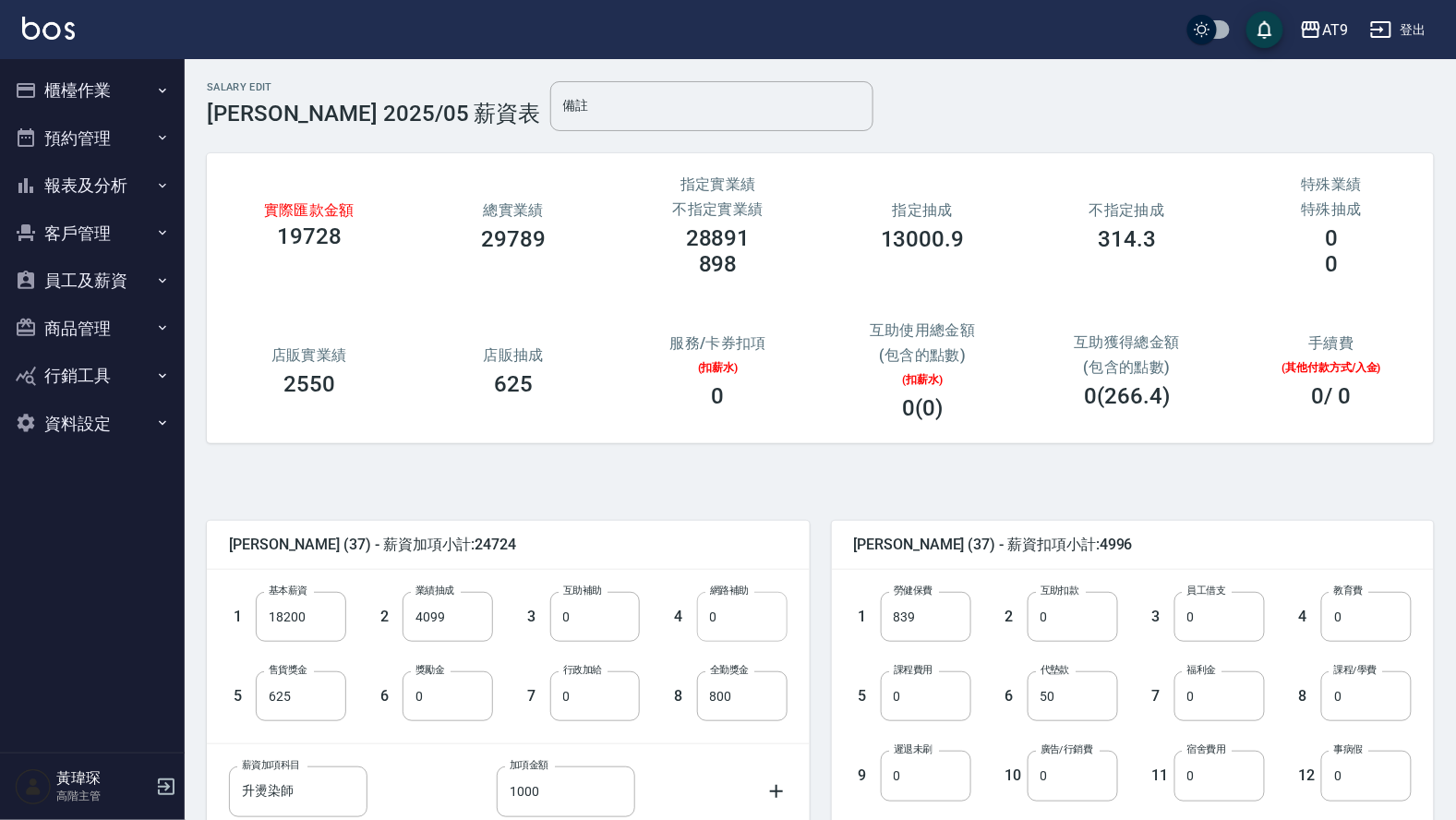
scroll to position [14, 0]
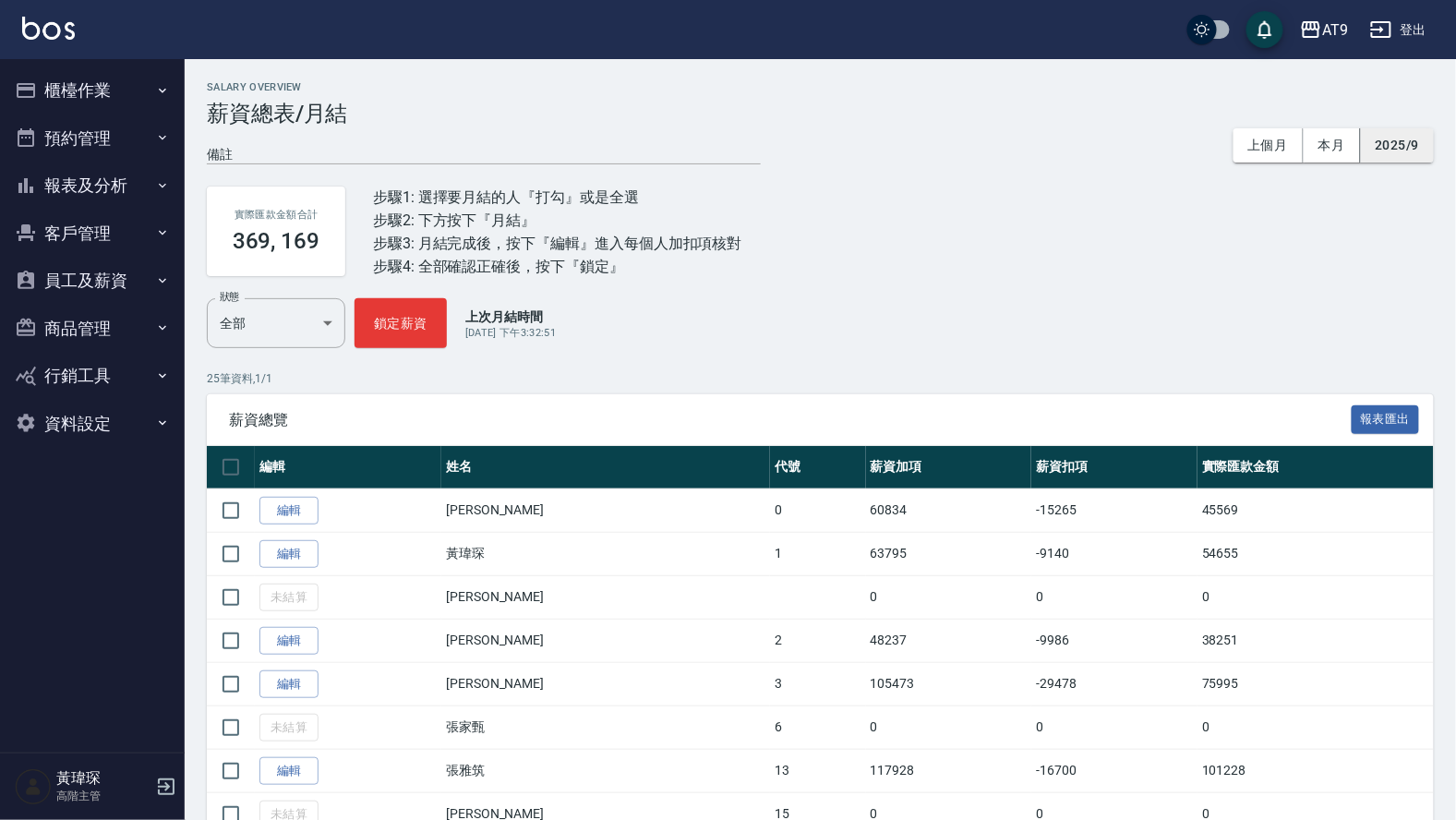
click at [1398, 144] on button "2025/9" at bounding box center [1398, 145] width 73 height 35
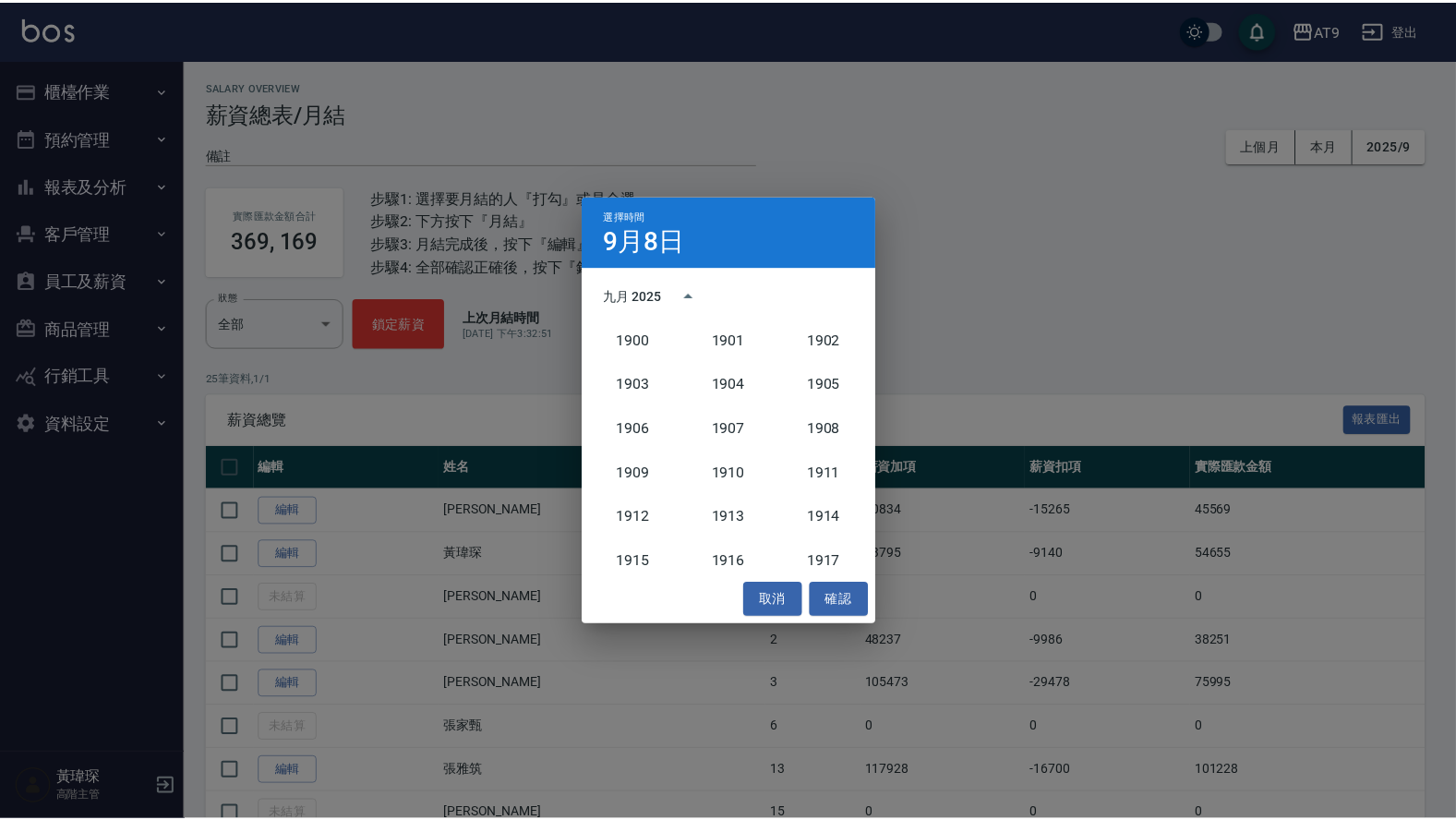
scroll to position [1708, 0]
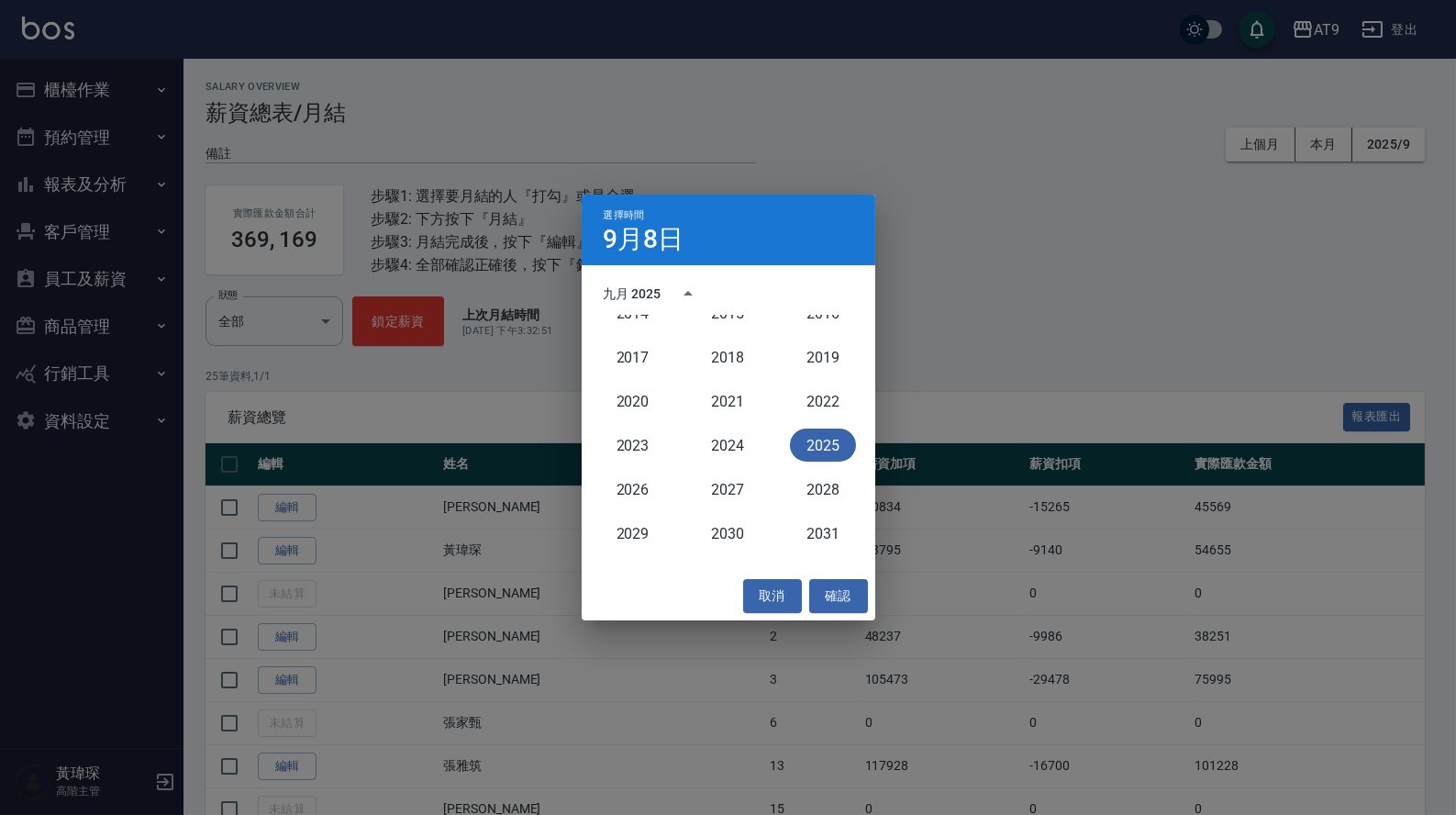
click at [824, 448] on button "2025" at bounding box center [823, 445] width 66 height 33
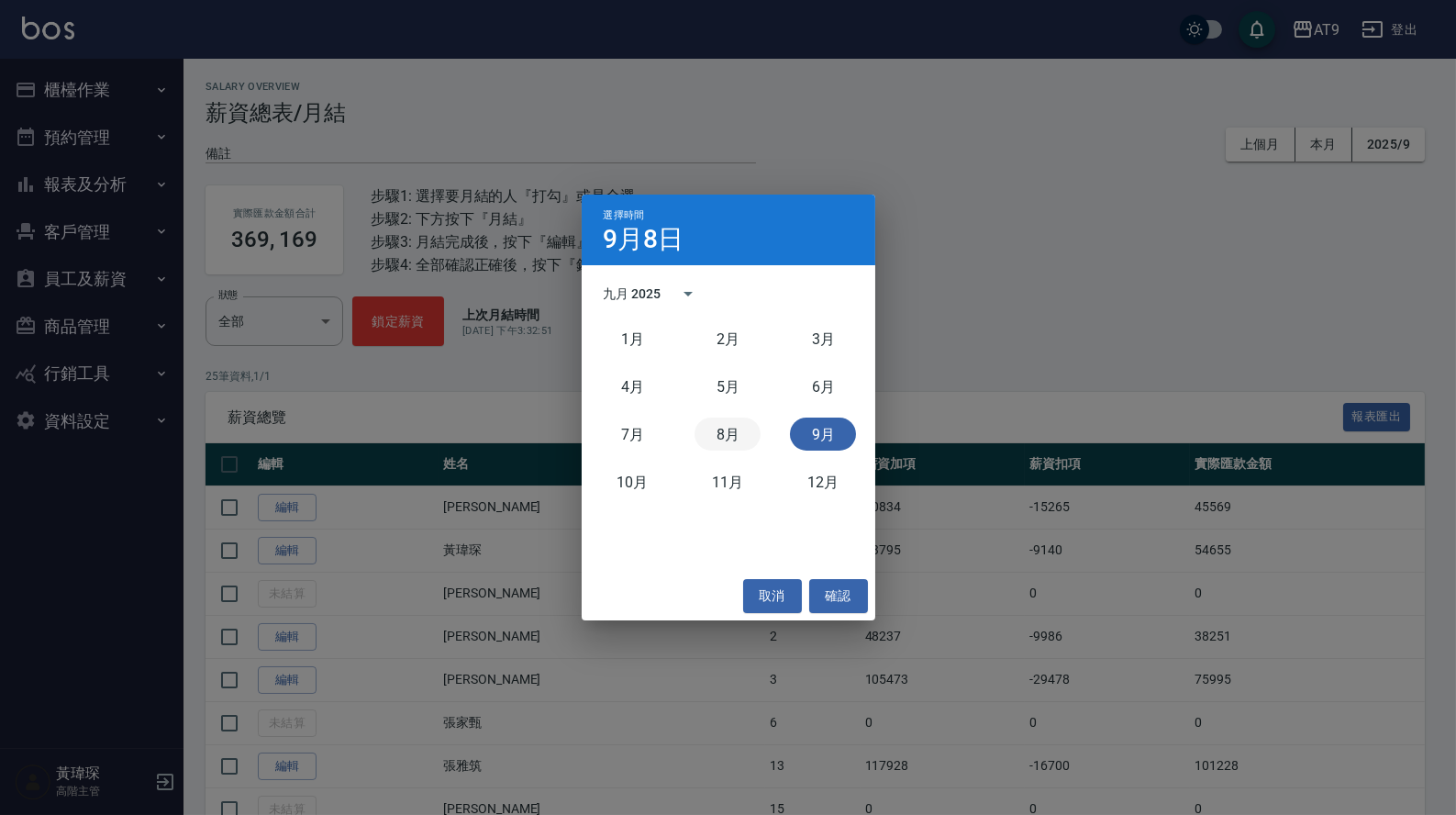
click at [744, 436] on button "8月" at bounding box center [728, 435] width 66 height 33
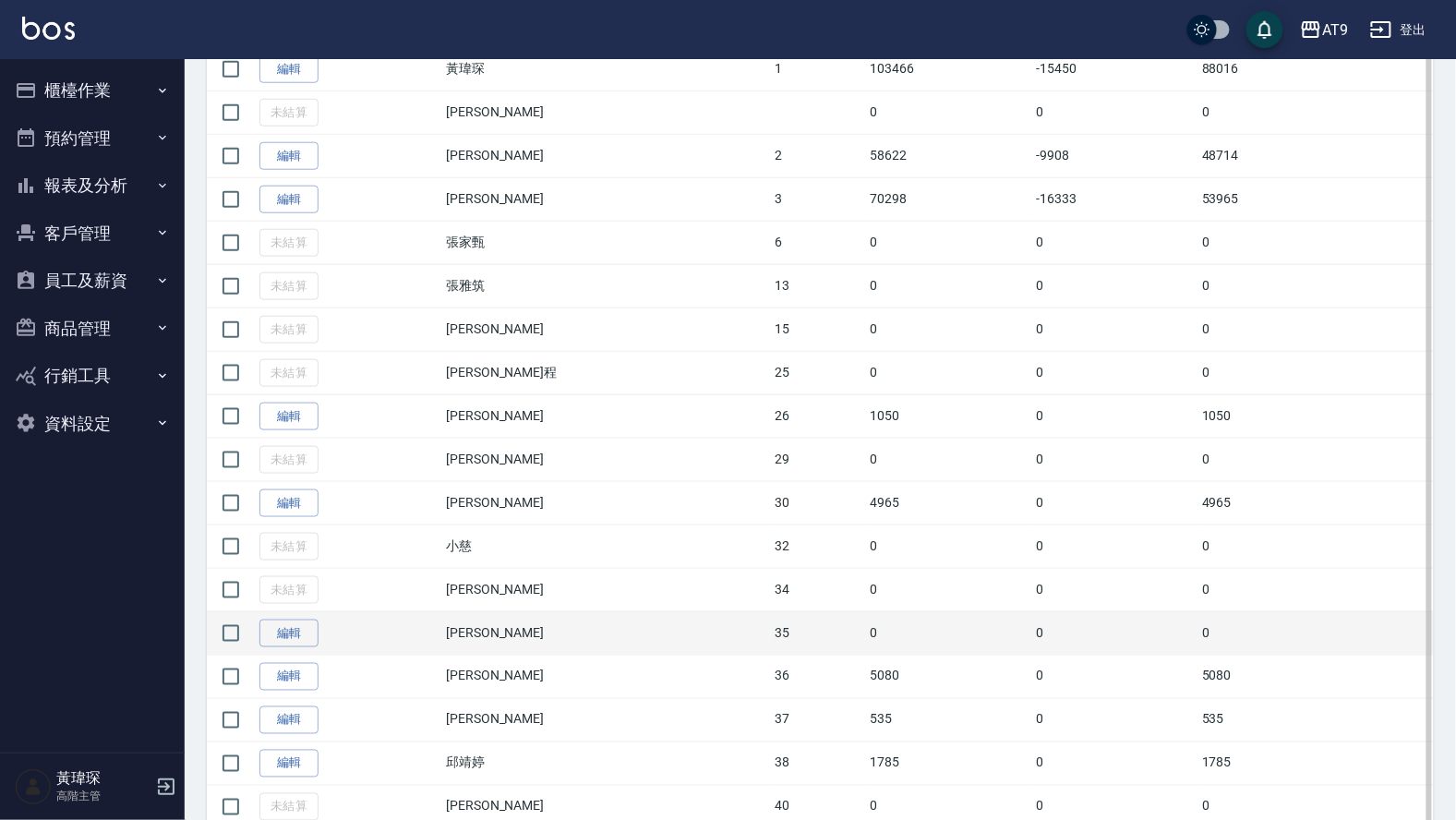
scroll to position [523, 0]
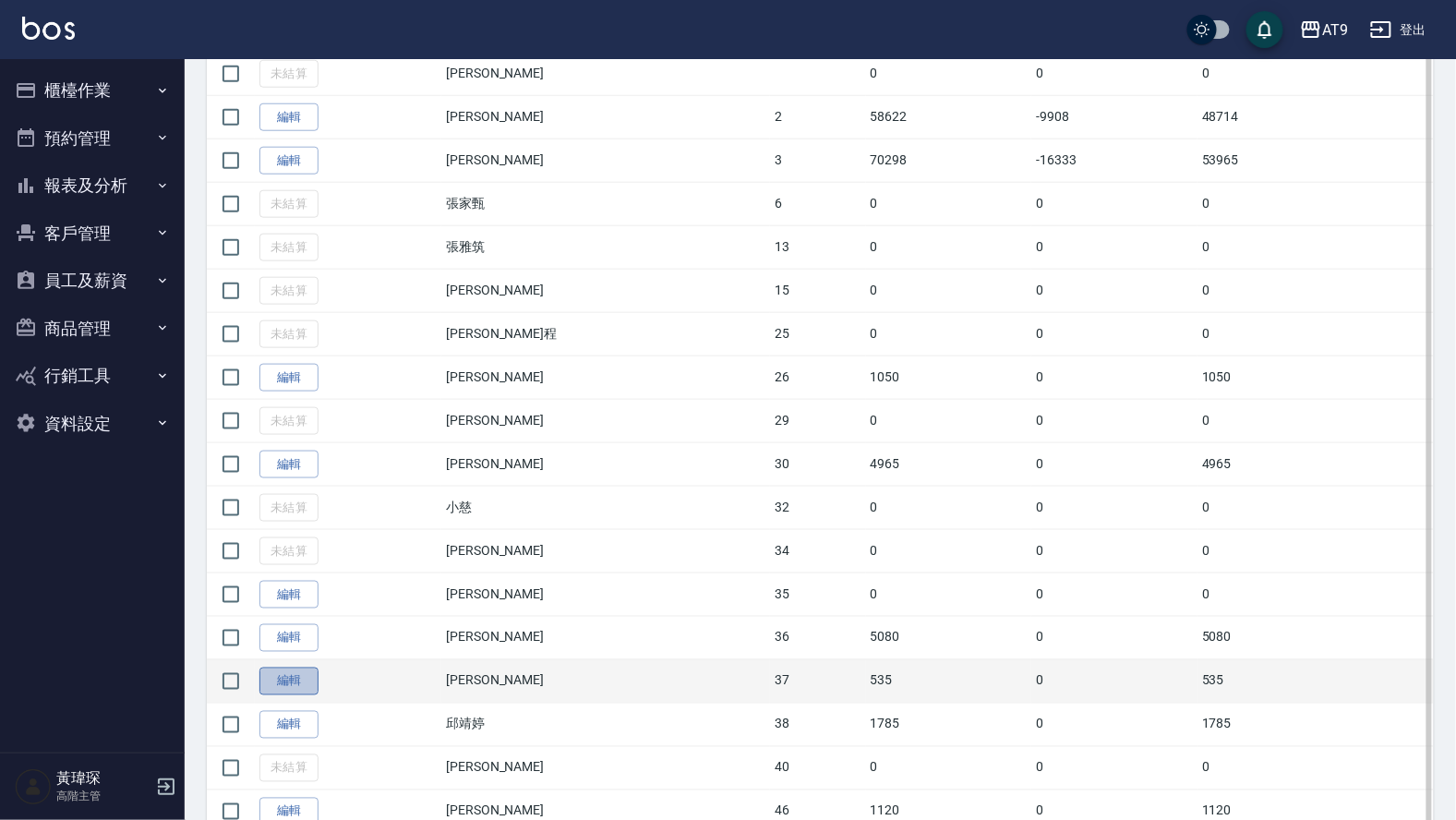
click at [310, 696] on link "編輯" at bounding box center [289, 682] width 59 height 29
